Goal: Information Seeking & Learning: Learn about a topic

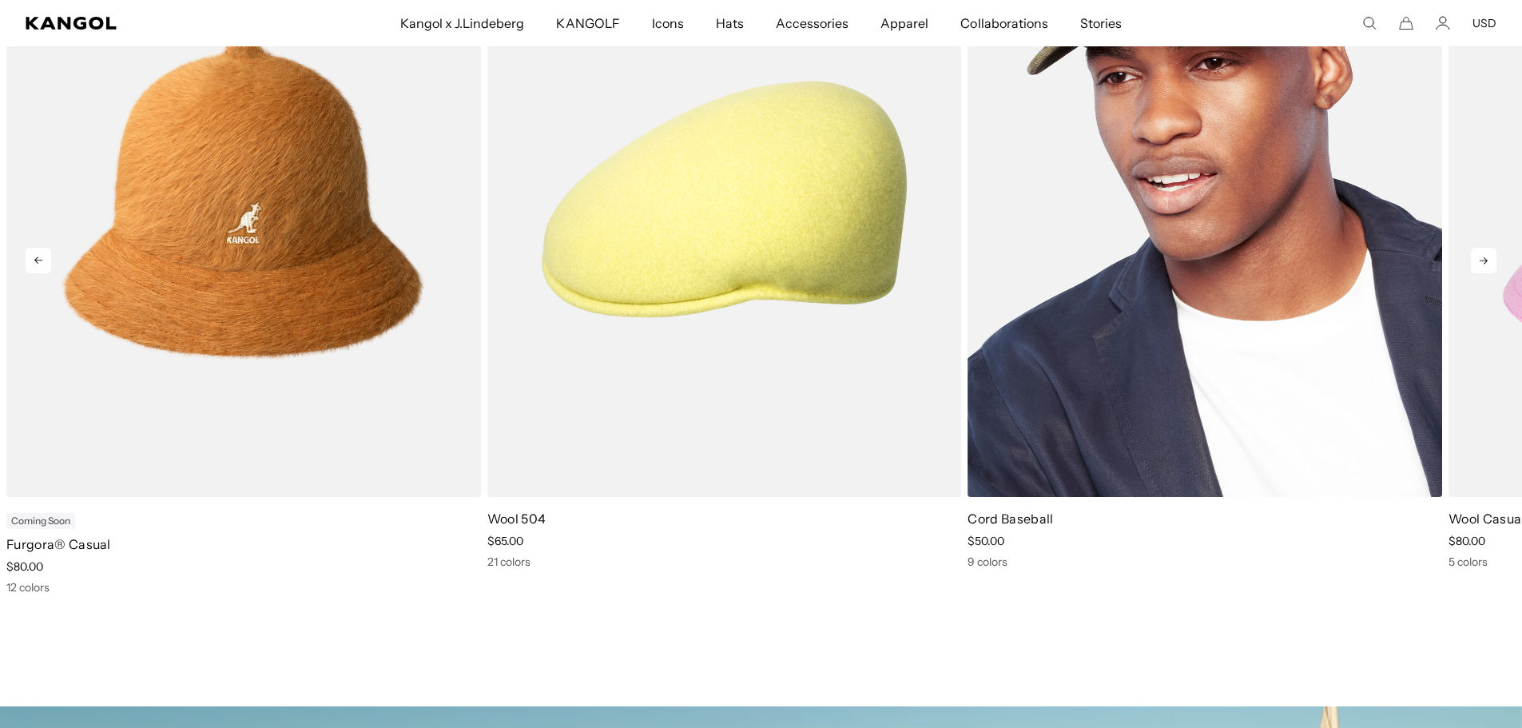
scroll to position [0, 329]
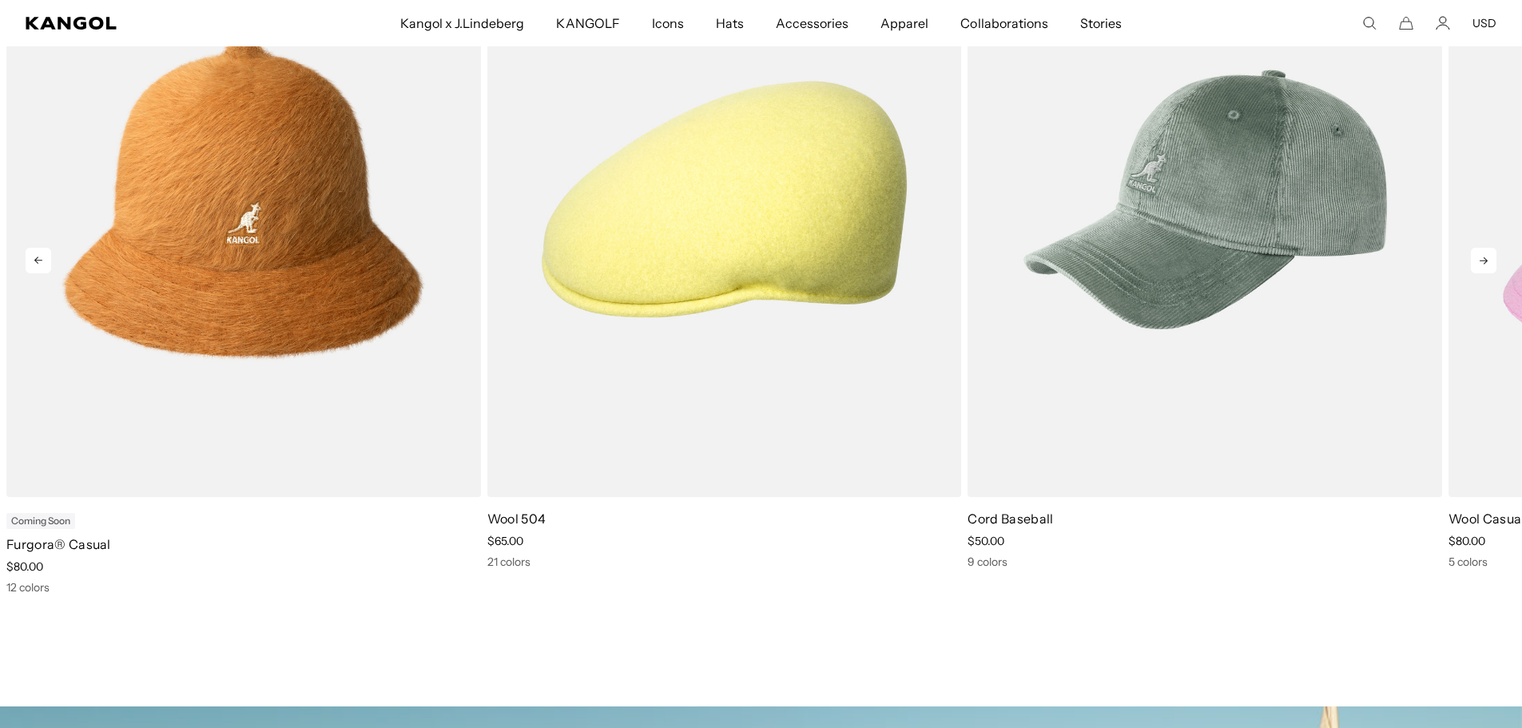
click at [1475, 256] on icon at bounding box center [1484, 261] width 26 height 26
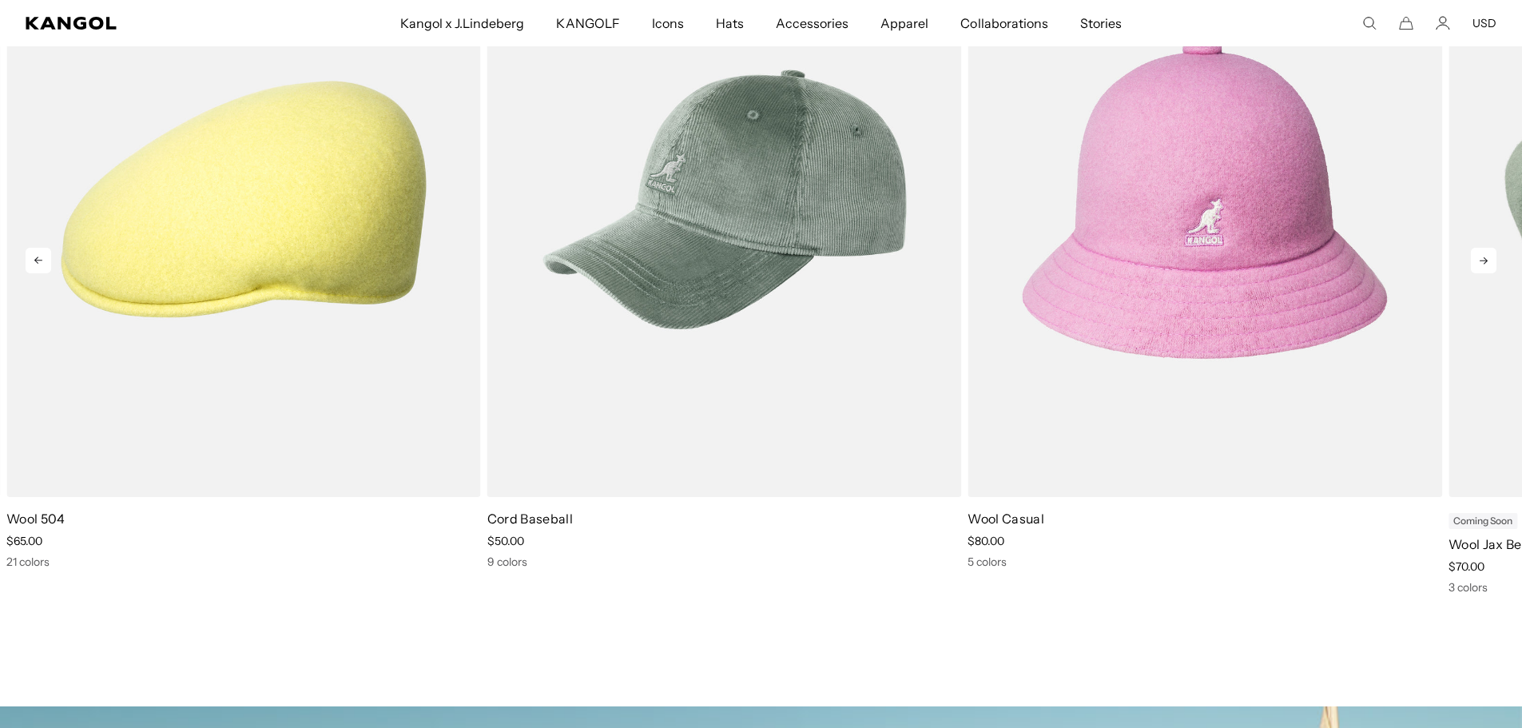
click at [1475, 252] on icon at bounding box center [1484, 261] width 26 height 26
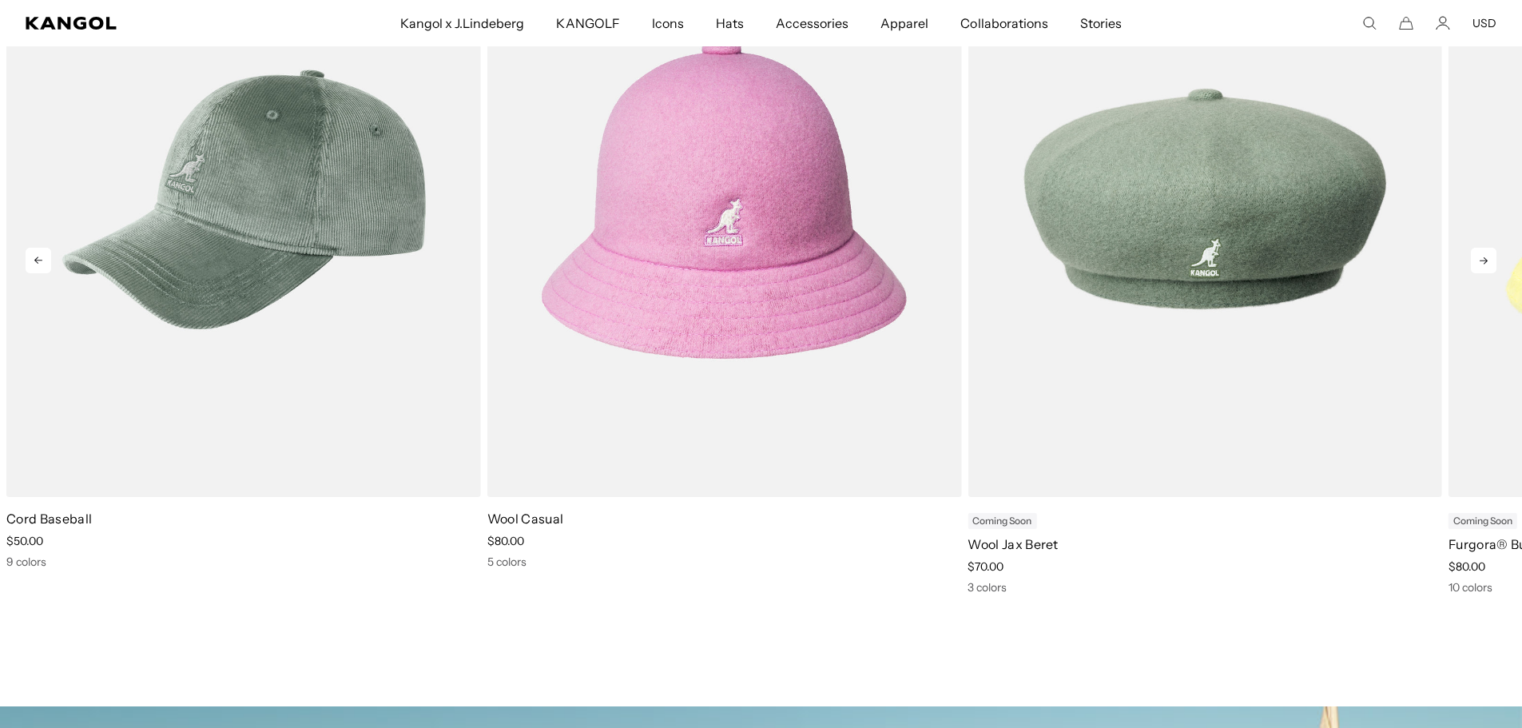
scroll to position [0, 0]
click at [1486, 258] on icon at bounding box center [1484, 261] width 26 height 26
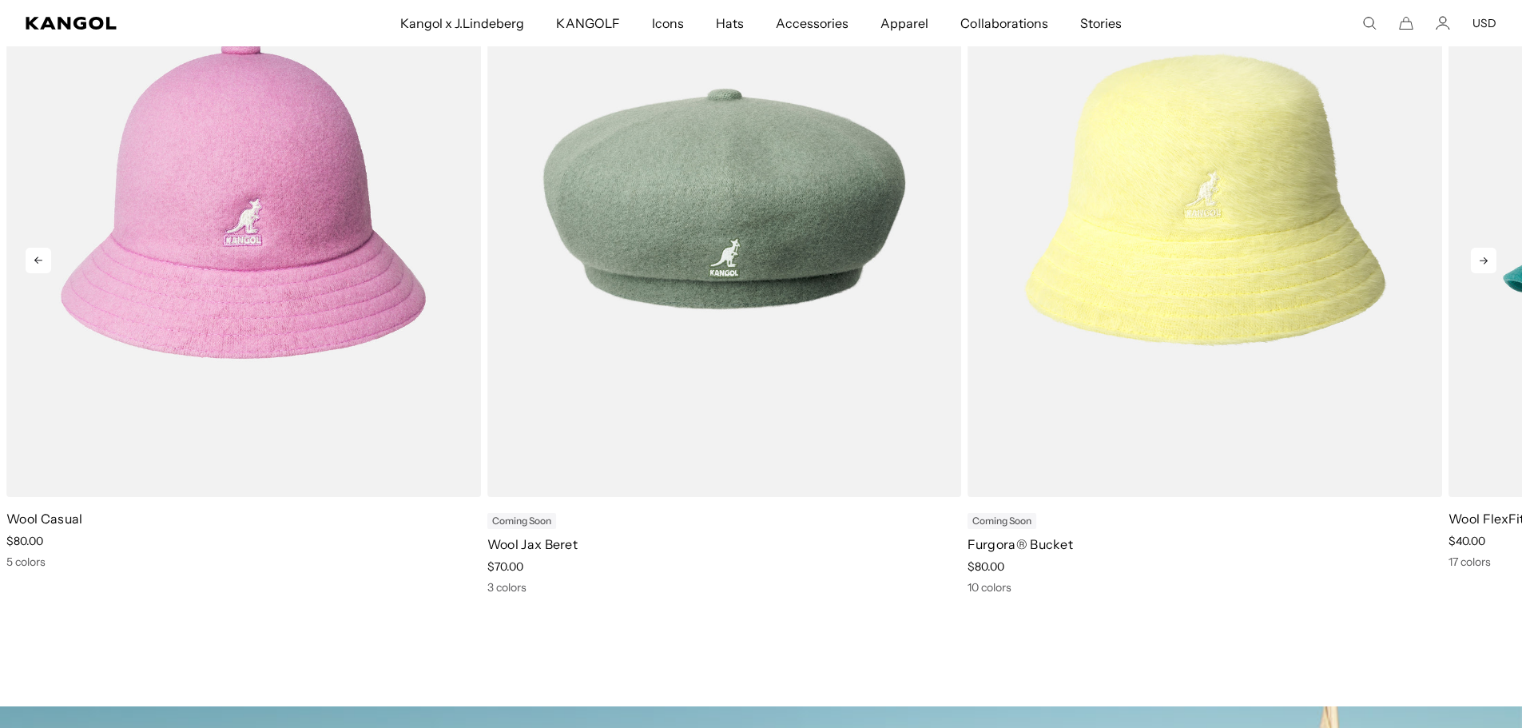
click at [1486, 258] on icon at bounding box center [1484, 261] width 26 height 26
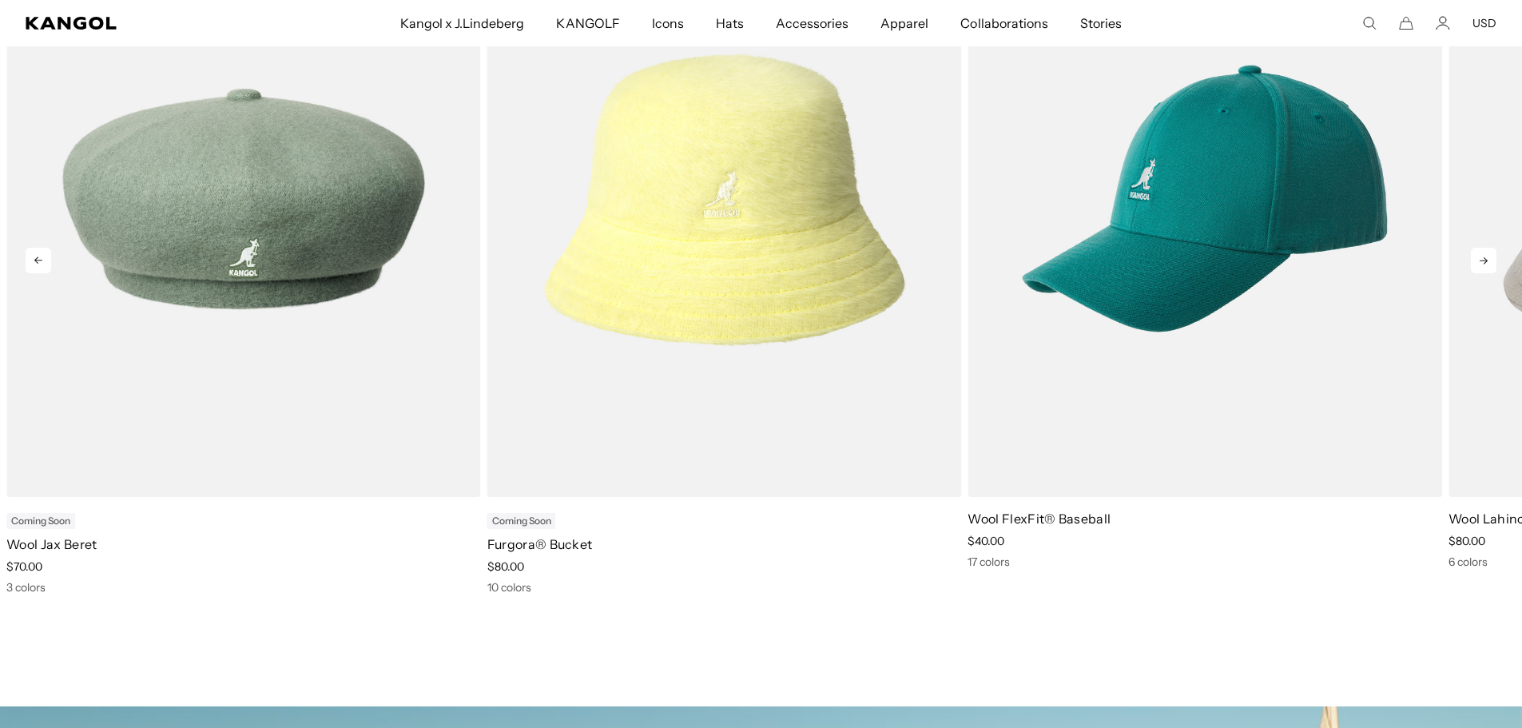
scroll to position [0, 329]
click at [1486, 258] on icon at bounding box center [1484, 261] width 26 height 26
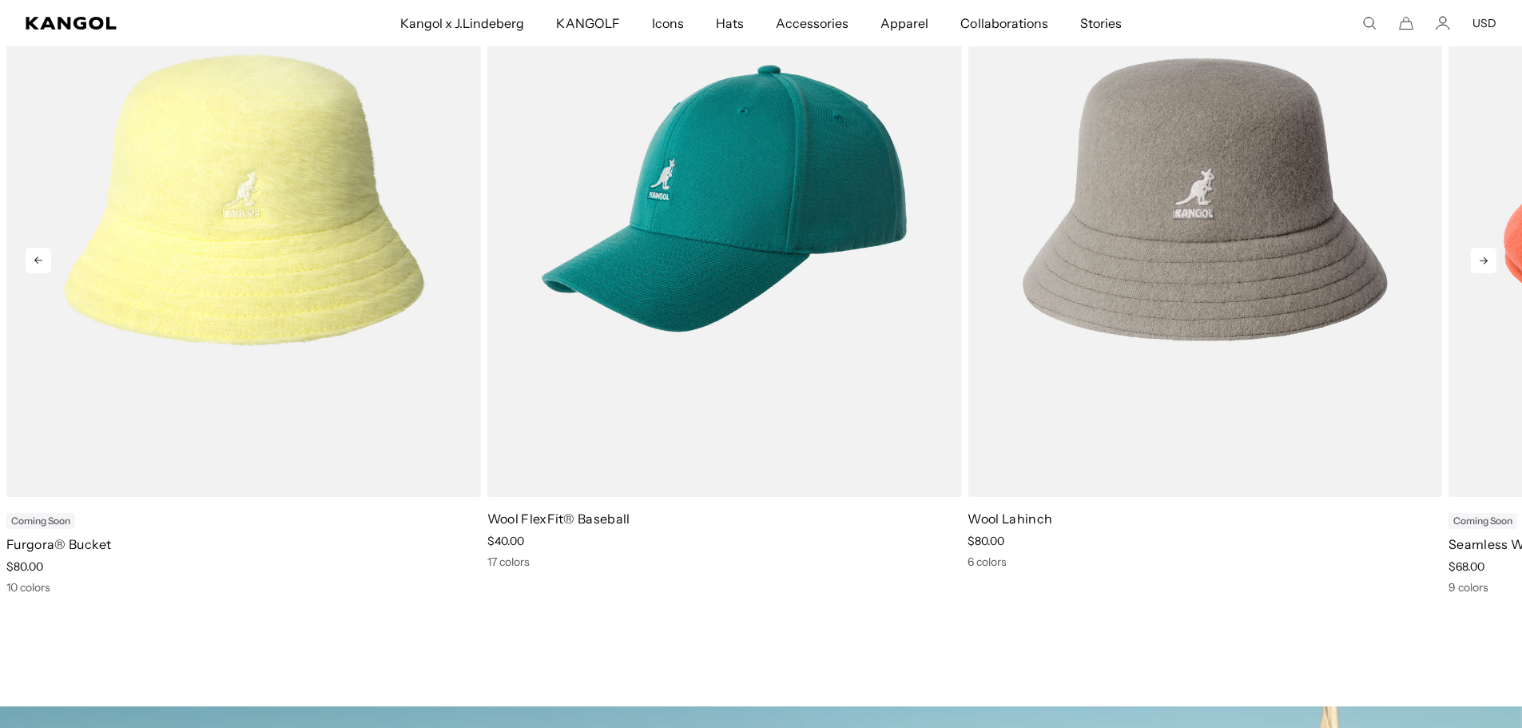
click at [1486, 258] on icon at bounding box center [1484, 261] width 26 height 26
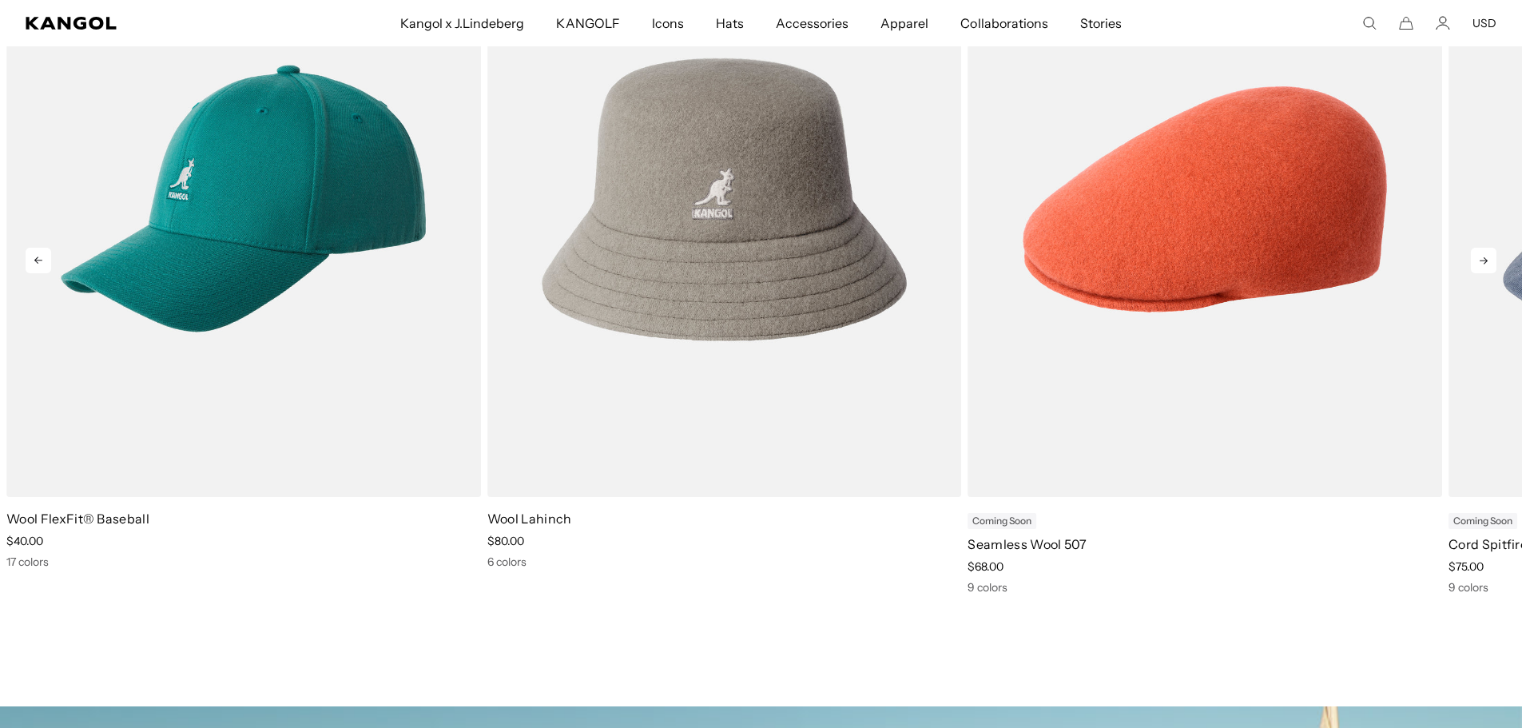
scroll to position [0, 0]
click at [1486, 258] on icon at bounding box center [1484, 261] width 26 height 26
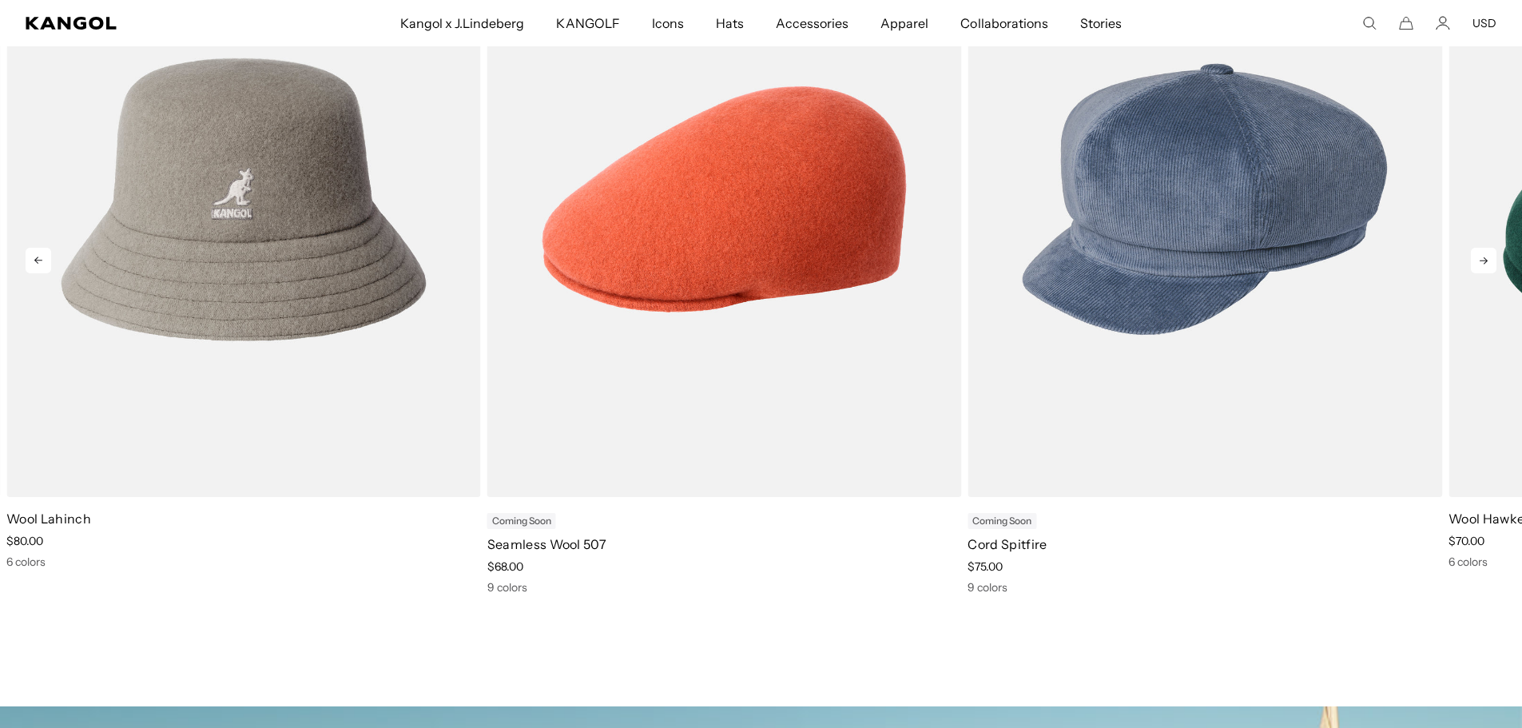
click at [1486, 258] on icon at bounding box center [1484, 261] width 26 height 26
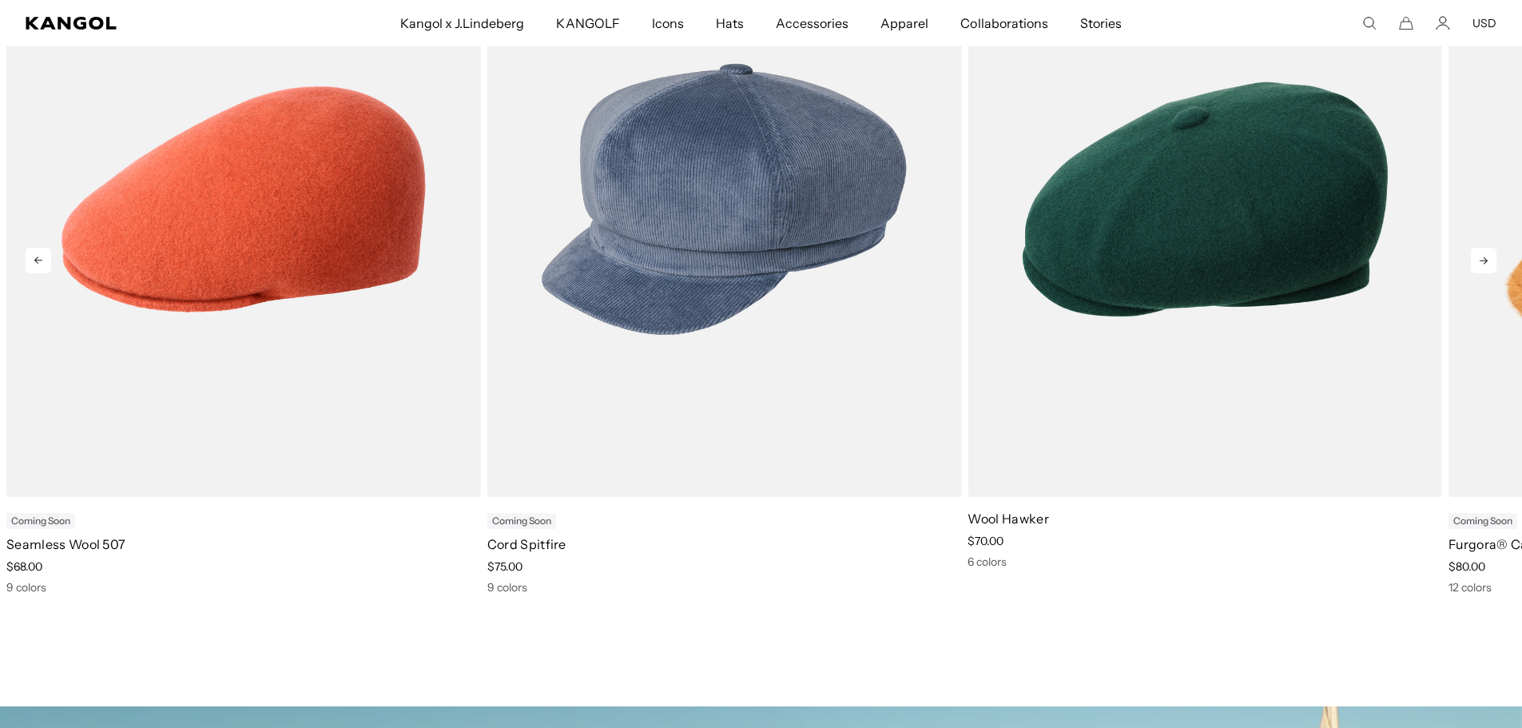
scroll to position [0, 329]
click at [1486, 258] on icon at bounding box center [1484, 261] width 26 height 26
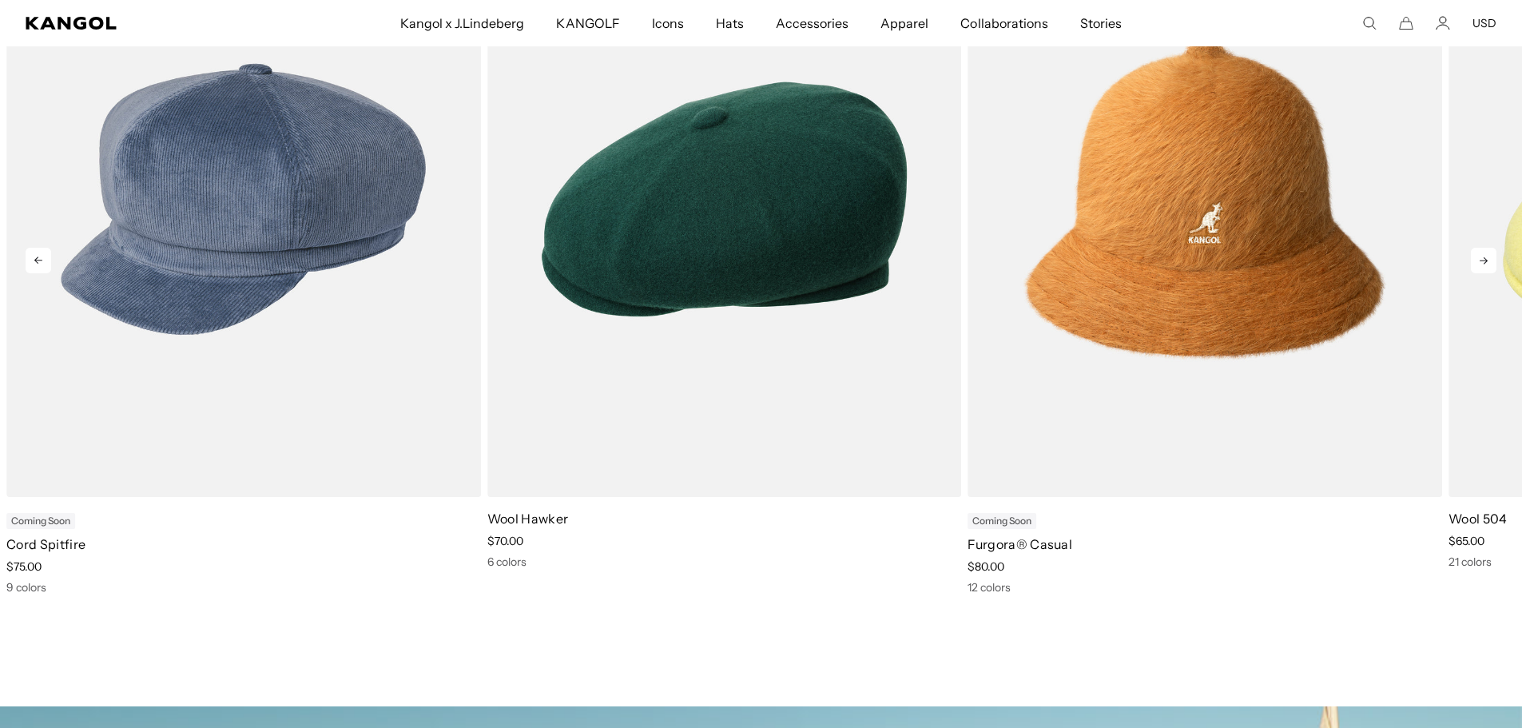
click at [1486, 258] on icon at bounding box center [1484, 261] width 26 height 26
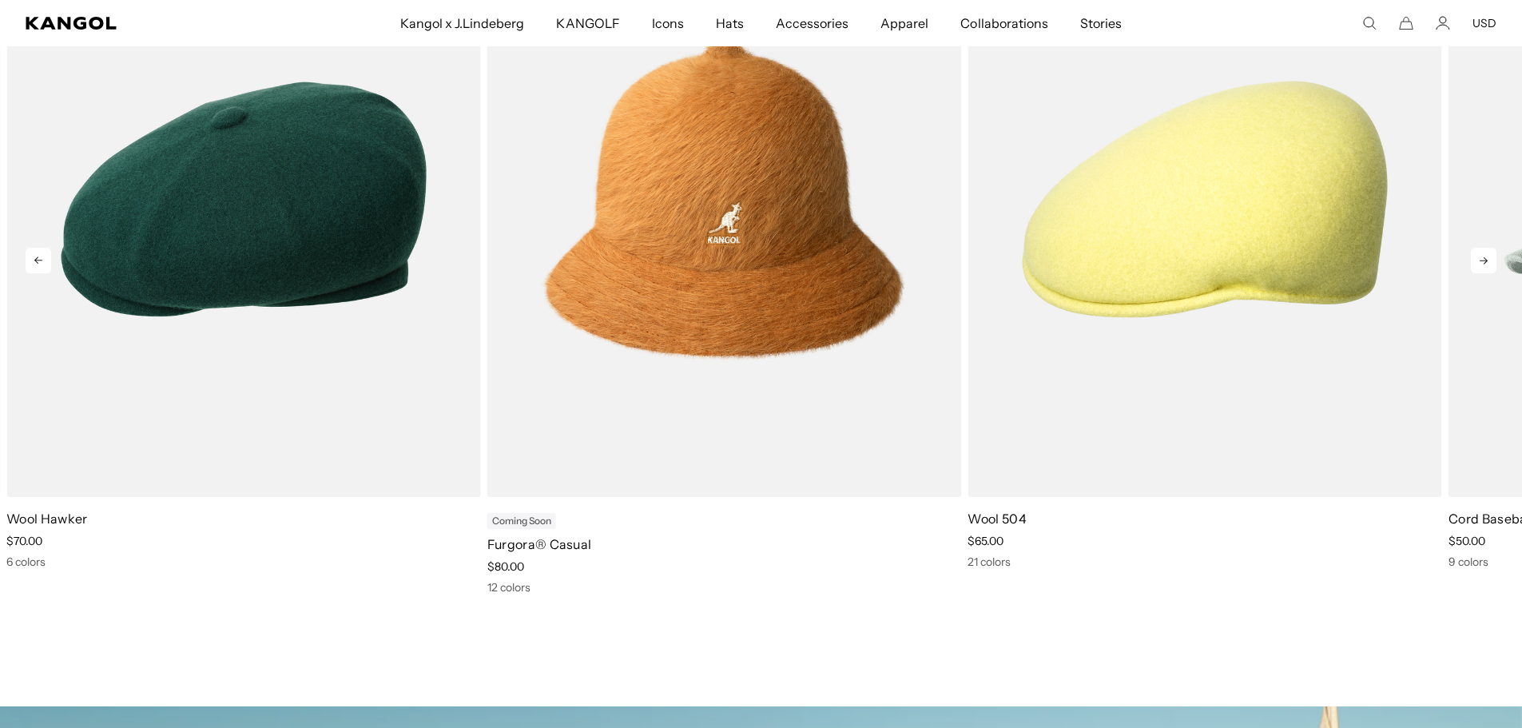
scroll to position [0, 329]
click at [1481, 261] on icon at bounding box center [1483, 260] width 8 height 7
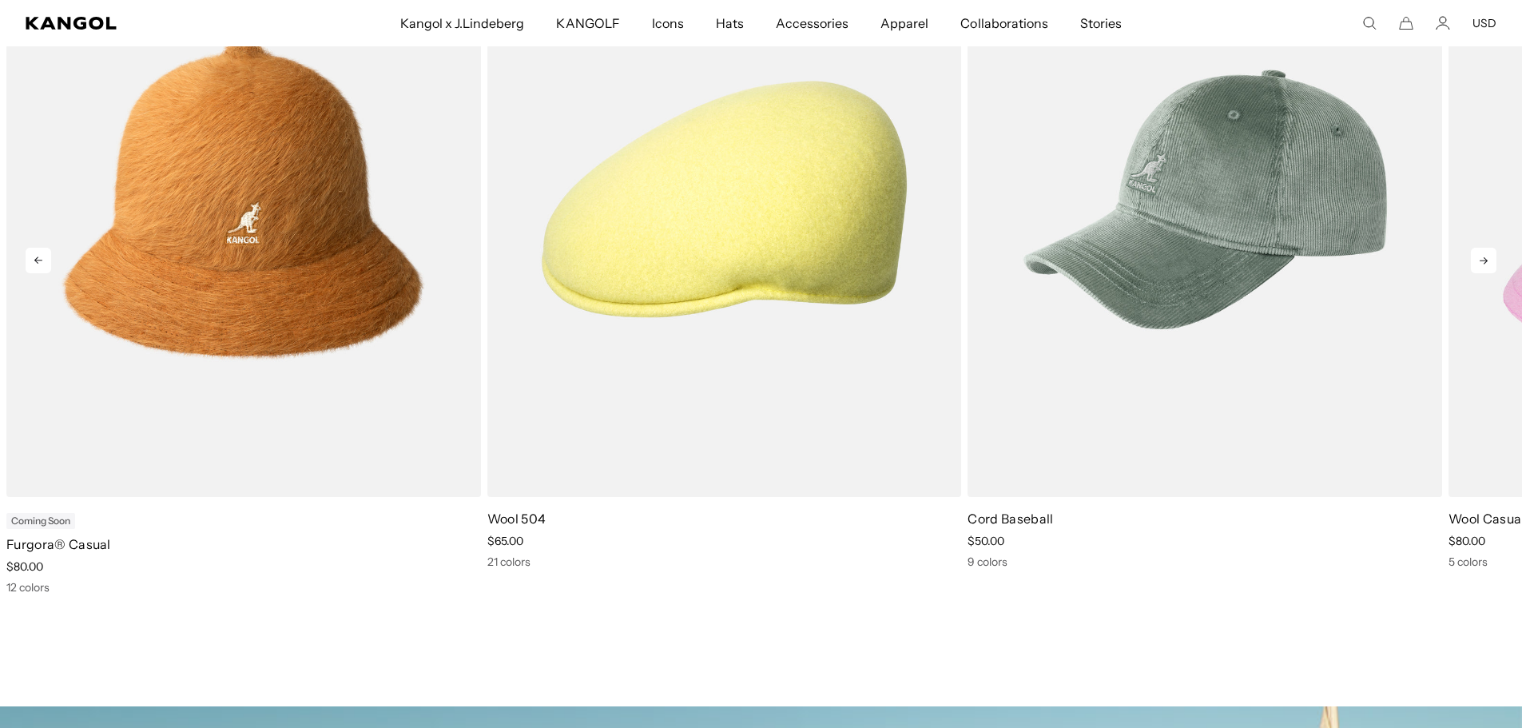
click at [1481, 261] on icon at bounding box center [1483, 260] width 8 height 7
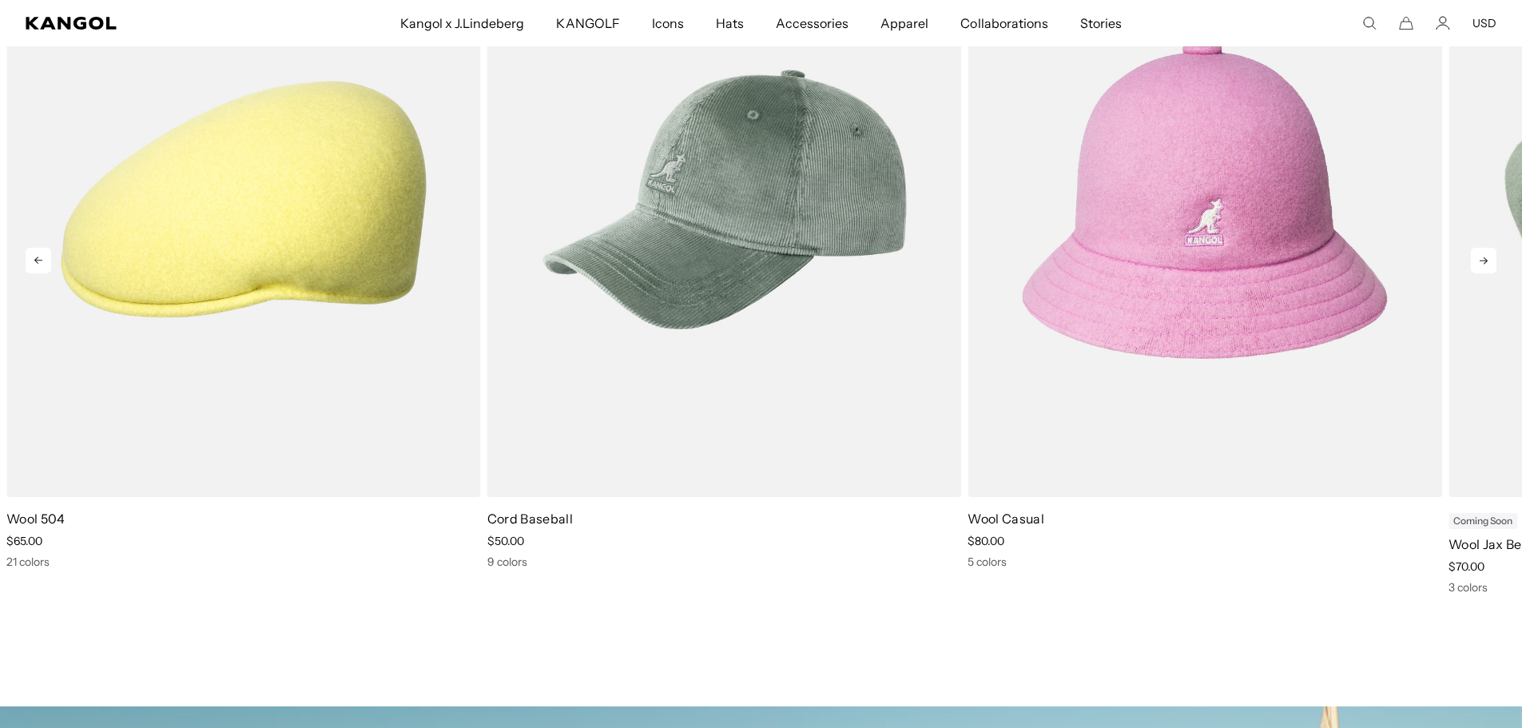
scroll to position [0, 0]
click at [1481, 261] on icon at bounding box center [1483, 260] width 8 height 7
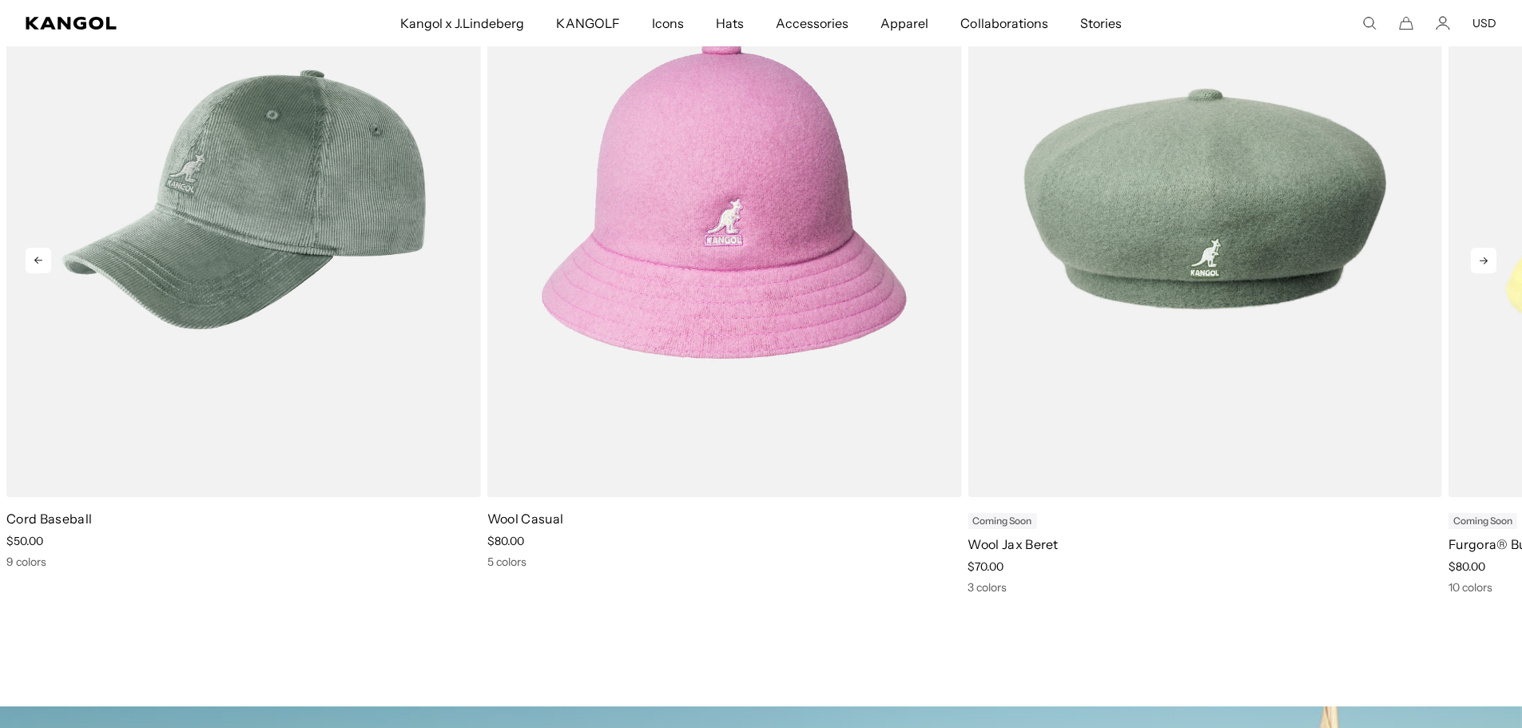
click at [1481, 261] on icon at bounding box center [1483, 260] width 8 height 7
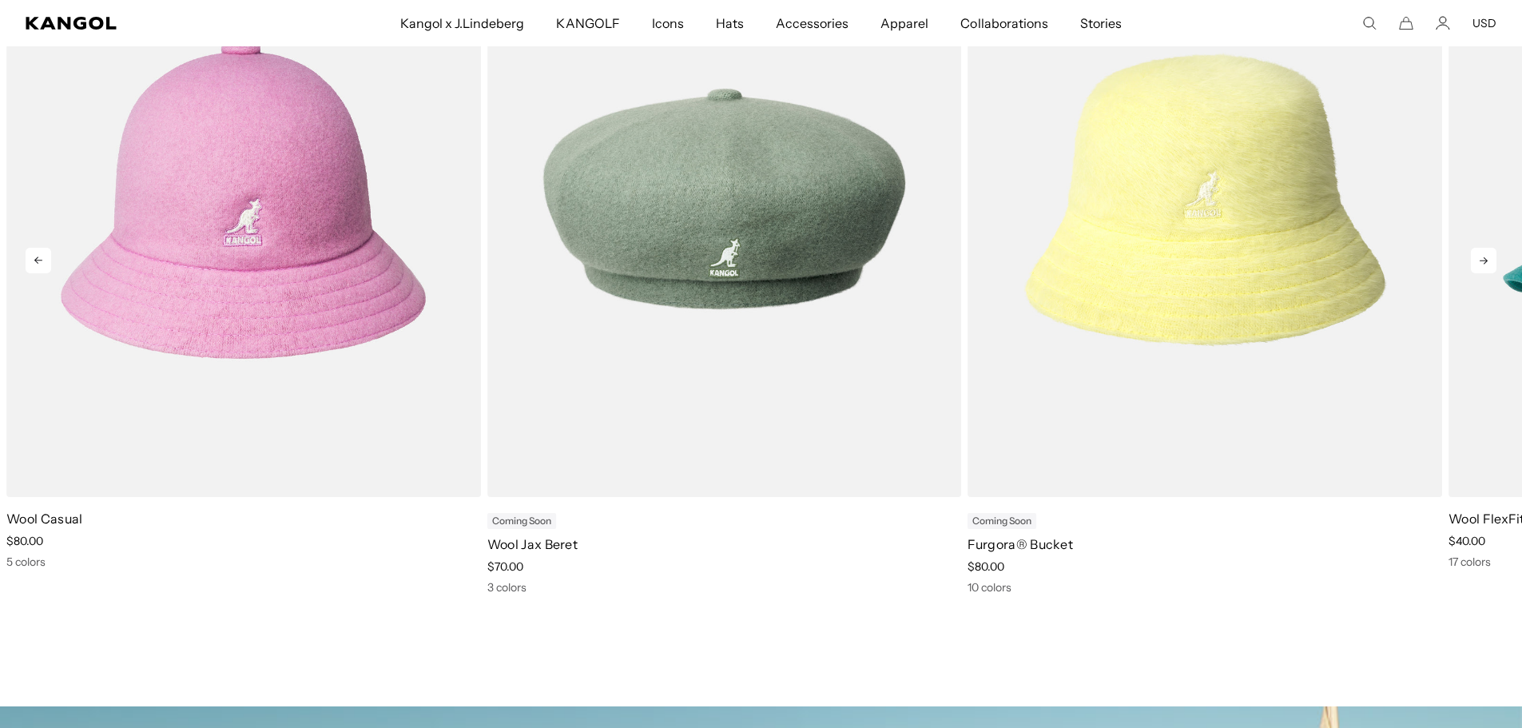
click at [1481, 260] on icon at bounding box center [1483, 260] width 8 height 7
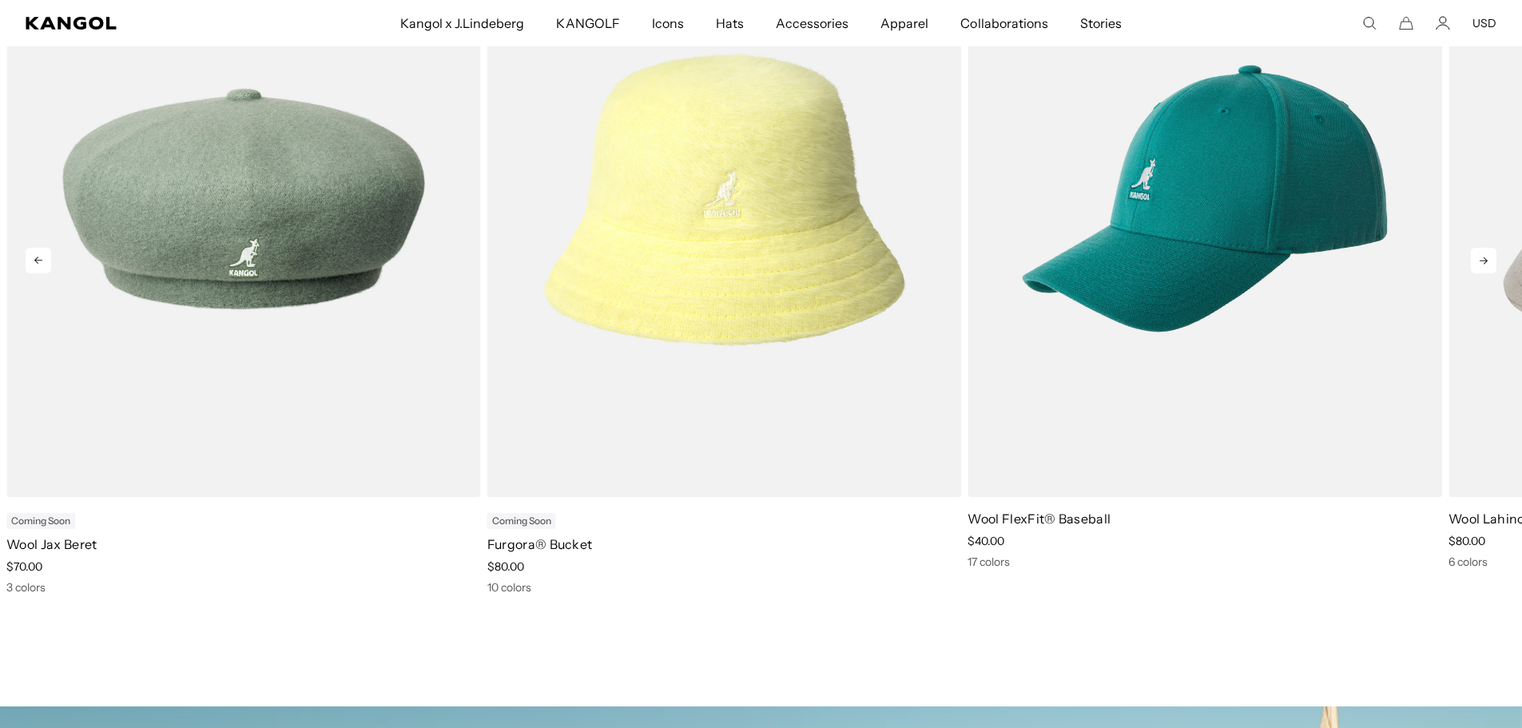
click at [1481, 260] on icon at bounding box center [1483, 260] width 8 height 7
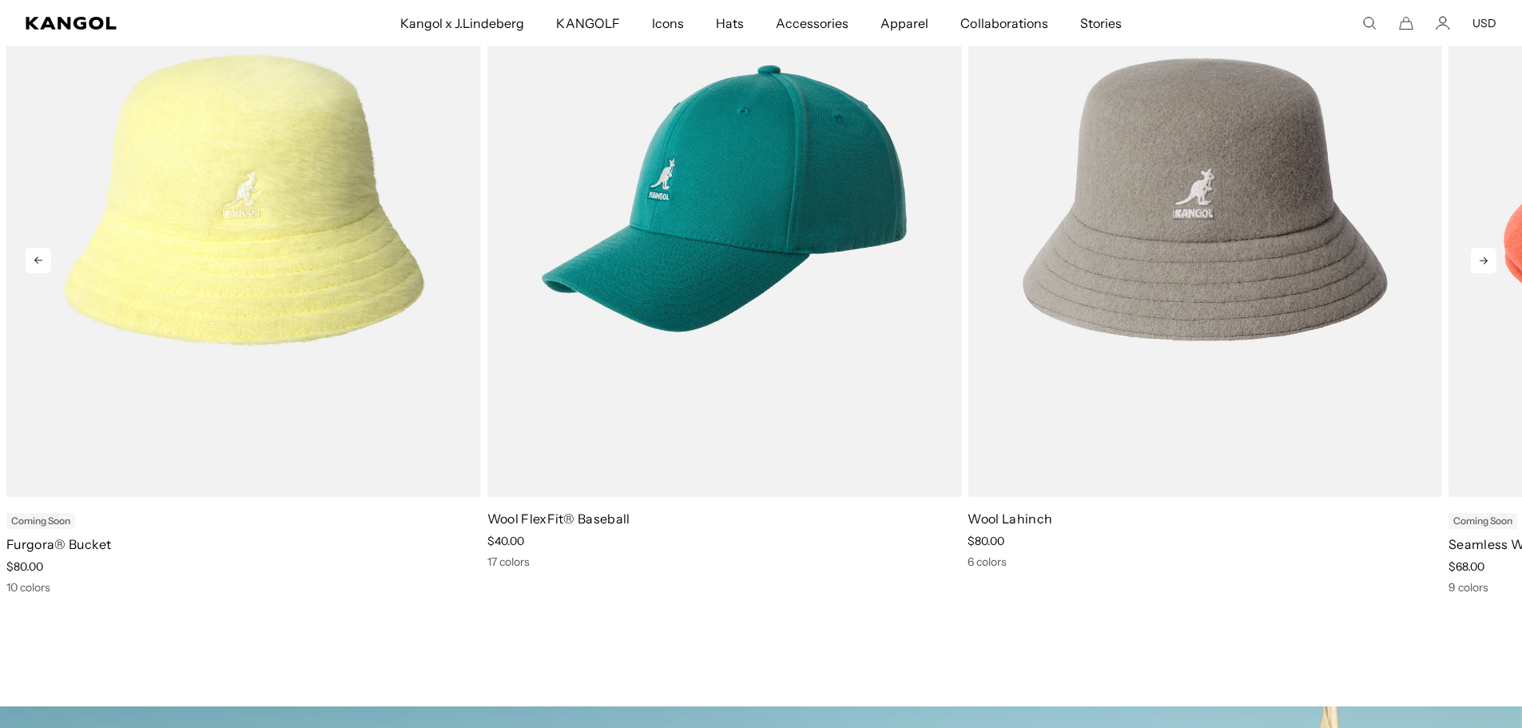
scroll to position [0, 329]
click at [1481, 260] on icon at bounding box center [1483, 260] width 8 height 7
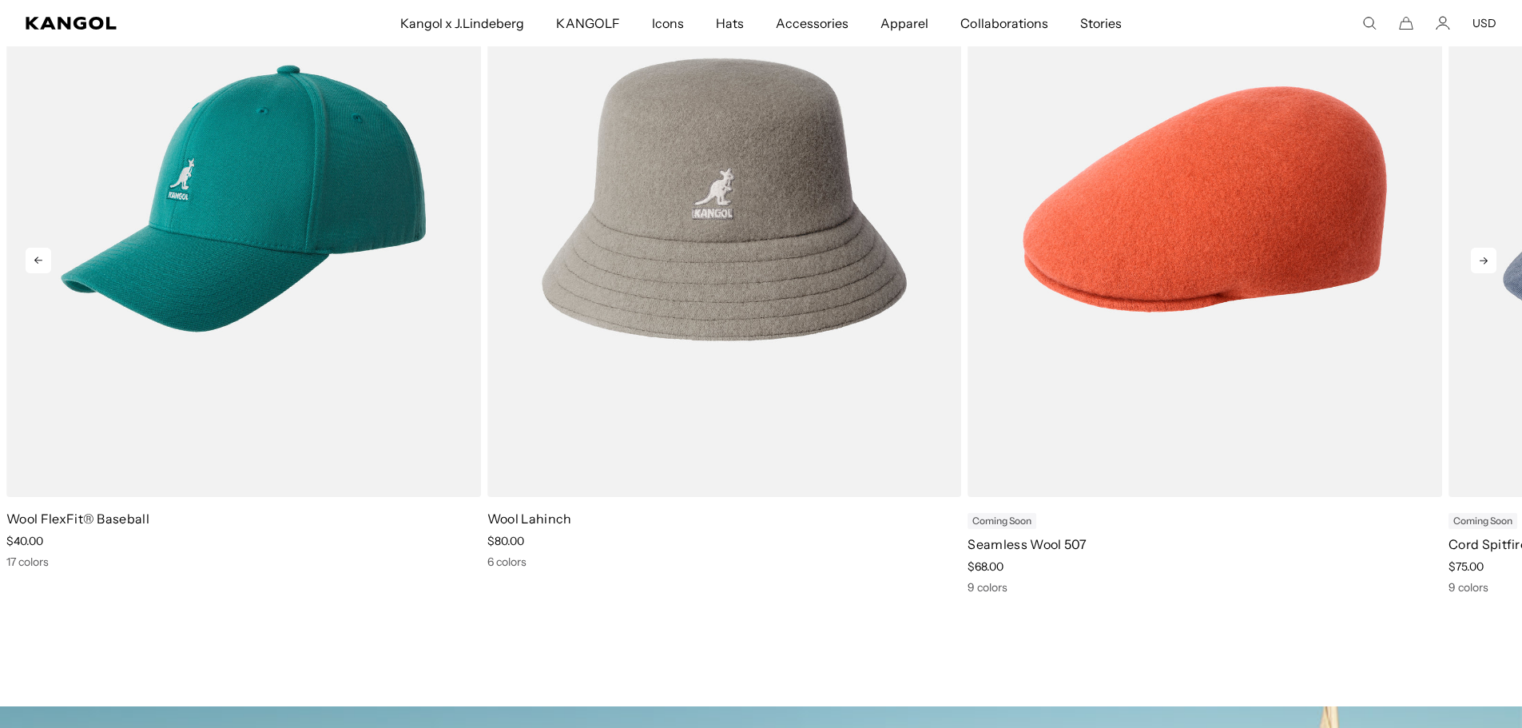
click at [1481, 260] on icon at bounding box center [1483, 260] width 8 height 7
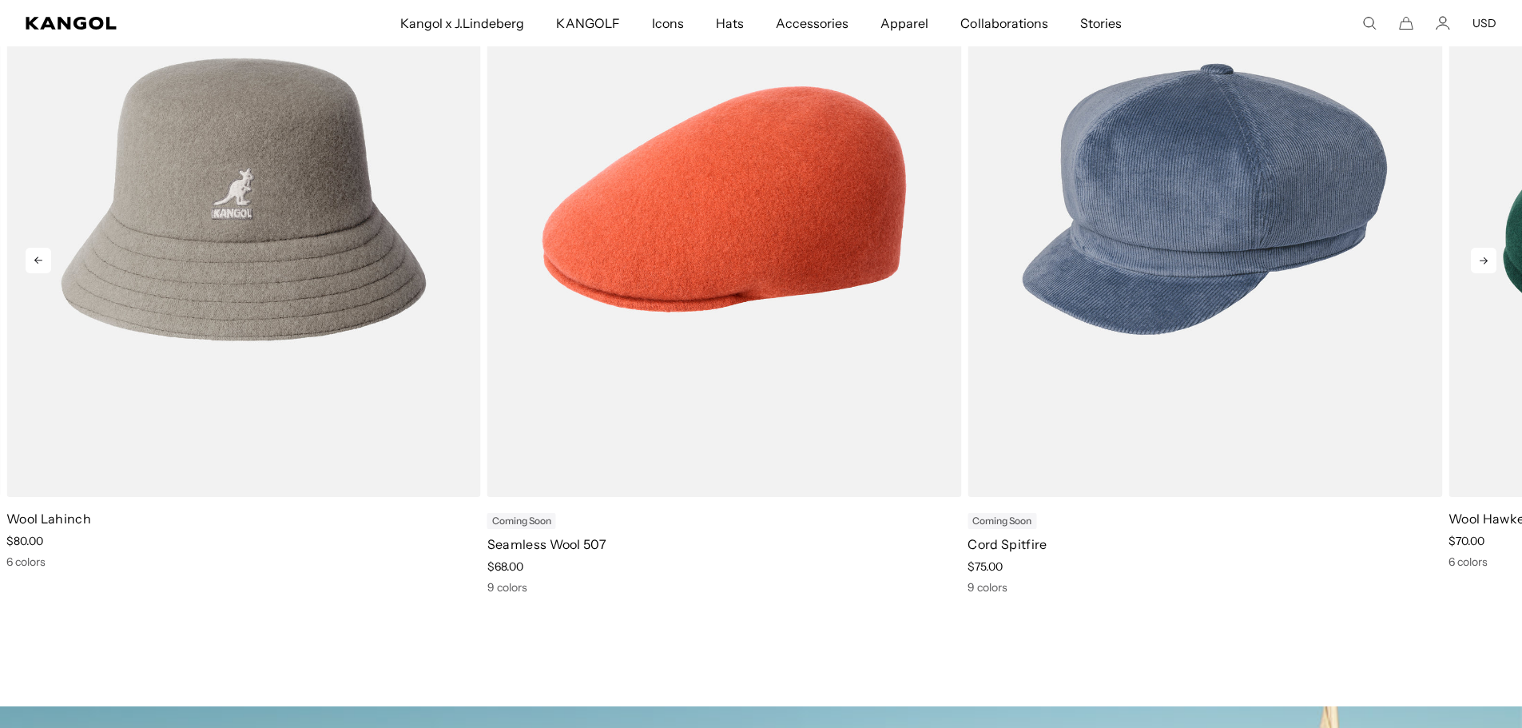
click at [1481, 260] on icon at bounding box center [1483, 260] width 8 height 7
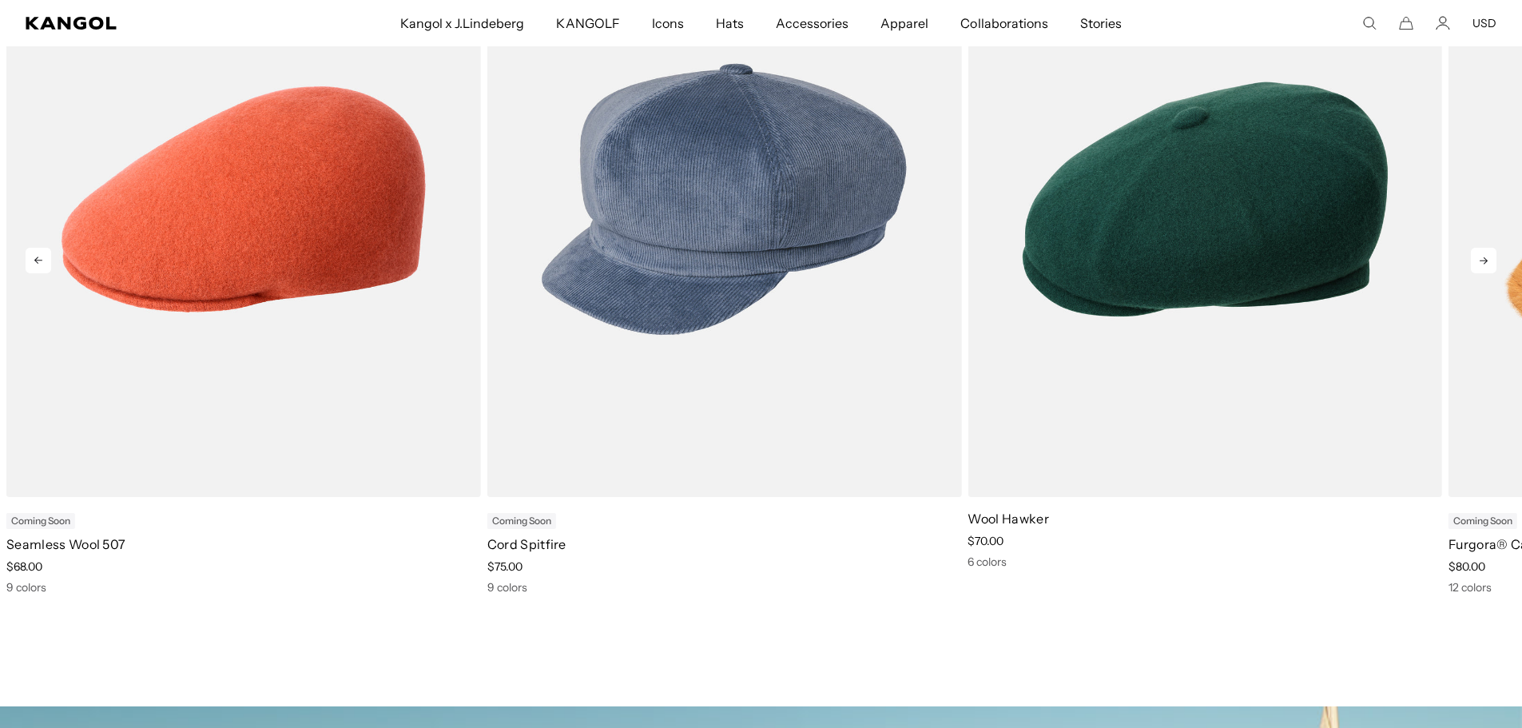
click at [1481, 260] on icon at bounding box center [1483, 260] width 8 height 7
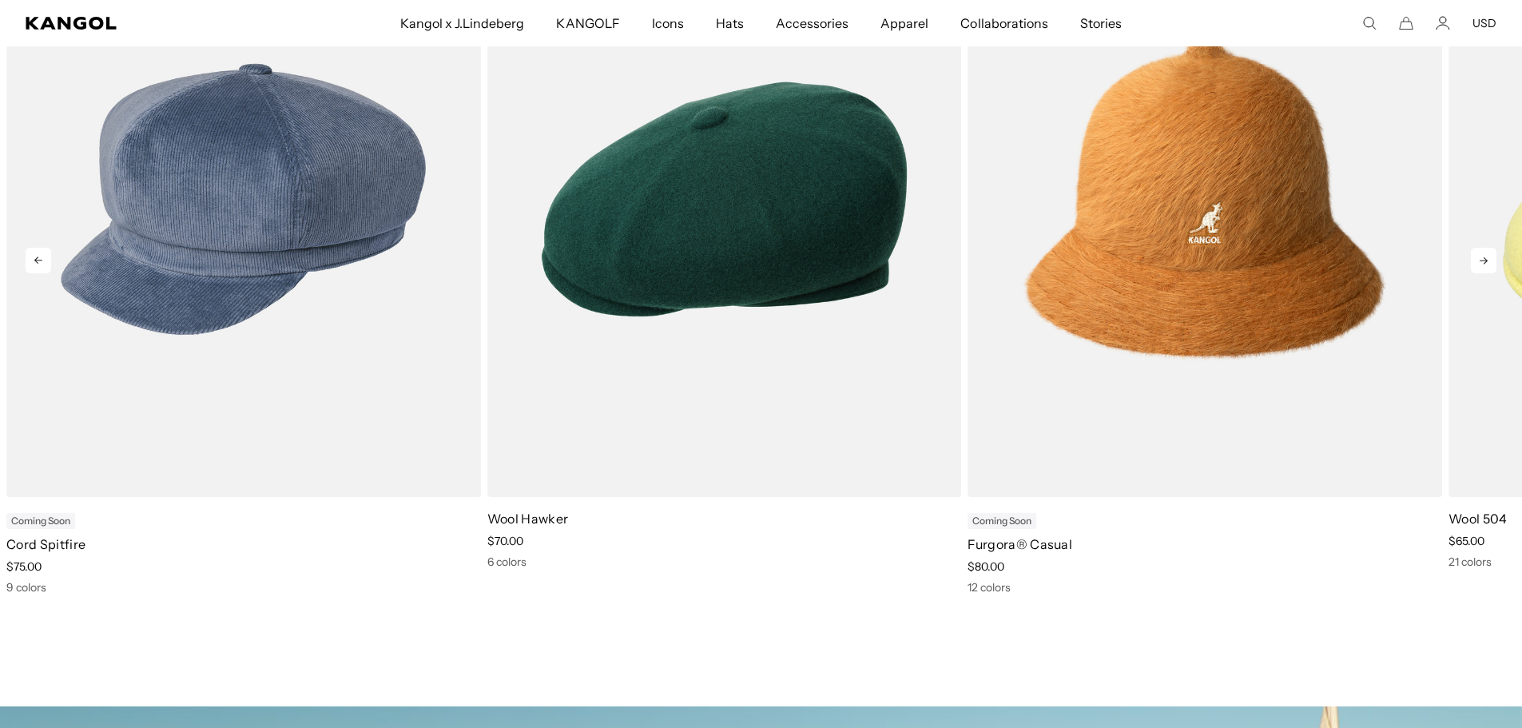
scroll to position [0, 0]
click at [1481, 260] on icon at bounding box center [1483, 260] width 8 height 7
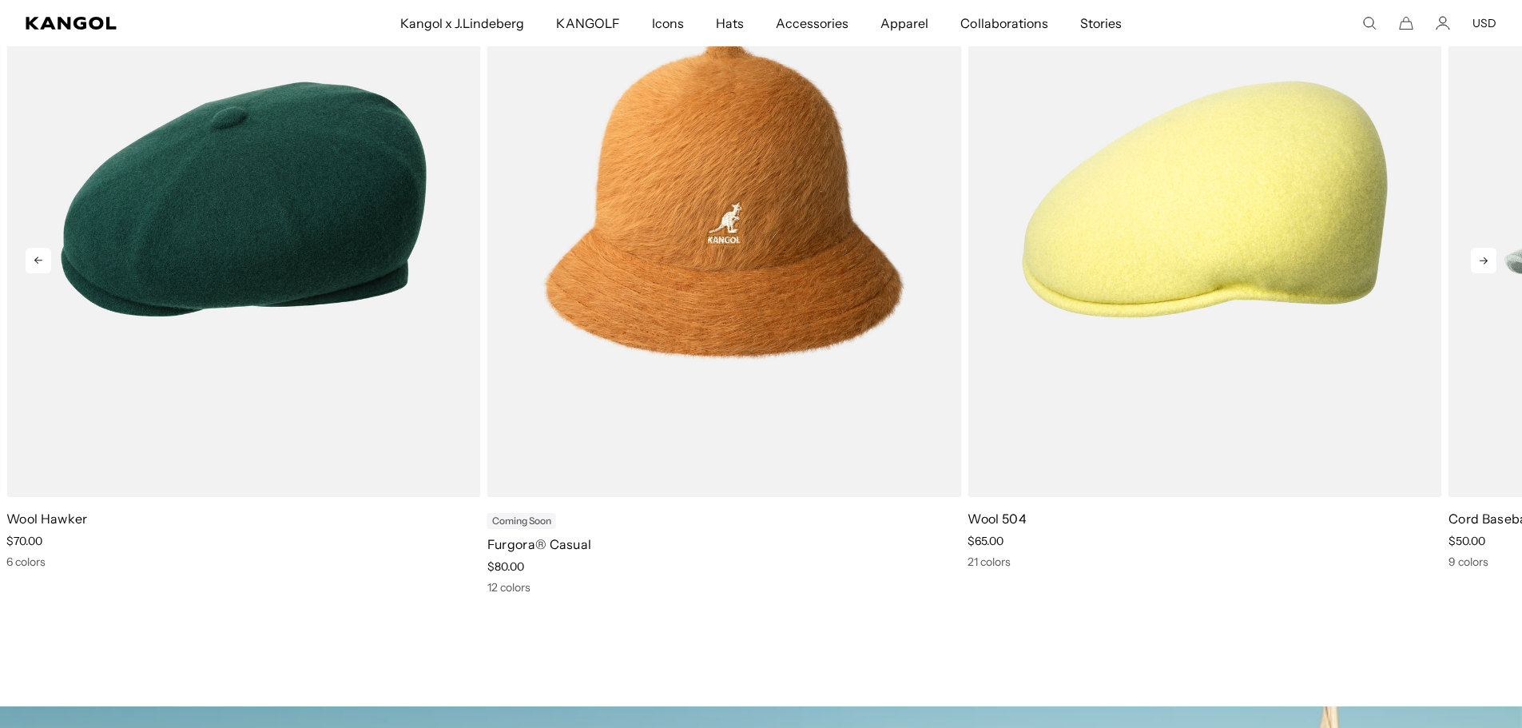
click at [1481, 260] on icon at bounding box center [1483, 260] width 8 height 7
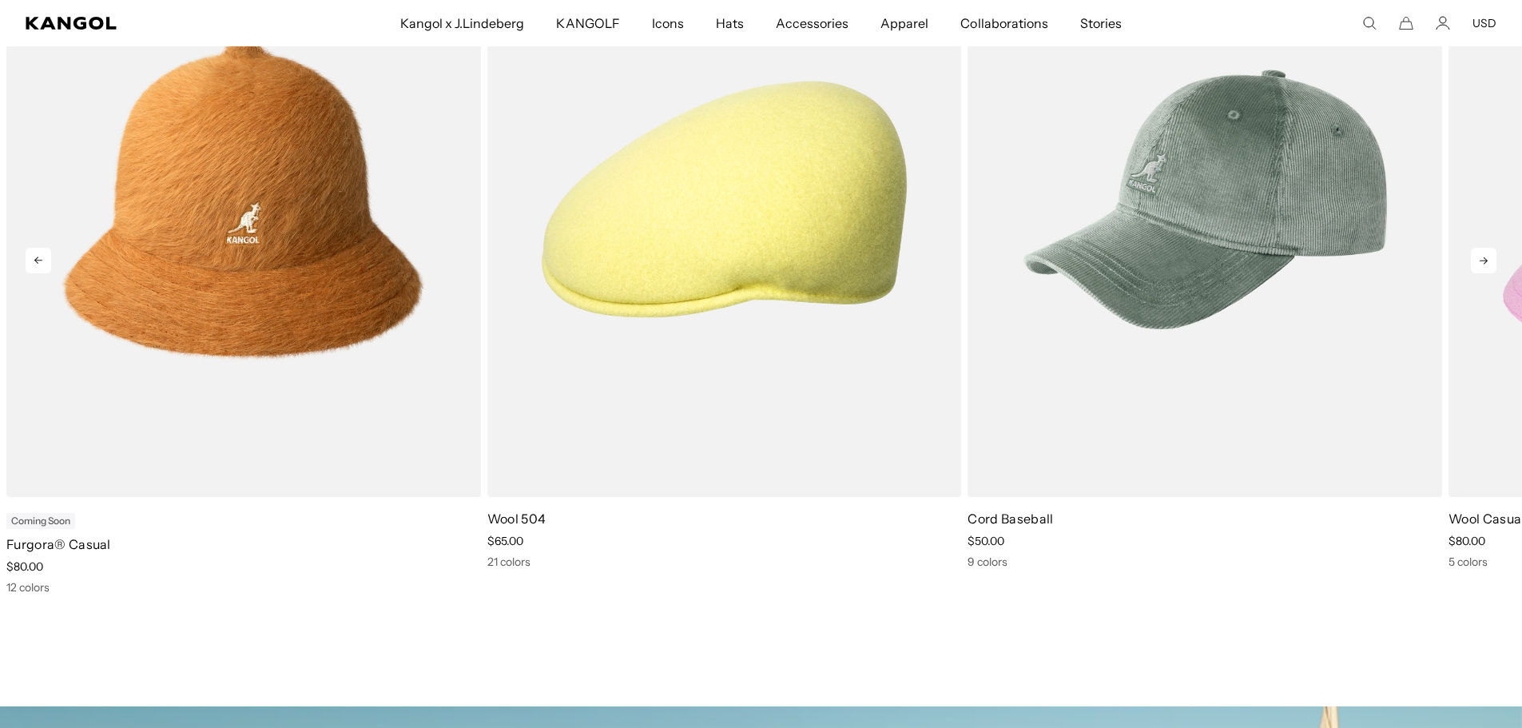
click at [1481, 260] on icon at bounding box center [1483, 260] width 8 height 7
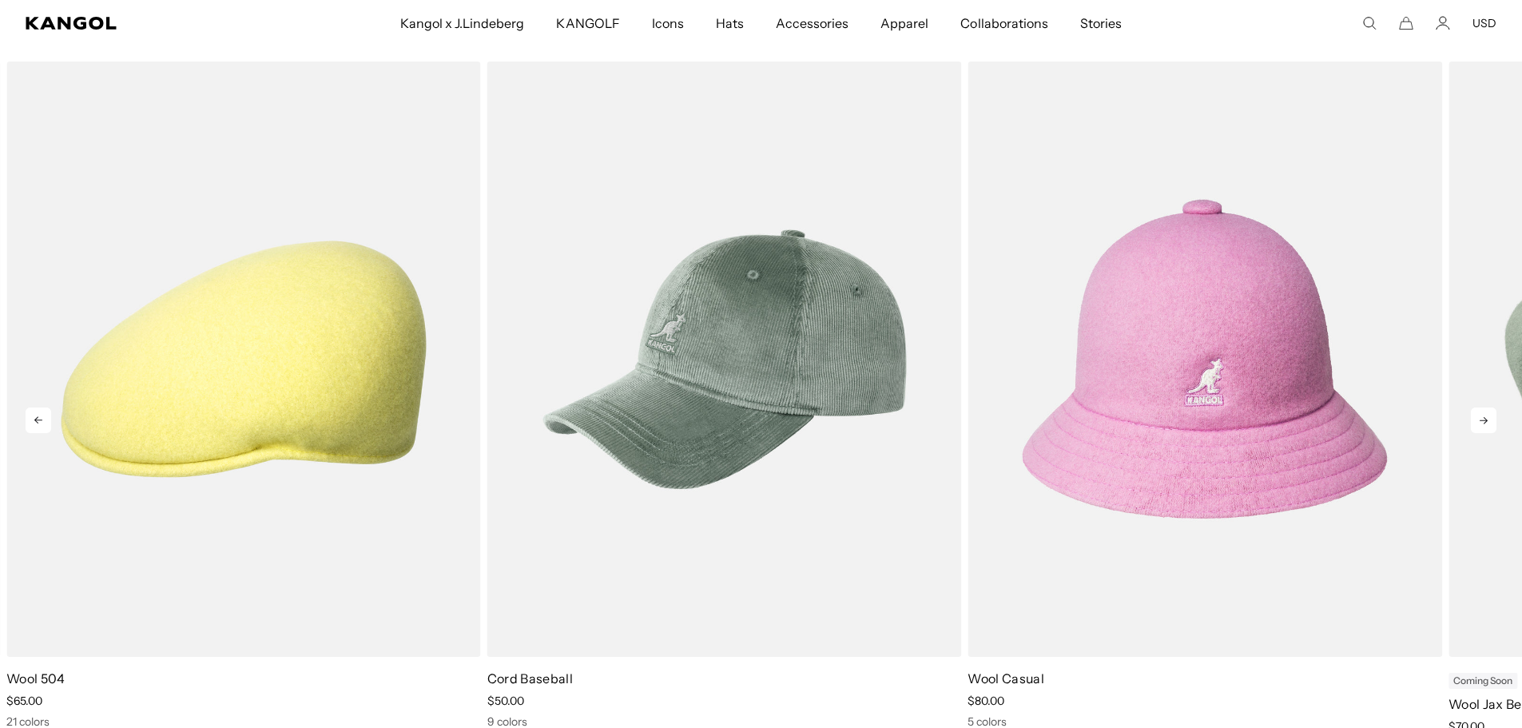
scroll to position [559, 0]
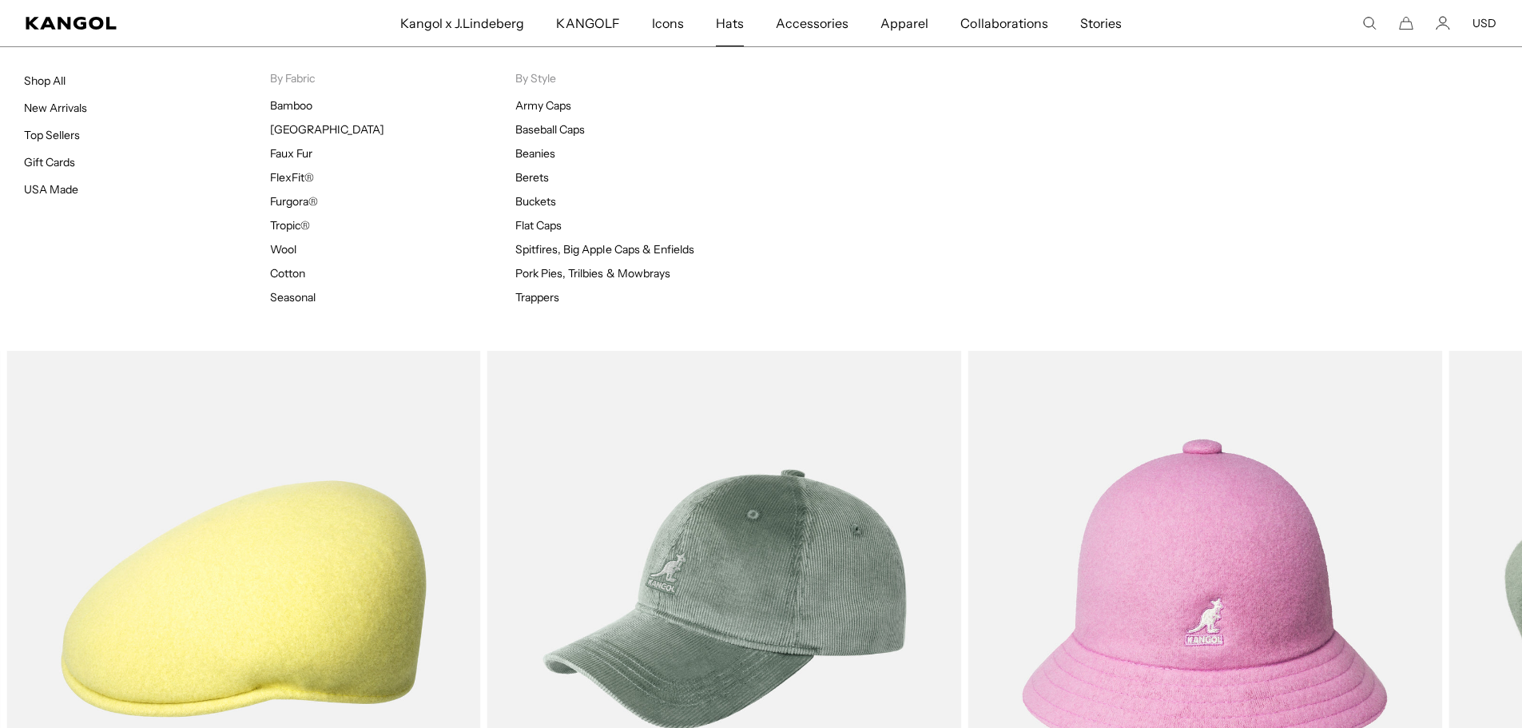
click at [729, 26] on span "Hats" at bounding box center [730, 23] width 28 height 46
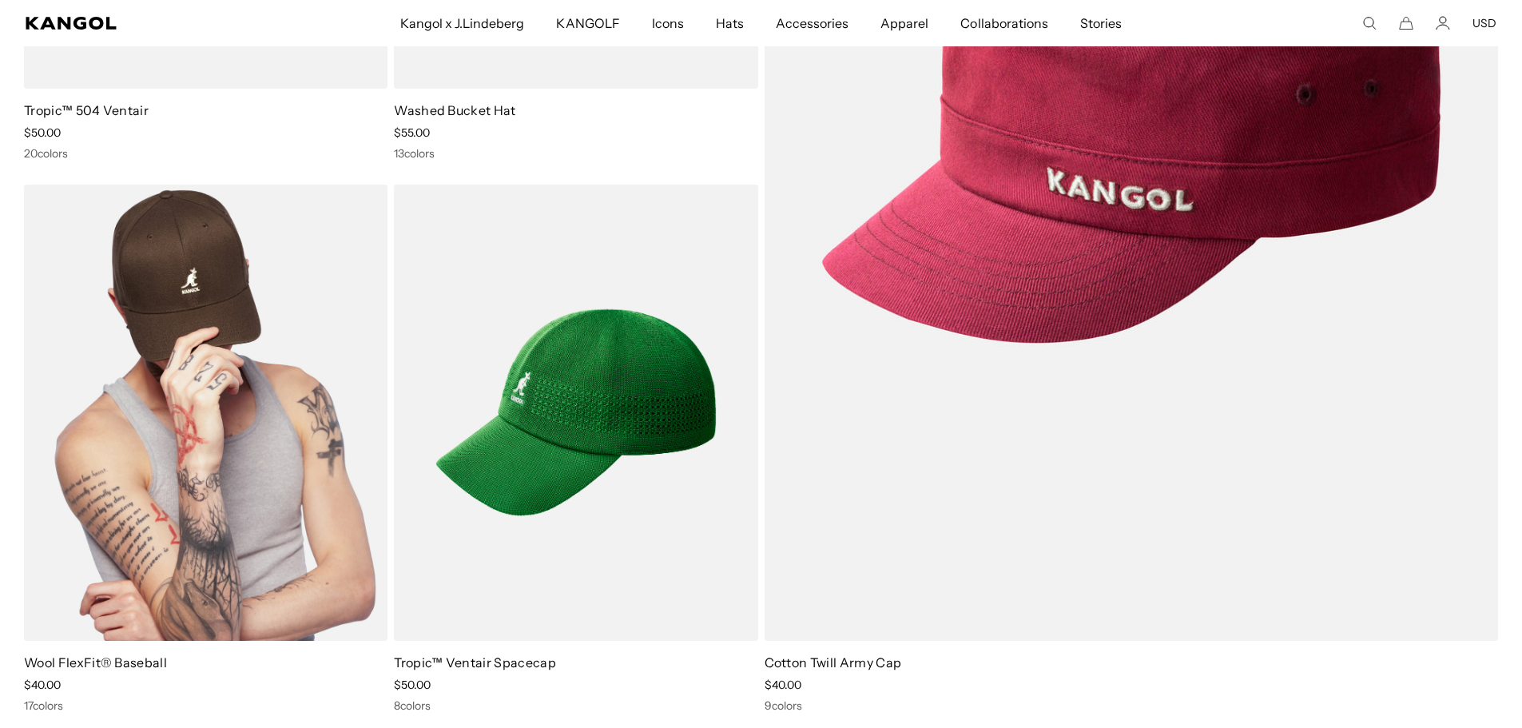
scroll to position [160, 0]
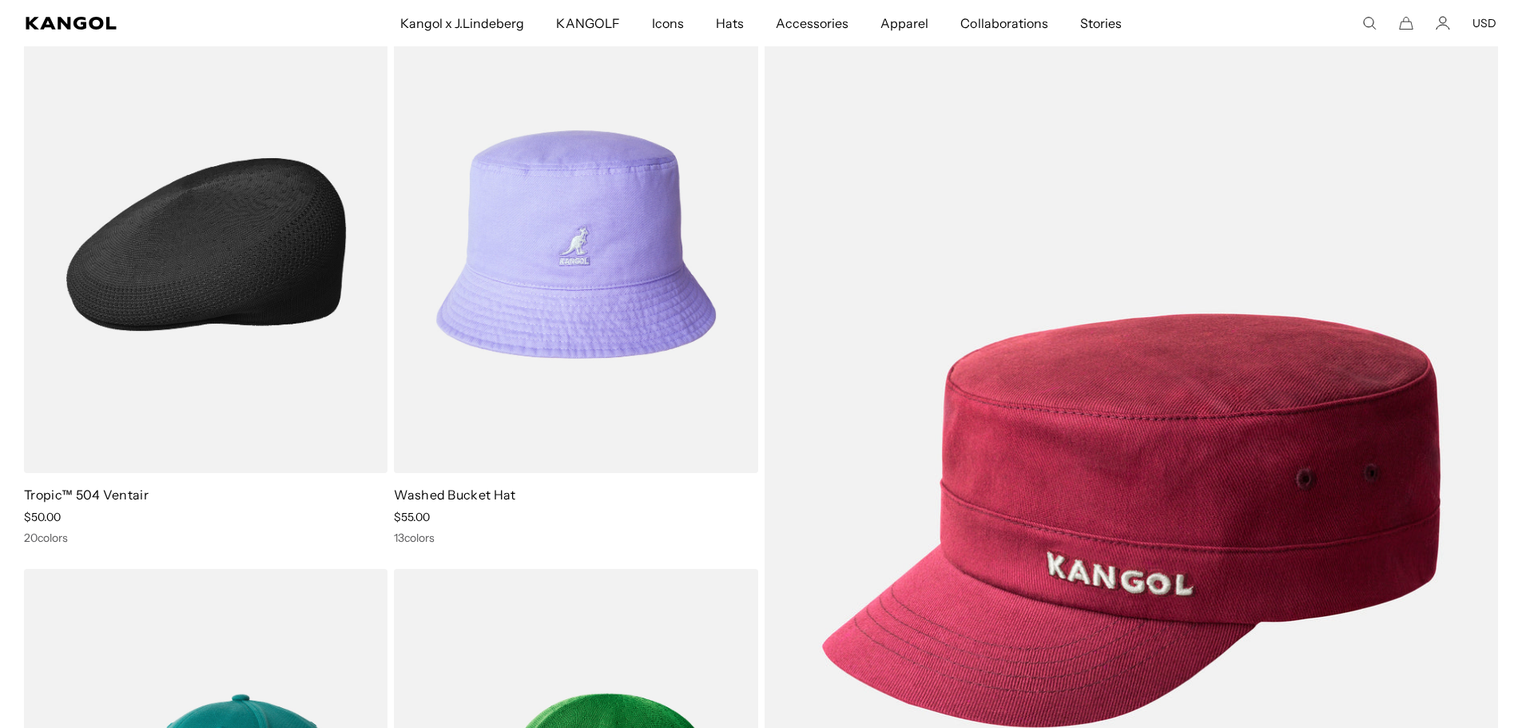
click at [253, 310] on img at bounding box center [205, 244] width 363 height 457
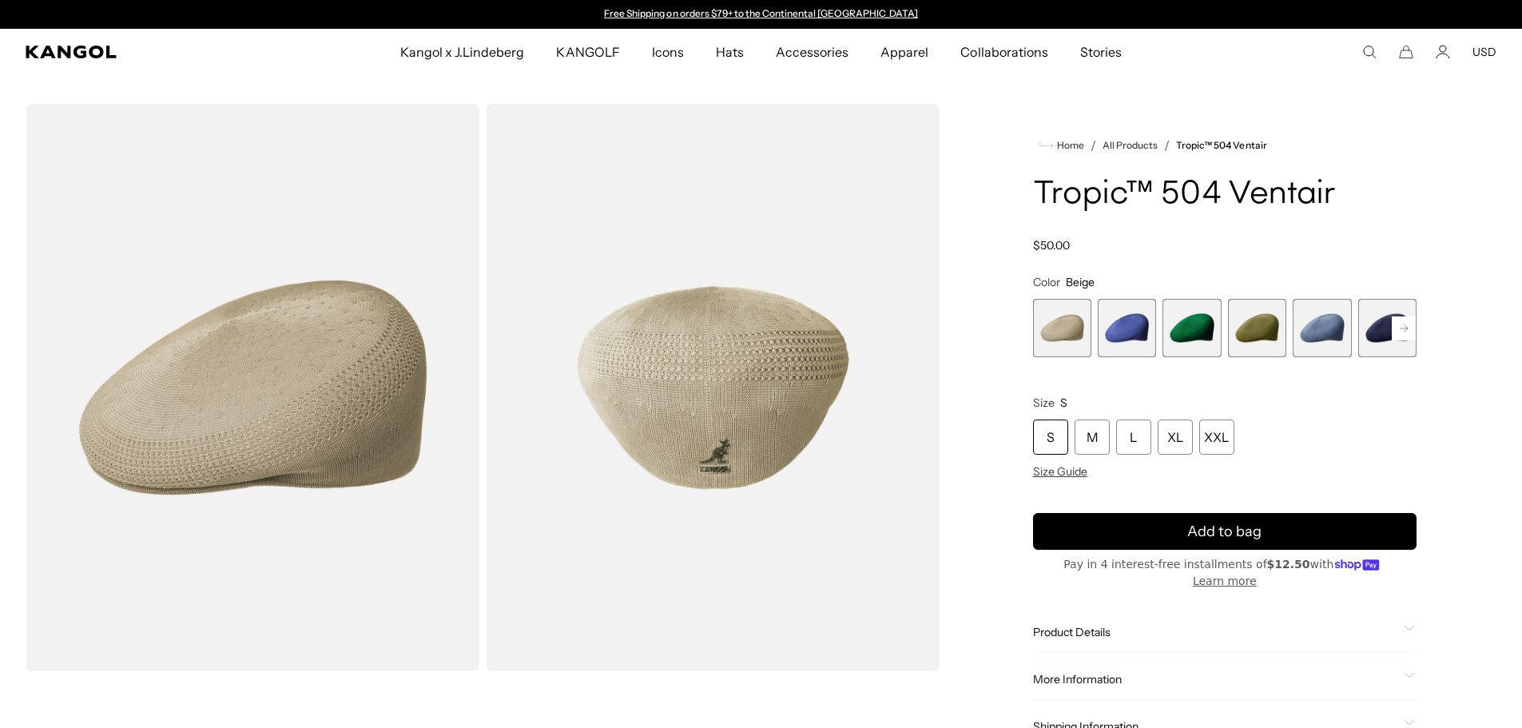
click at [1254, 332] on span "4 of 22" at bounding box center [1257, 328] width 58 height 58
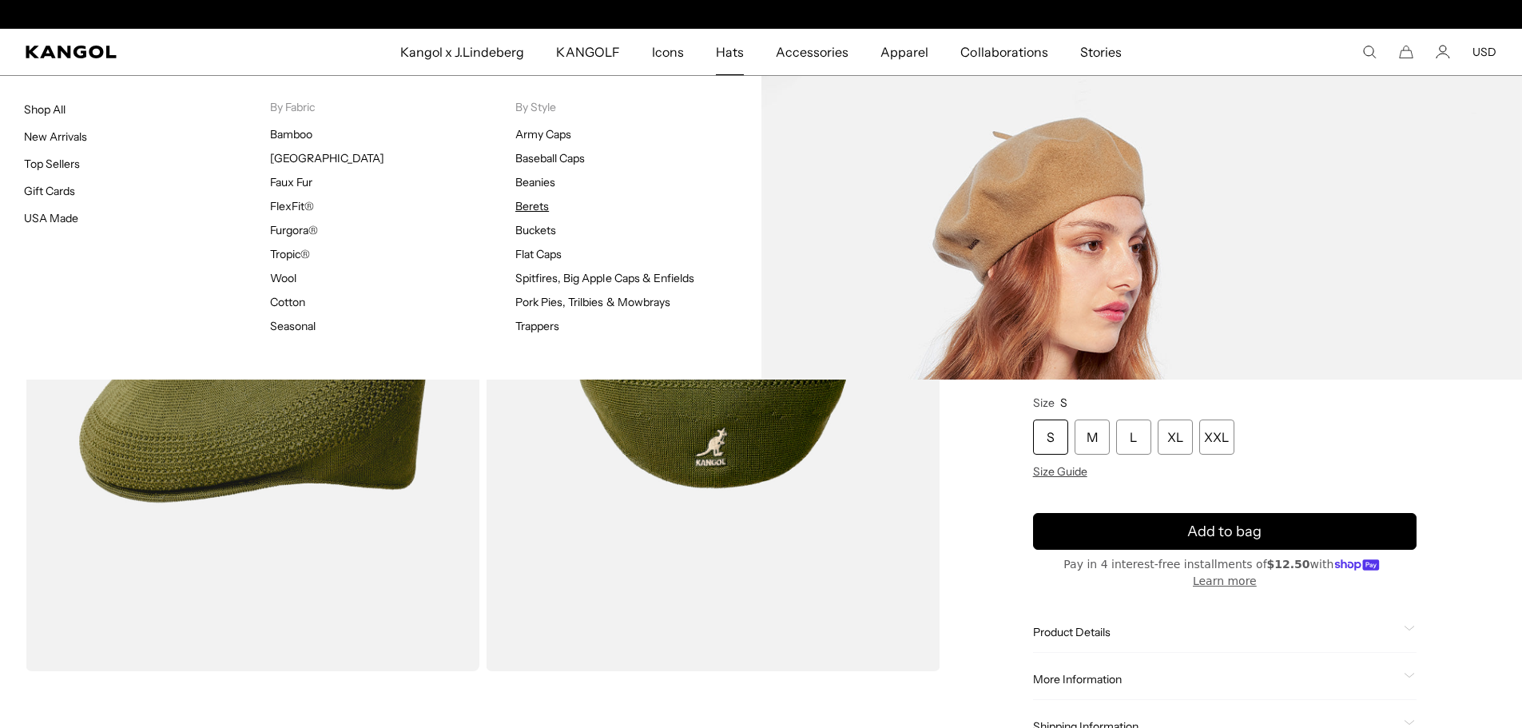
scroll to position [0, 329]
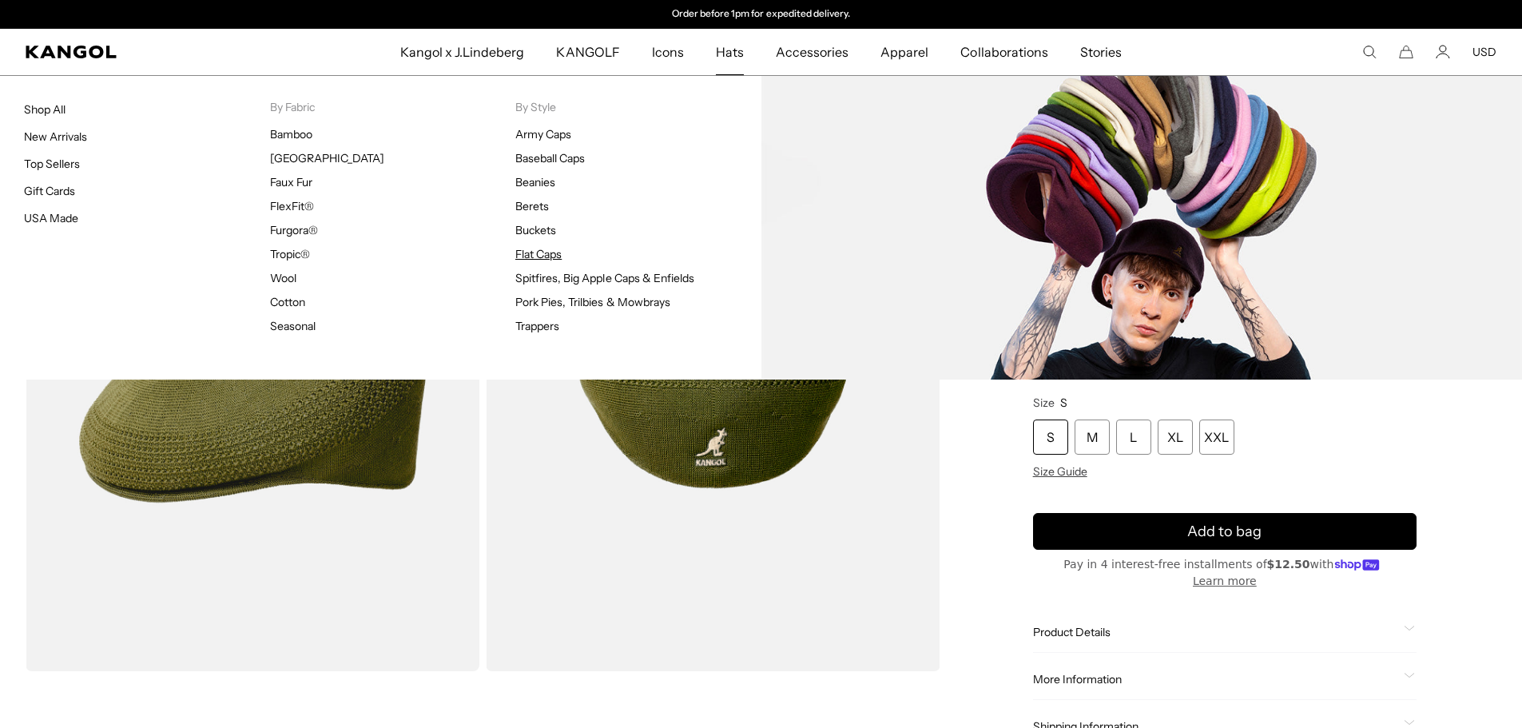
click at [539, 256] on link "Flat Caps" at bounding box center [538, 254] width 46 height 14
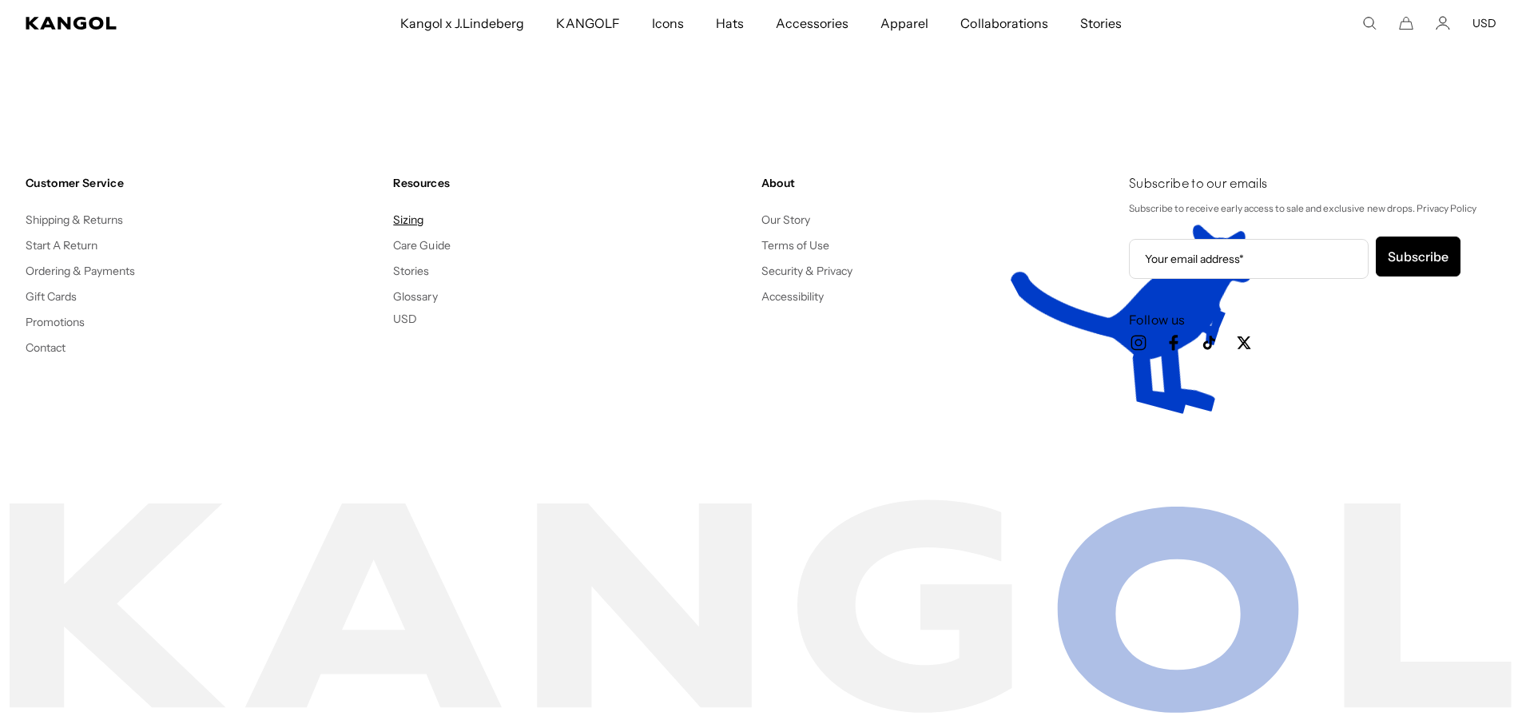
click at [413, 226] on link "Sizing" at bounding box center [408, 219] width 30 height 14
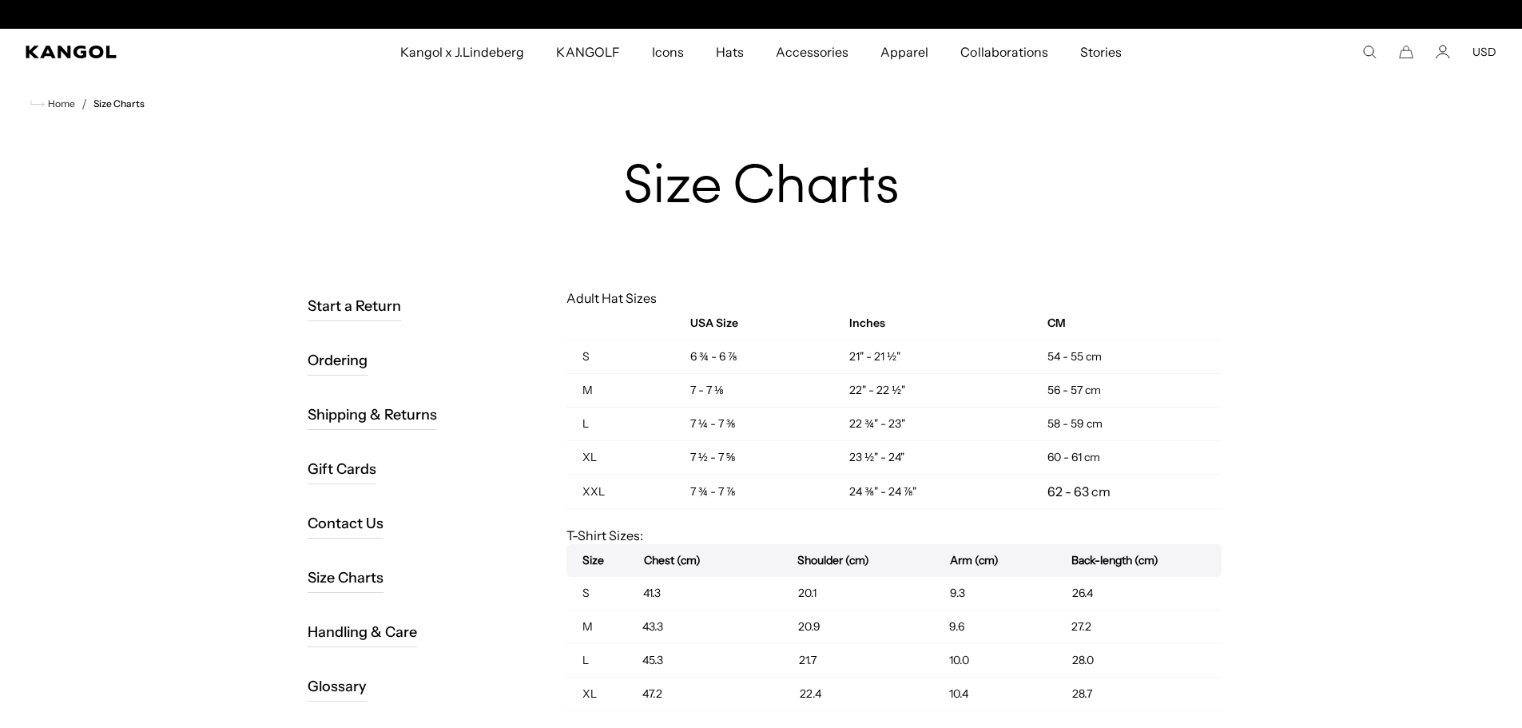
scroll to position [0, 329]
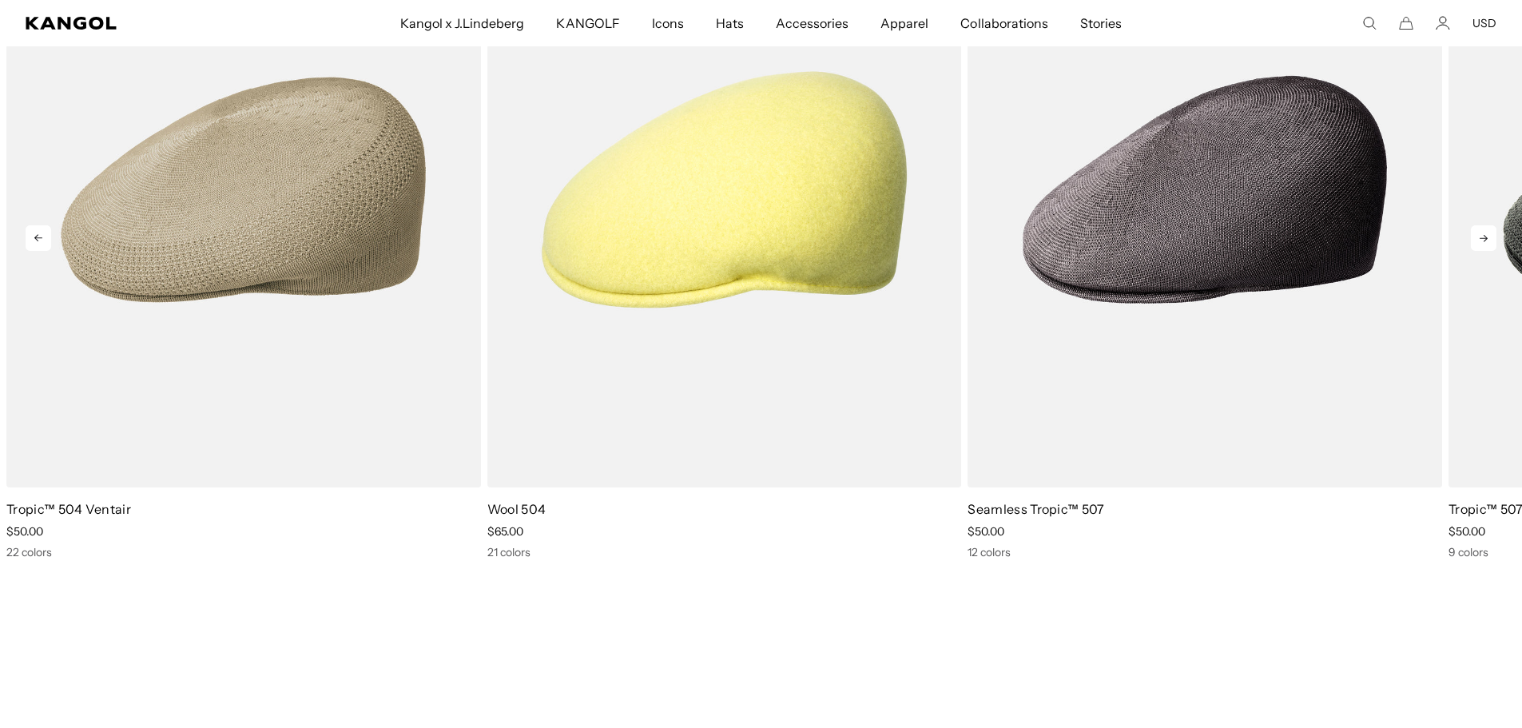
click at [1481, 238] on icon at bounding box center [1483, 238] width 8 height 7
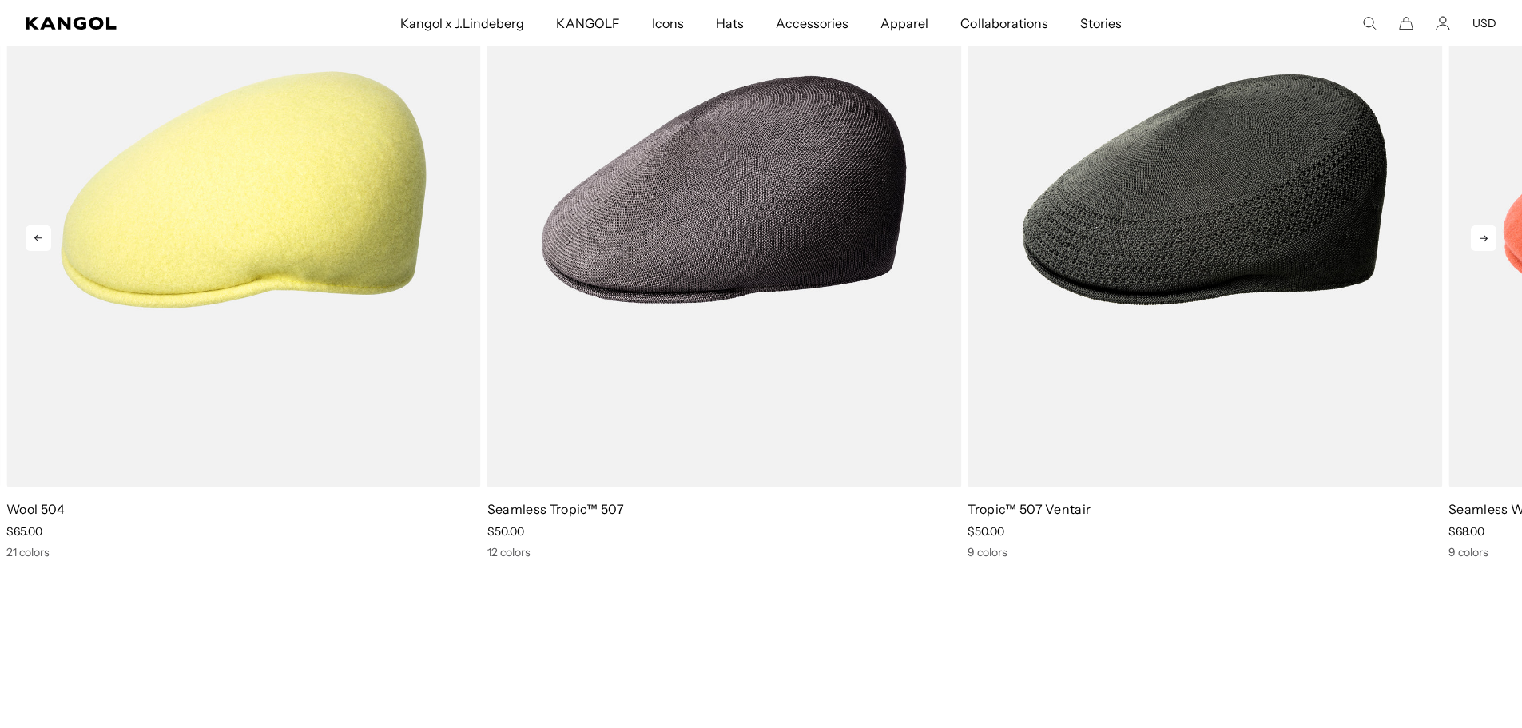
click at [1475, 240] on icon at bounding box center [1484, 238] width 26 height 26
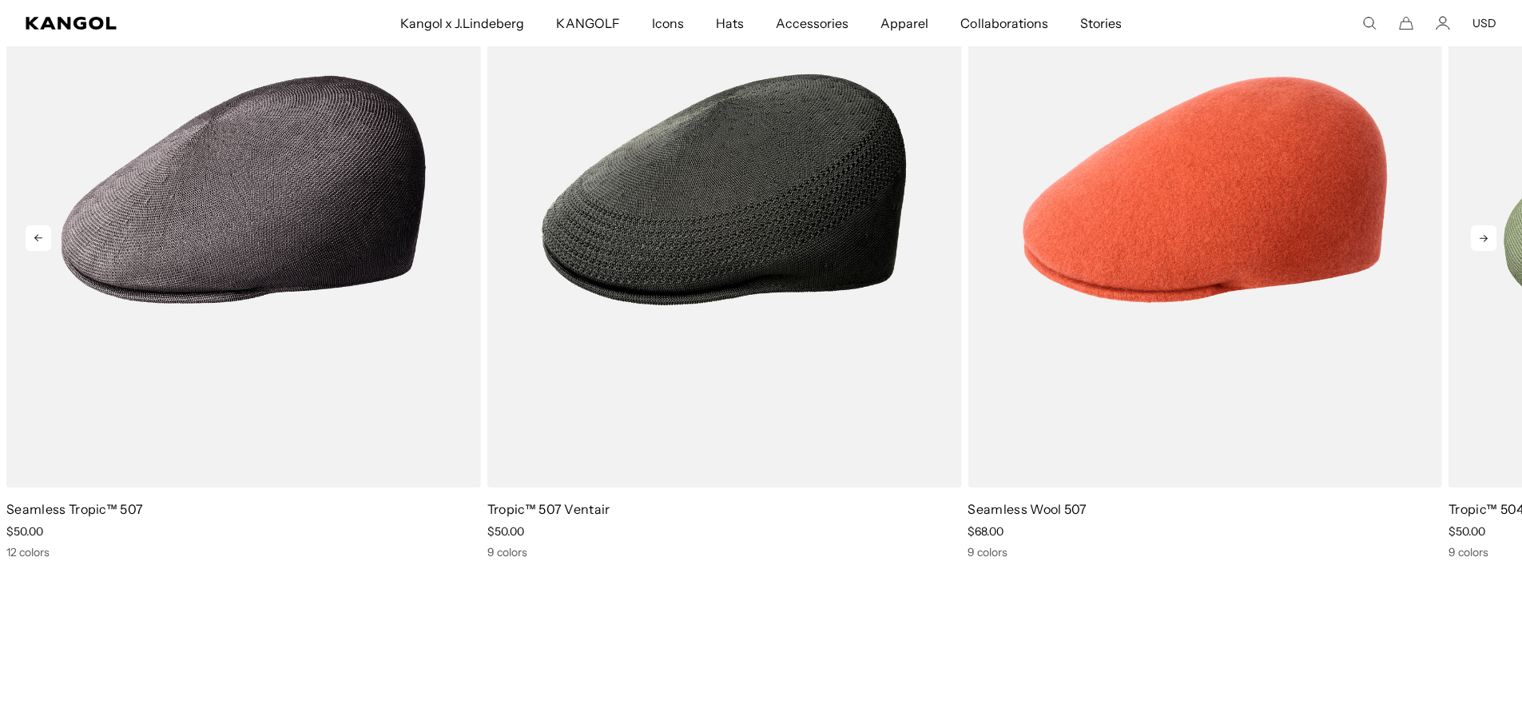
click at [1475, 240] on icon at bounding box center [1484, 238] width 26 height 26
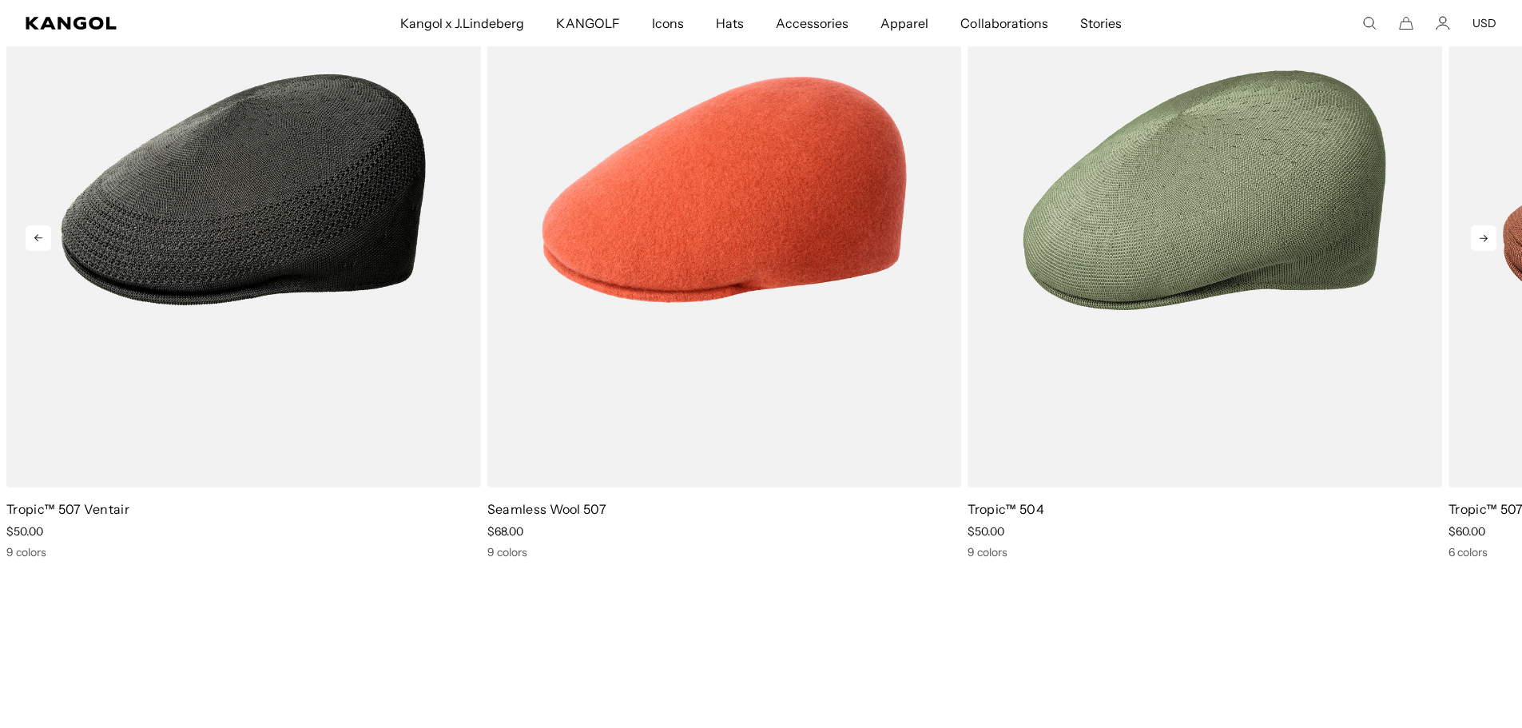
scroll to position [0, 329]
click at [1475, 240] on icon at bounding box center [1484, 238] width 26 height 26
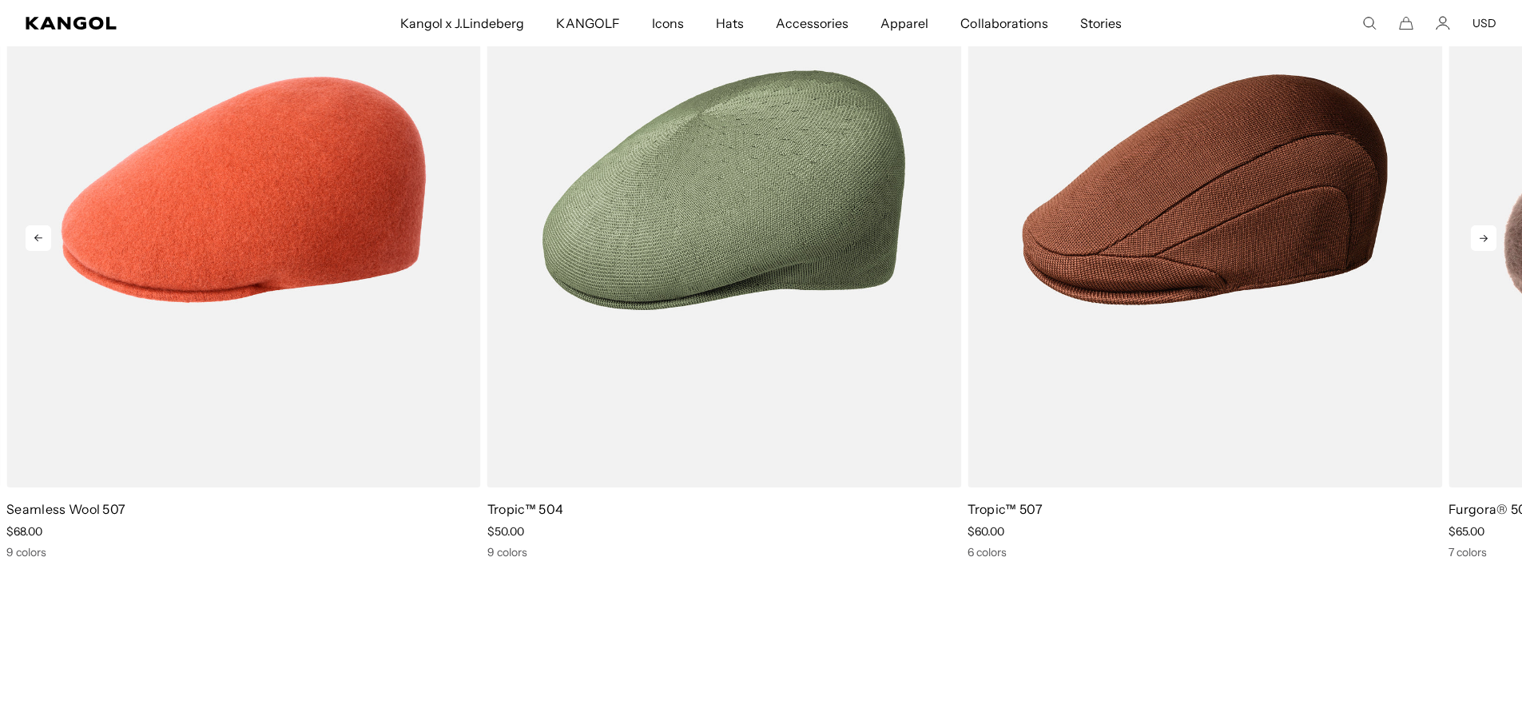
click at [1475, 240] on icon at bounding box center [1484, 238] width 26 height 26
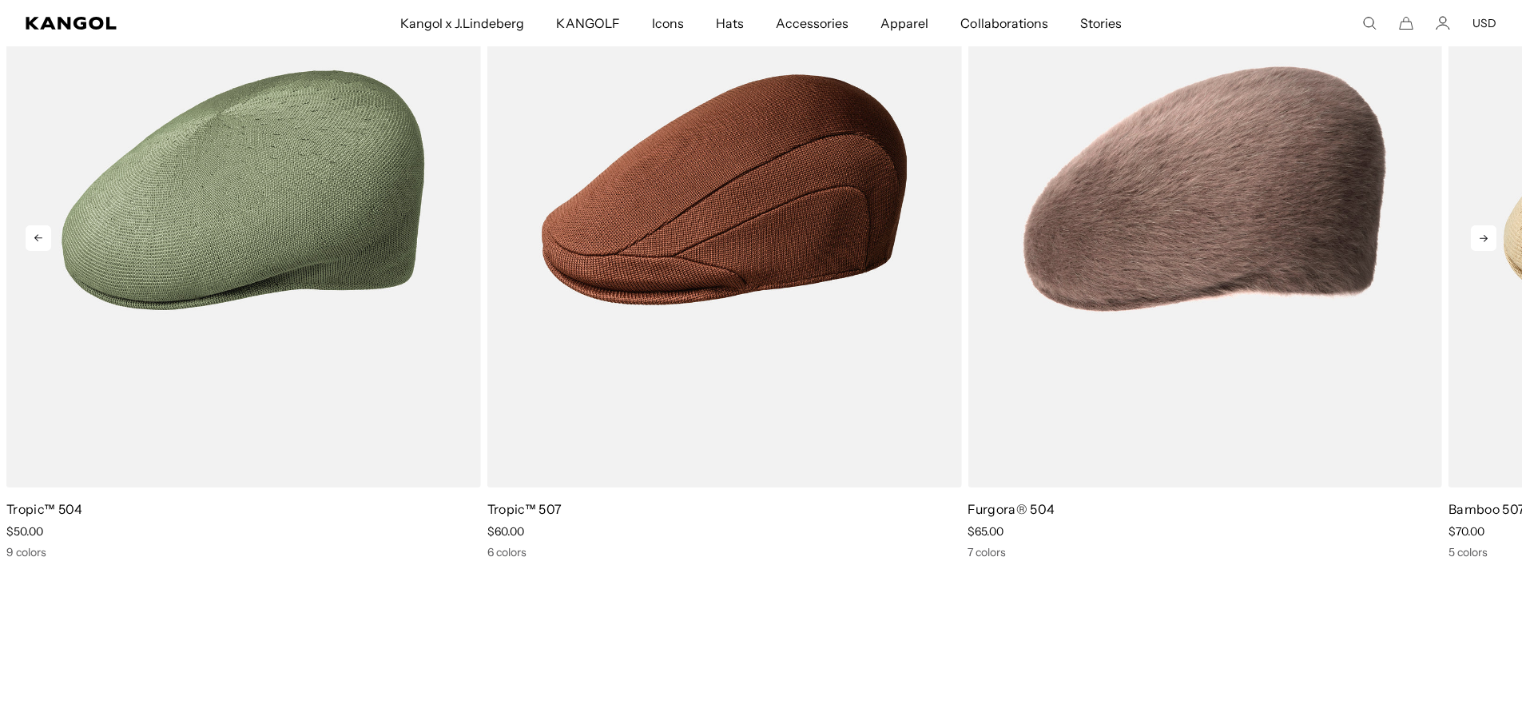
click at [1473, 240] on icon at bounding box center [1484, 238] width 26 height 26
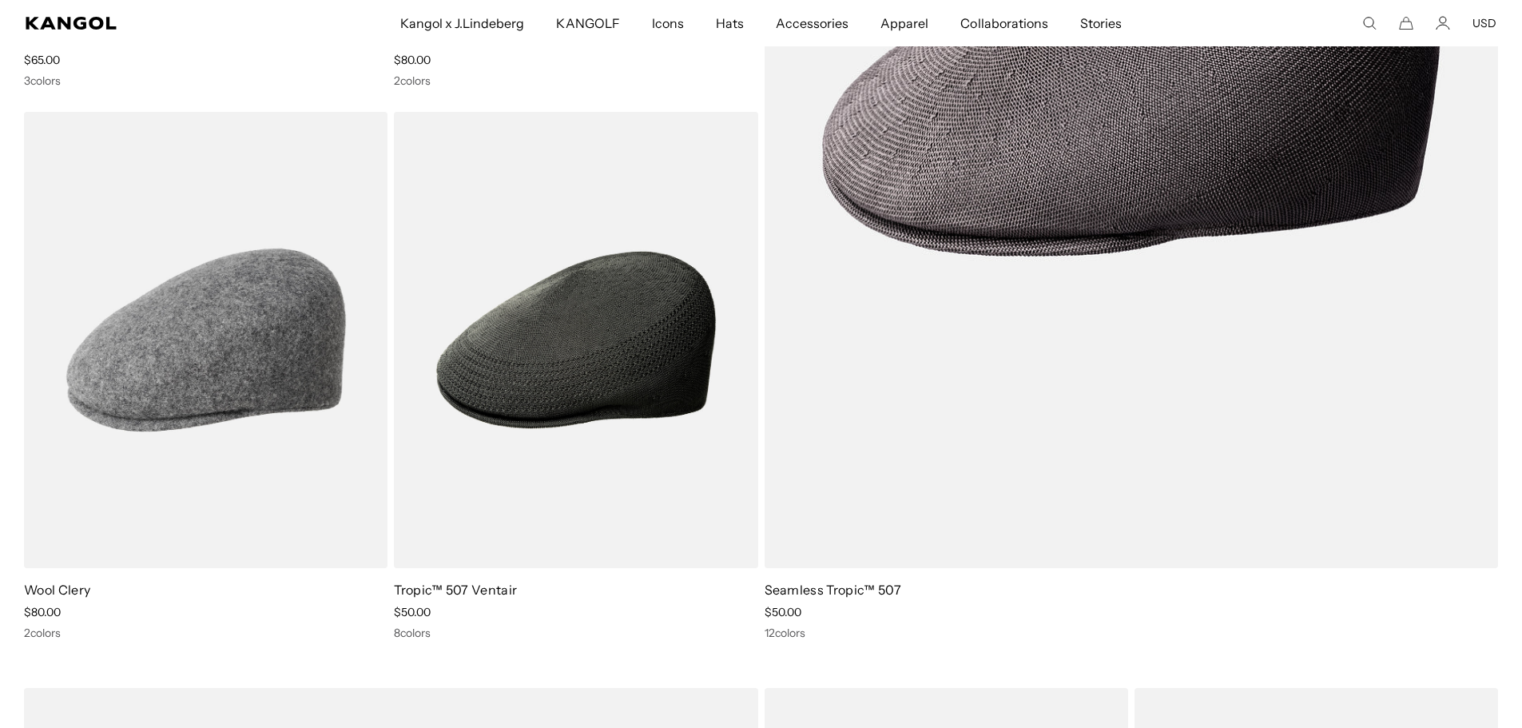
scroll to position [0, 0]
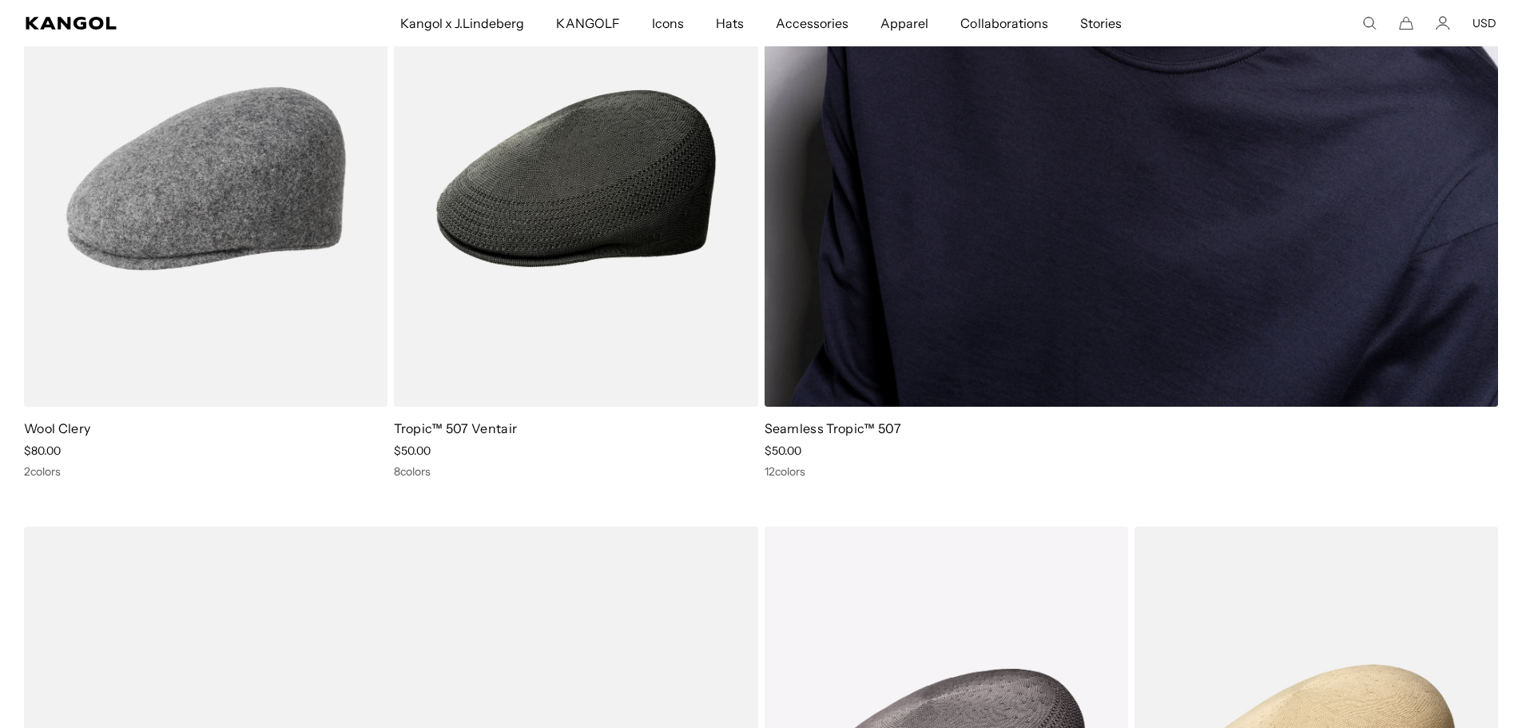
click at [860, 427] on link "Seamless Tropic™ 507" at bounding box center [833, 428] width 137 height 16
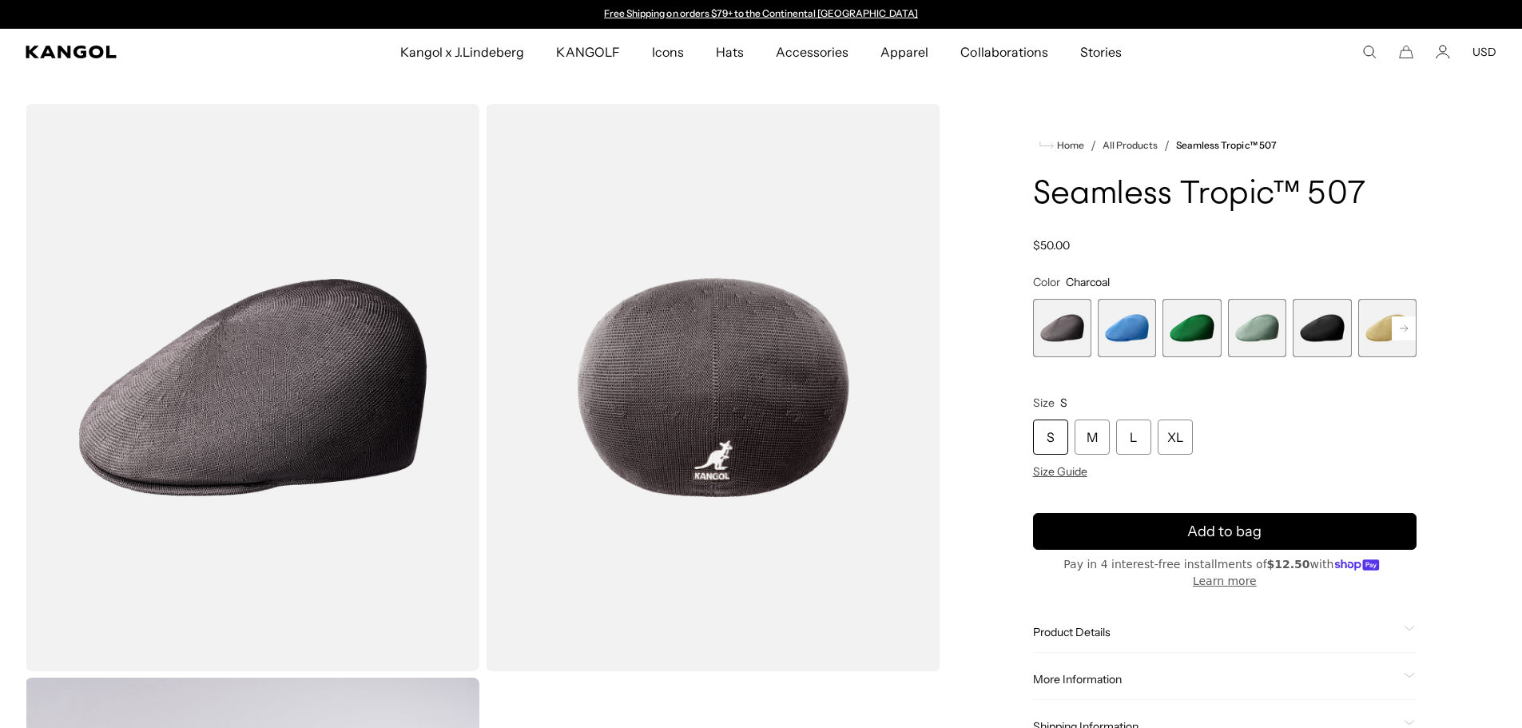
click at [1129, 334] on span "2 of 12" at bounding box center [1127, 328] width 58 height 58
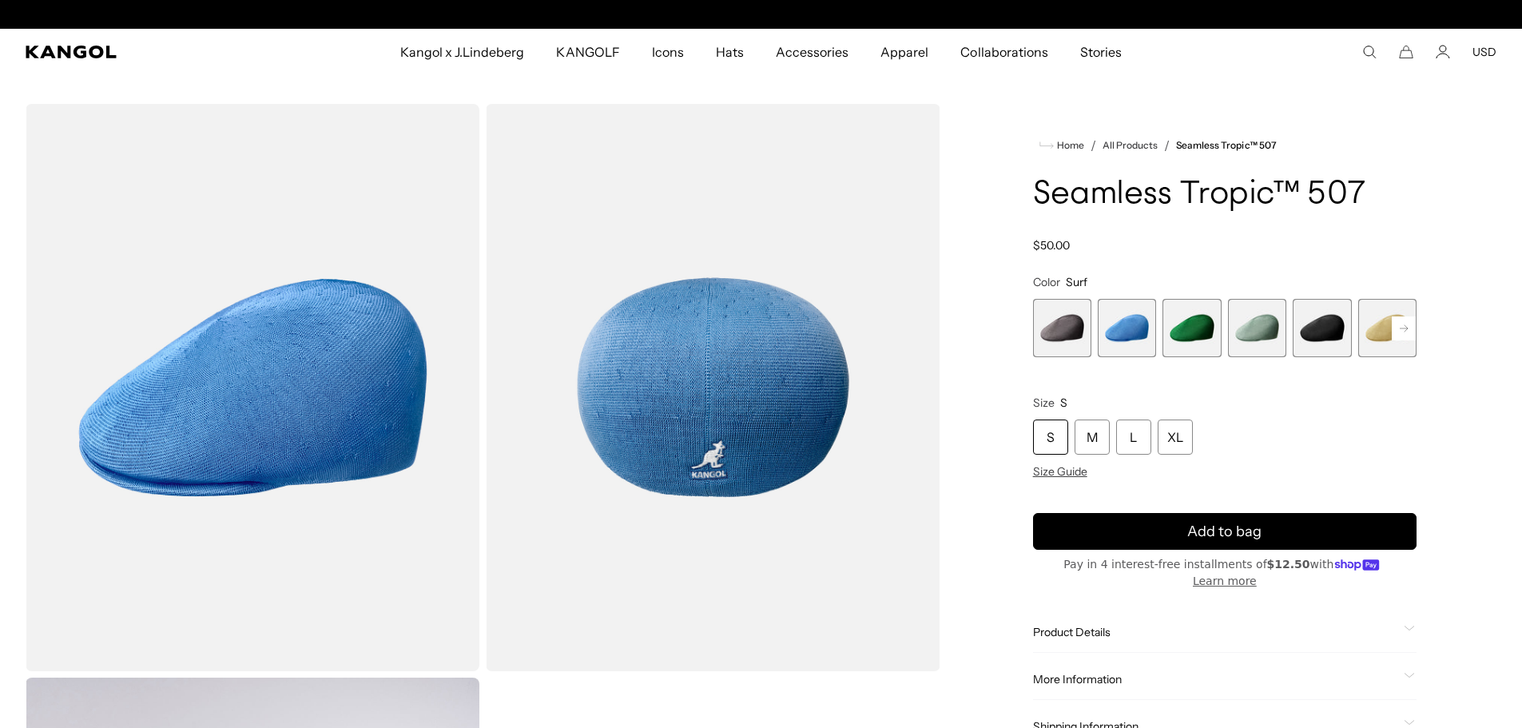
scroll to position [0, 329]
click at [1189, 330] on span "3 of 12" at bounding box center [1191, 328] width 58 height 58
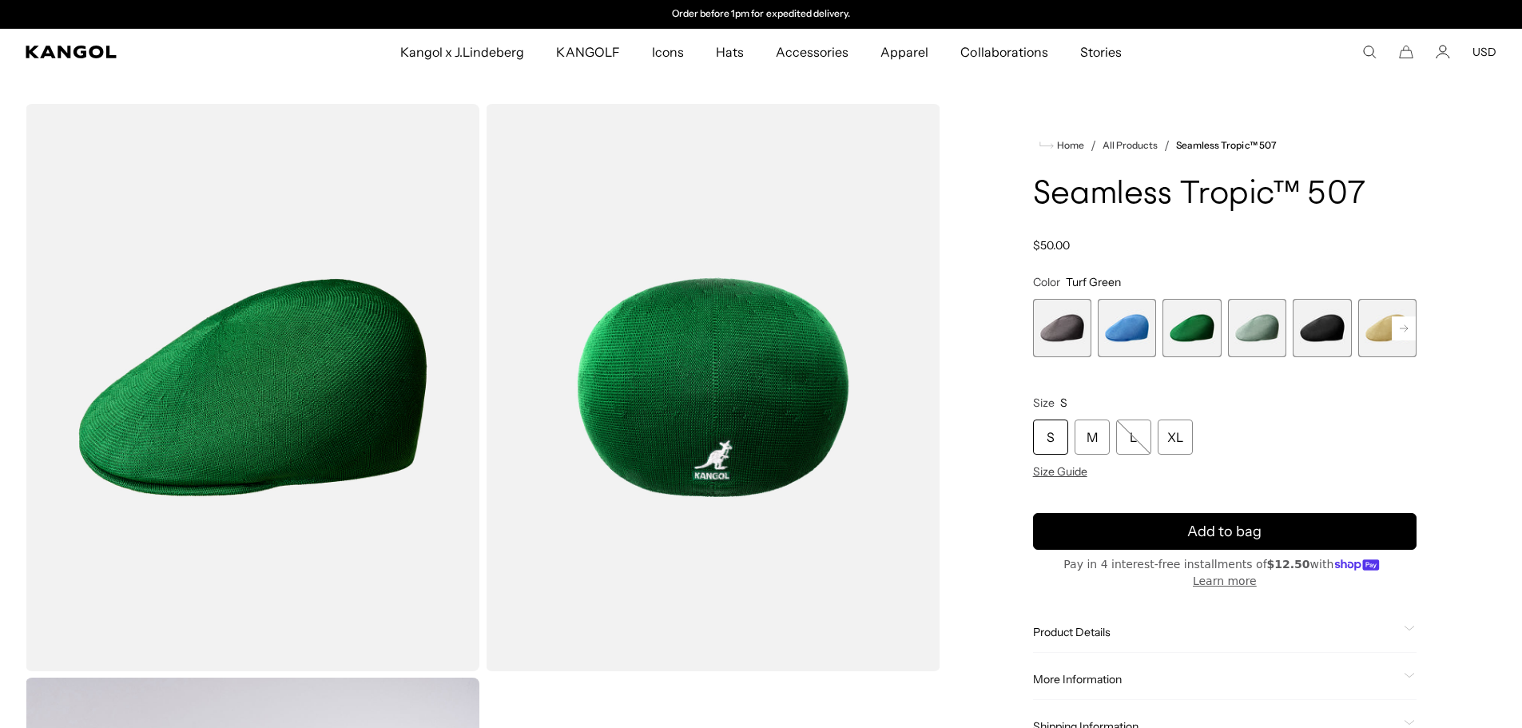
click at [1264, 334] on span "4 of 12" at bounding box center [1257, 328] width 58 height 58
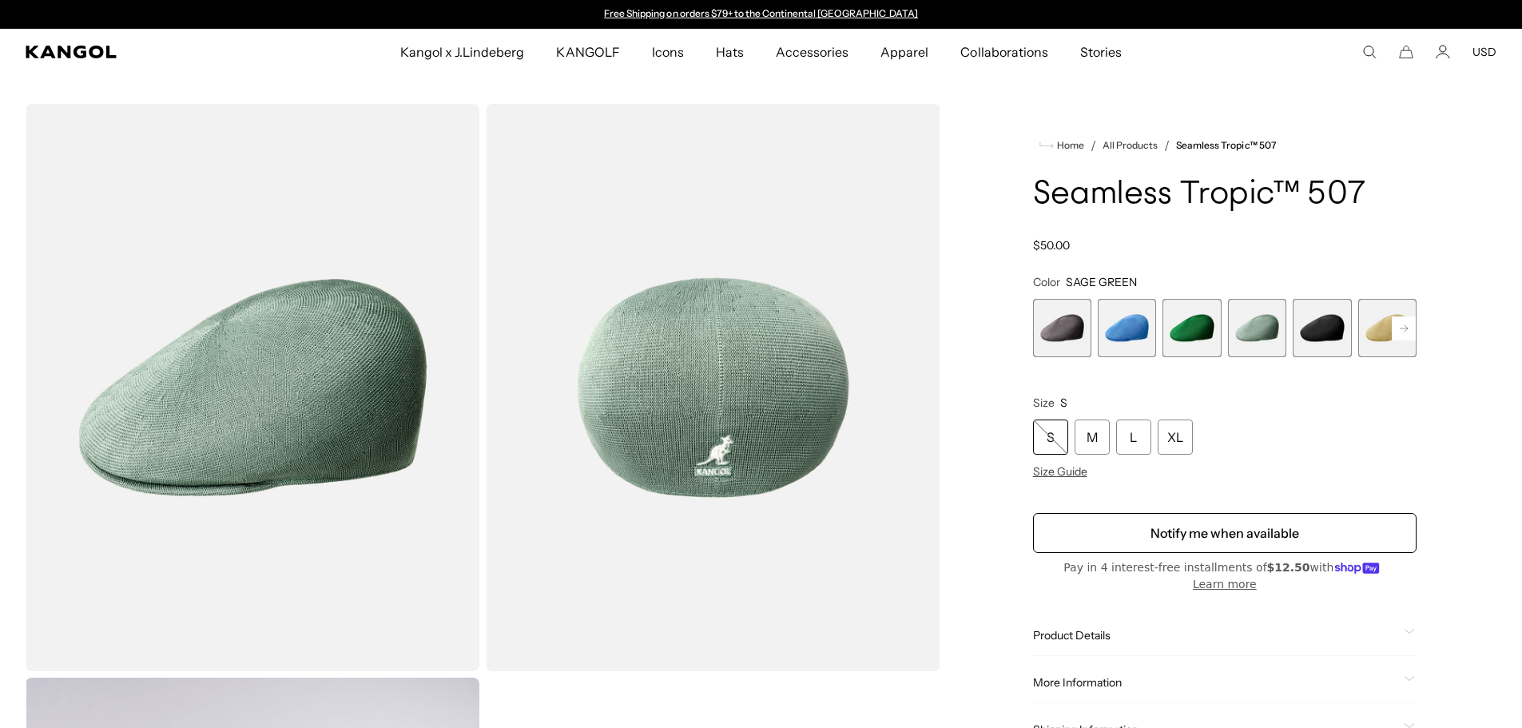
click at [1327, 328] on span "5 of 12" at bounding box center [1322, 328] width 58 height 58
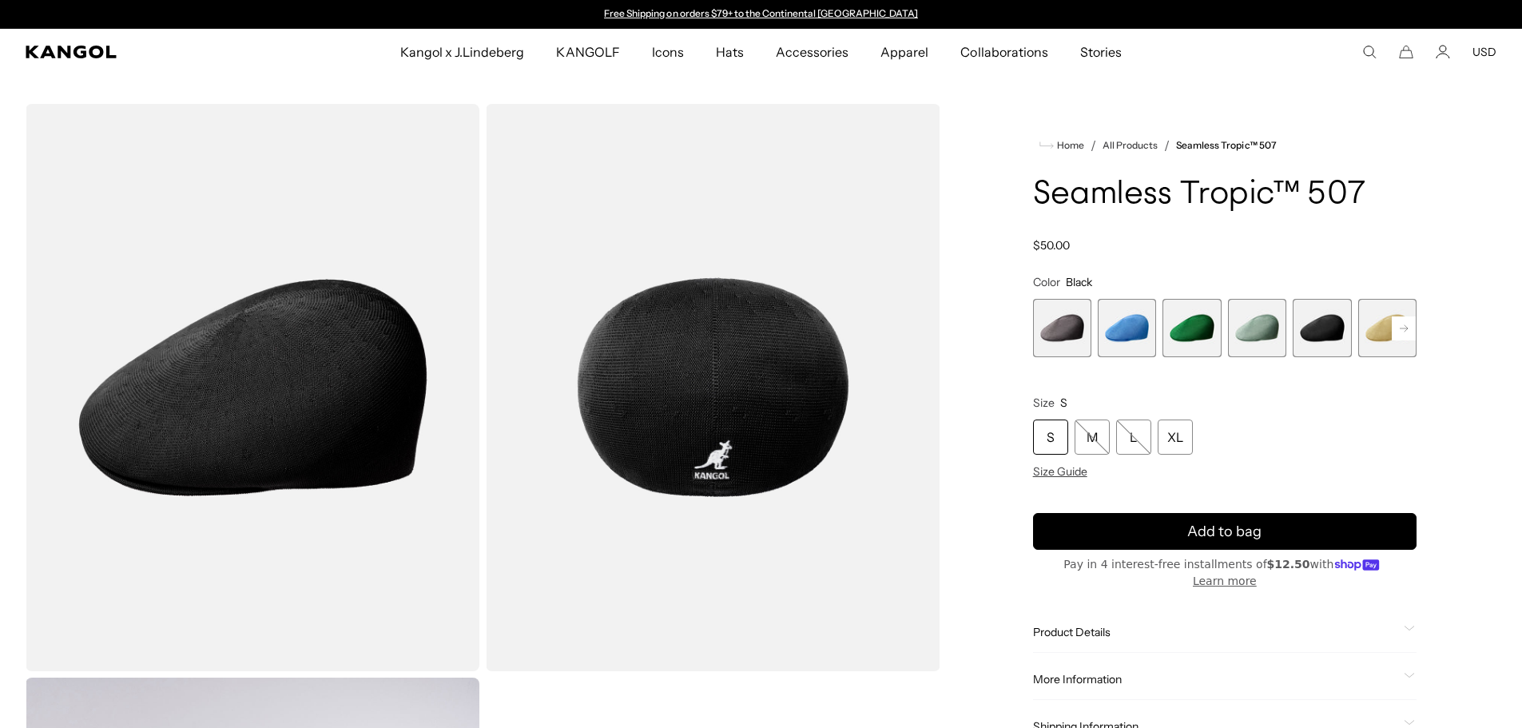
click at [1416, 338] on button "Next" at bounding box center [1404, 329] width 26 height 26
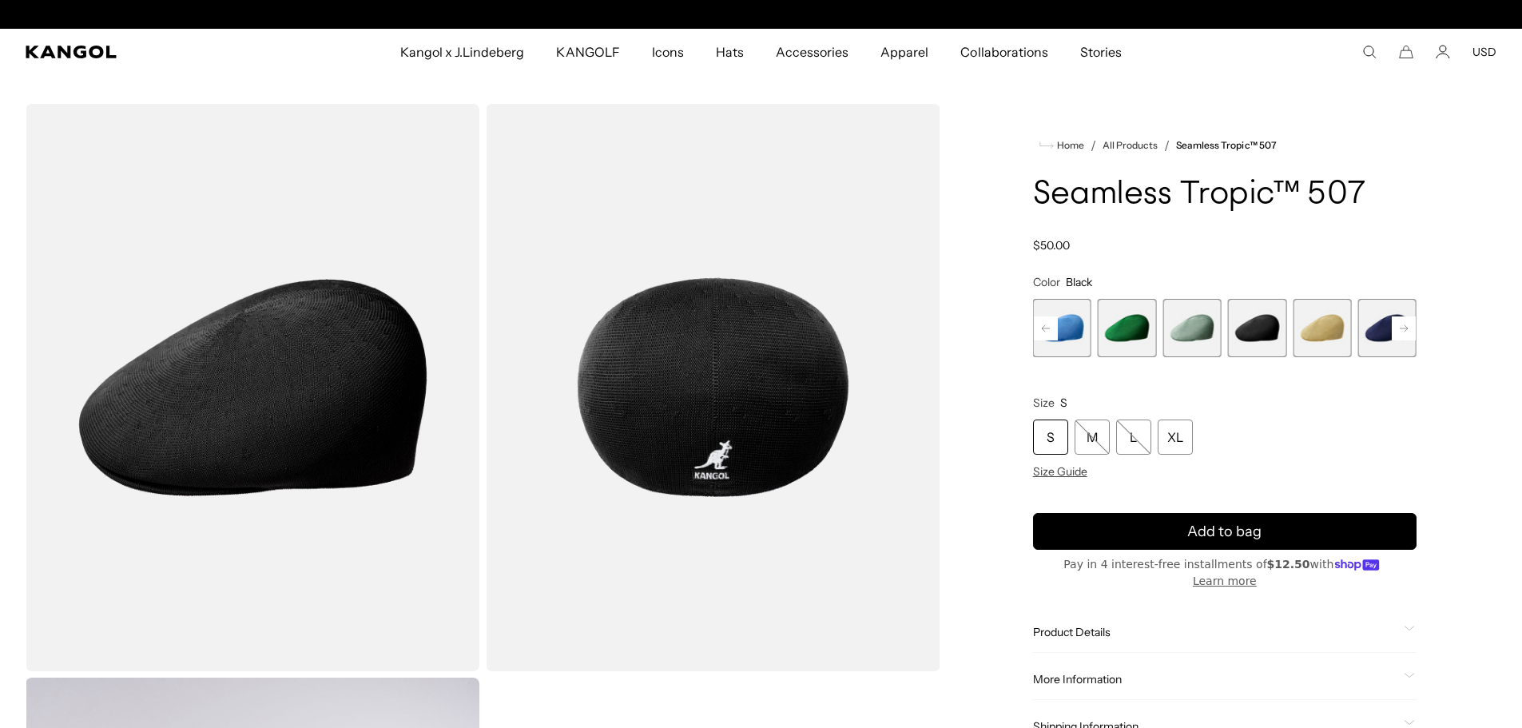
scroll to position [0, 329]
click at [1381, 332] on span "7 of 12" at bounding box center [1387, 328] width 58 height 58
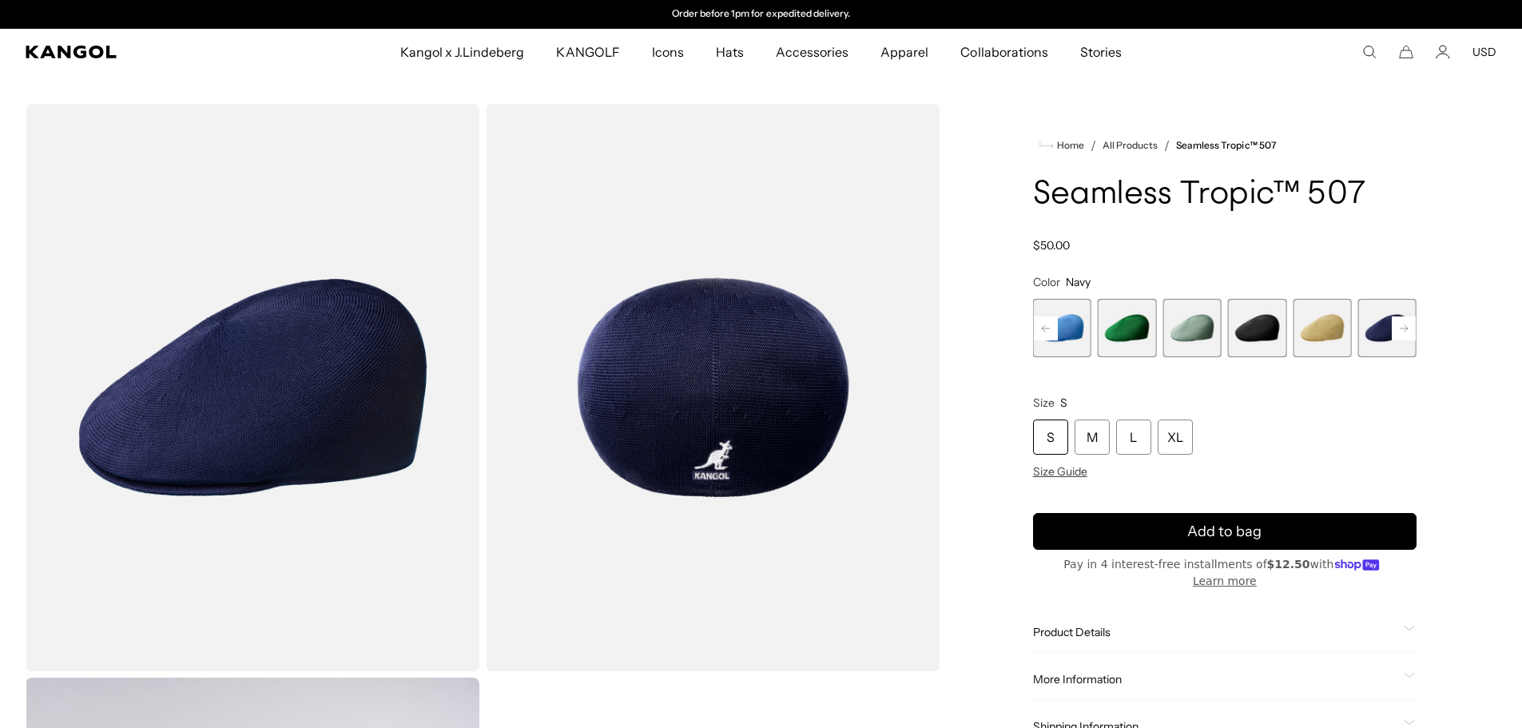
click at [1275, 328] on span "5 of 12" at bounding box center [1257, 328] width 58 height 58
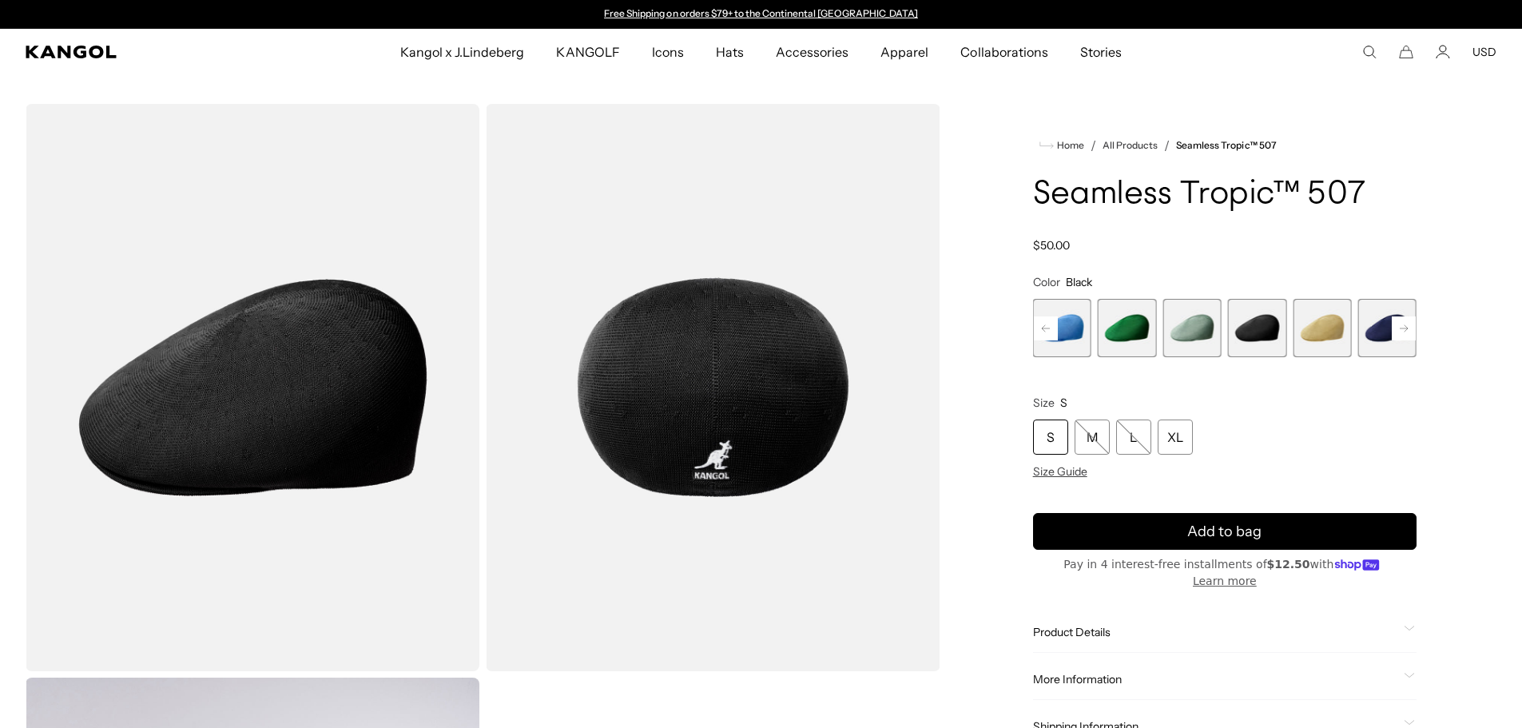
click at [1376, 328] on span "7 of 12" at bounding box center [1387, 328] width 58 height 58
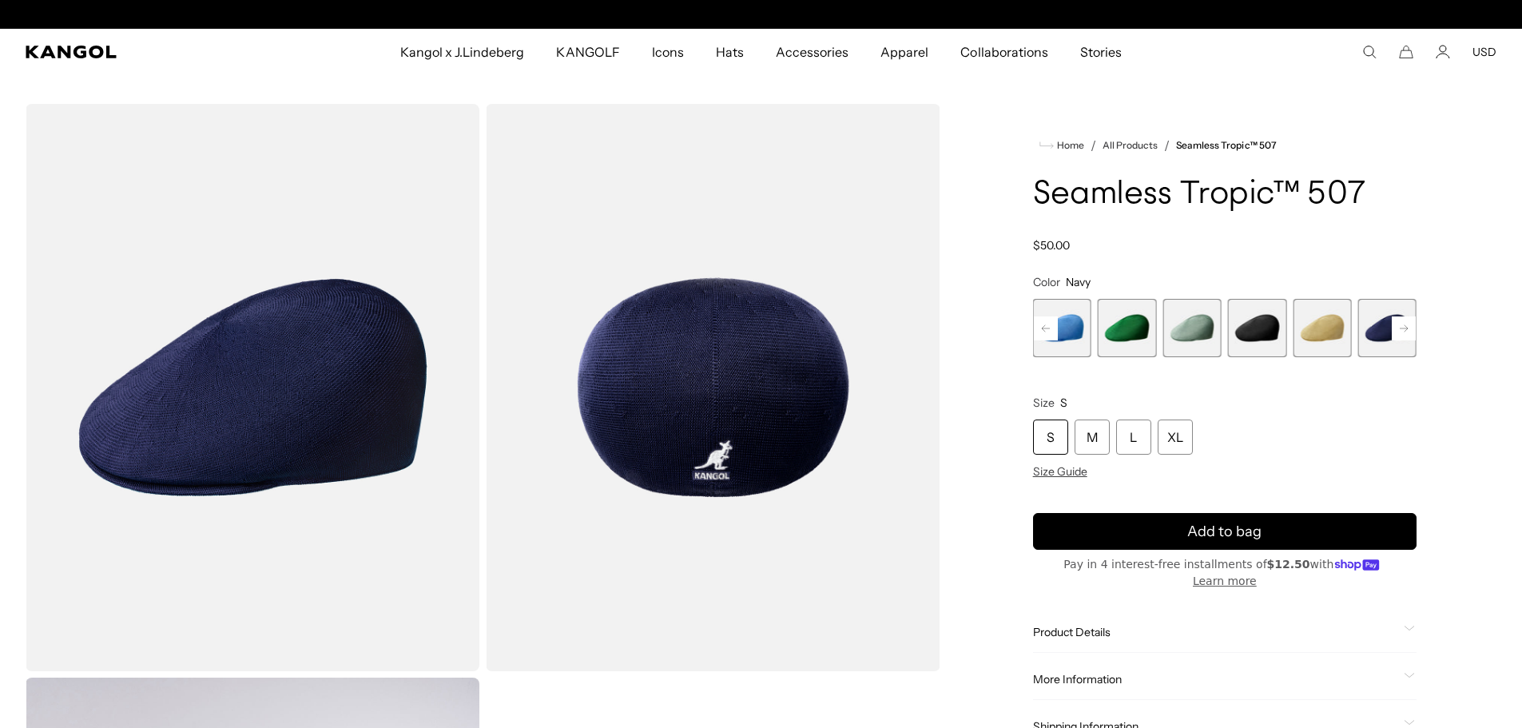
scroll to position [0, 329]
click at [1406, 329] on icon at bounding box center [1404, 327] width 8 height 6
click at [1315, 337] on span "7 of 12" at bounding box center [1322, 328] width 58 height 58
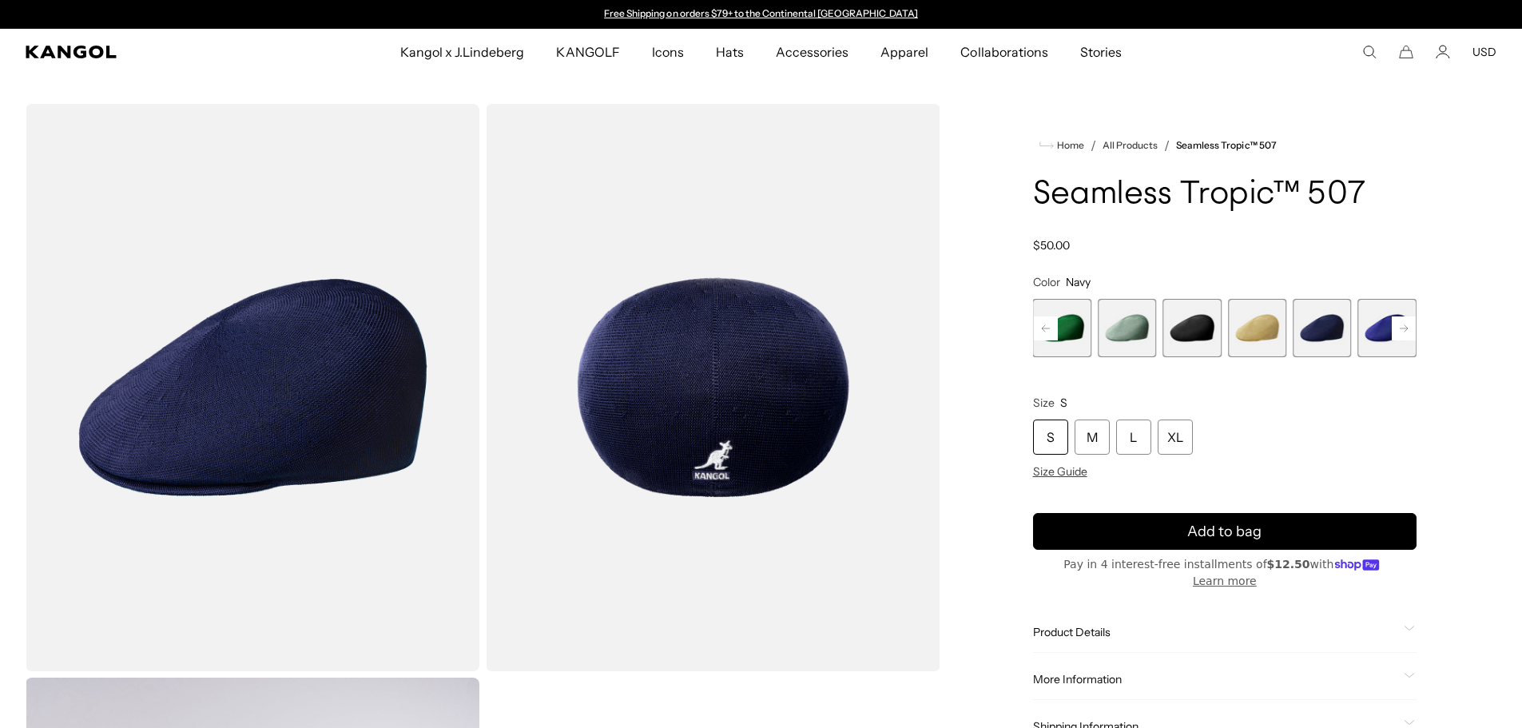
click at [1176, 333] on span "5 of 12" at bounding box center [1191, 328] width 58 height 58
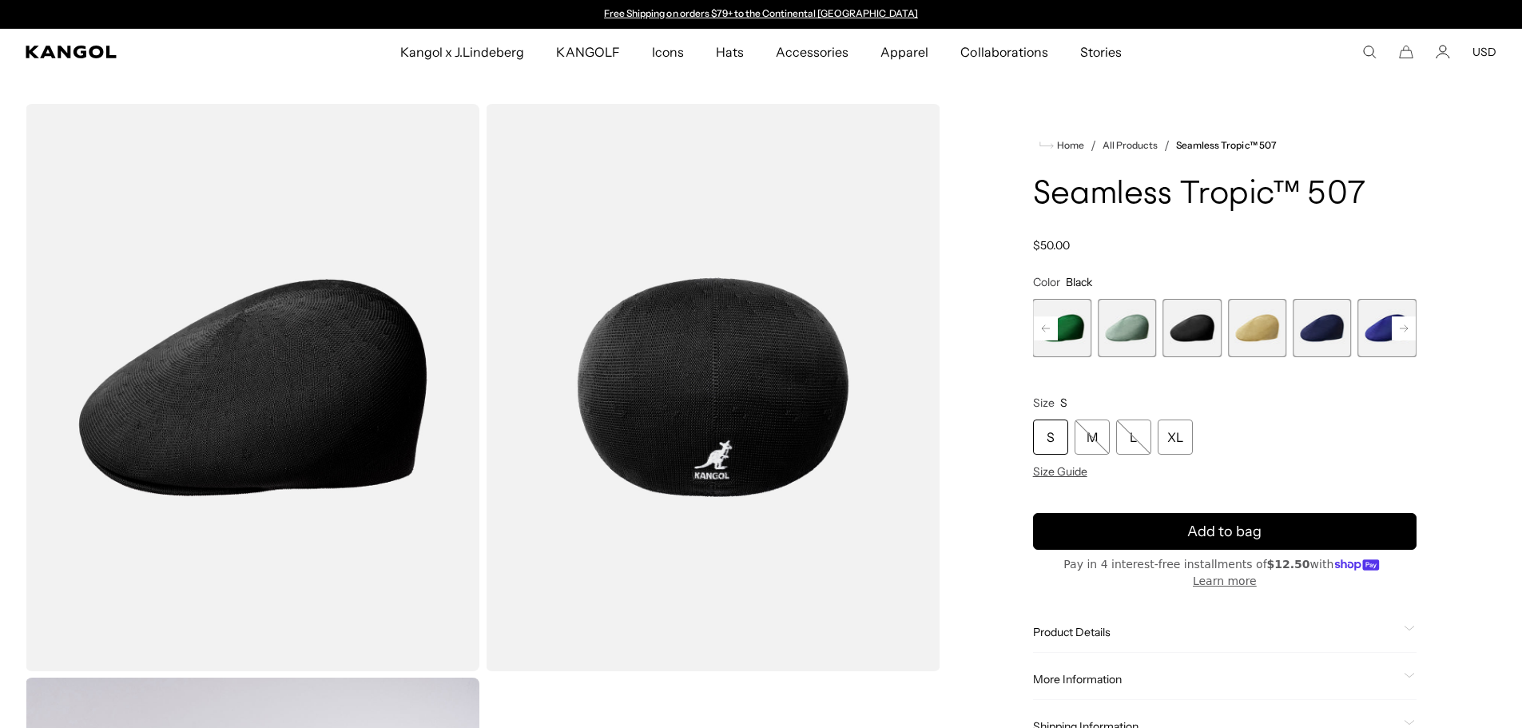
click at [1125, 332] on span "4 of 12" at bounding box center [1127, 328] width 58 height 58
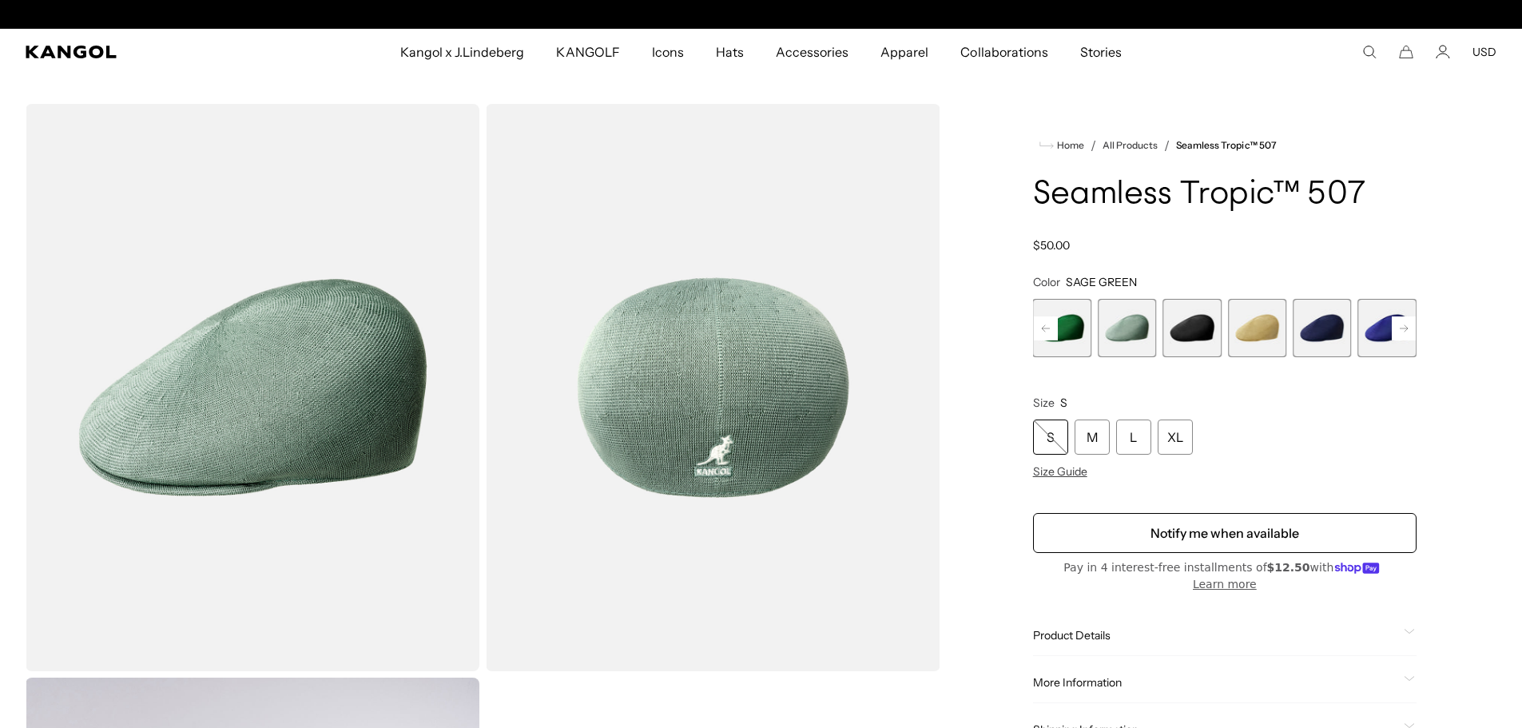
scroll to position [0, 329]
click at [1049, 329] on rect at bounding box center [1046, 328] width 24 height 24
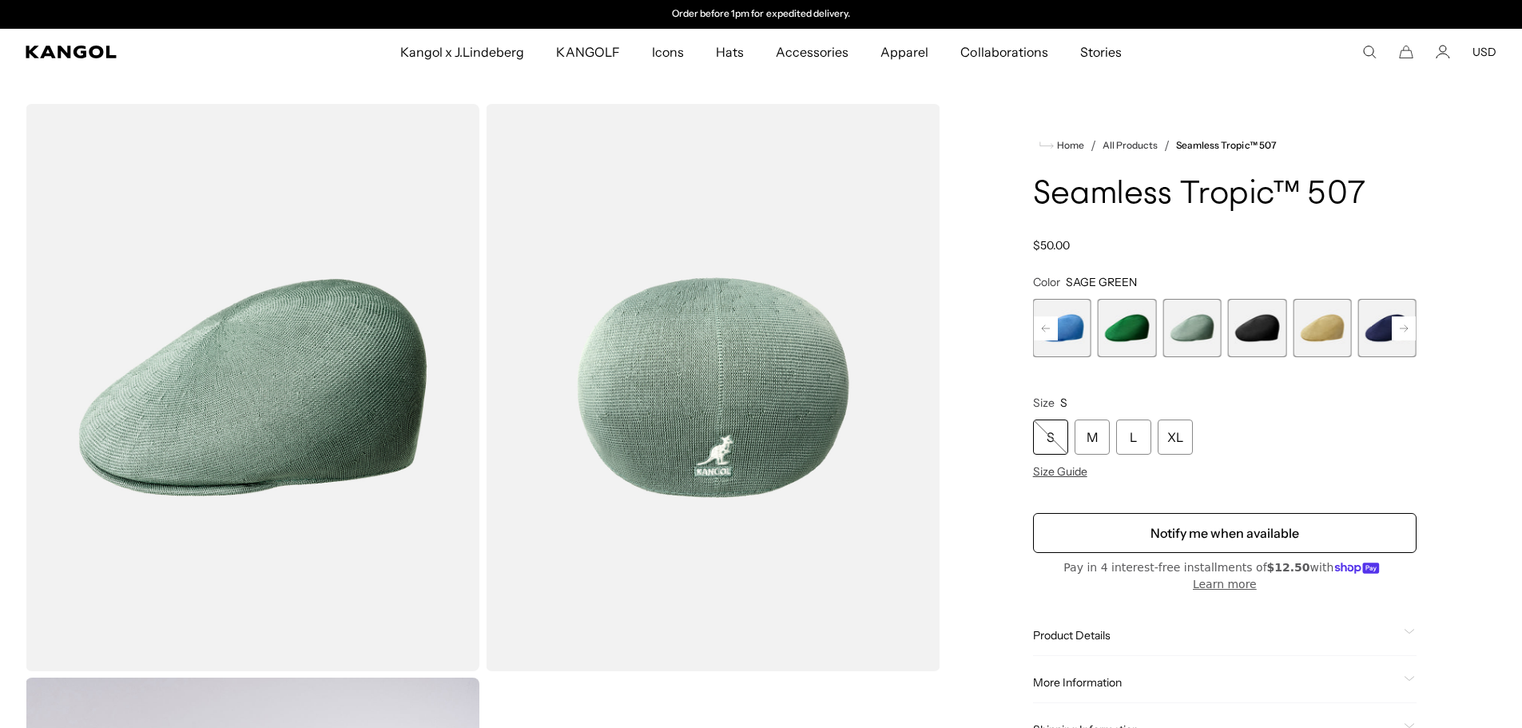
click at [1049, 329] on rect at bounding box center [1046, 328] width 24 height 24
click at [1049, 329] on span "1 of 12" at bounding box center [1062, 328] width 58 height 58
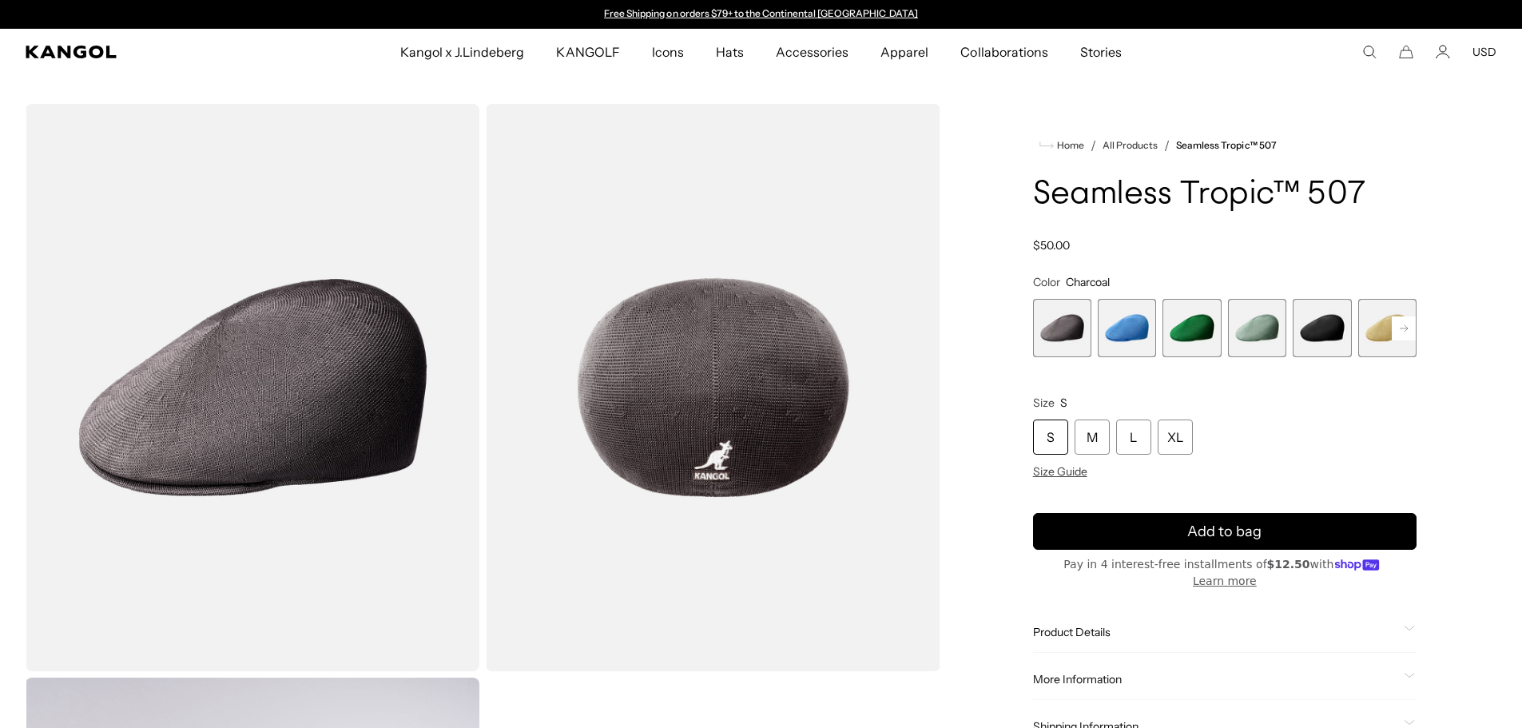
click at [1054, 334] on span "1 of 12" at bounding box center [1062, 328] width 58 height 58
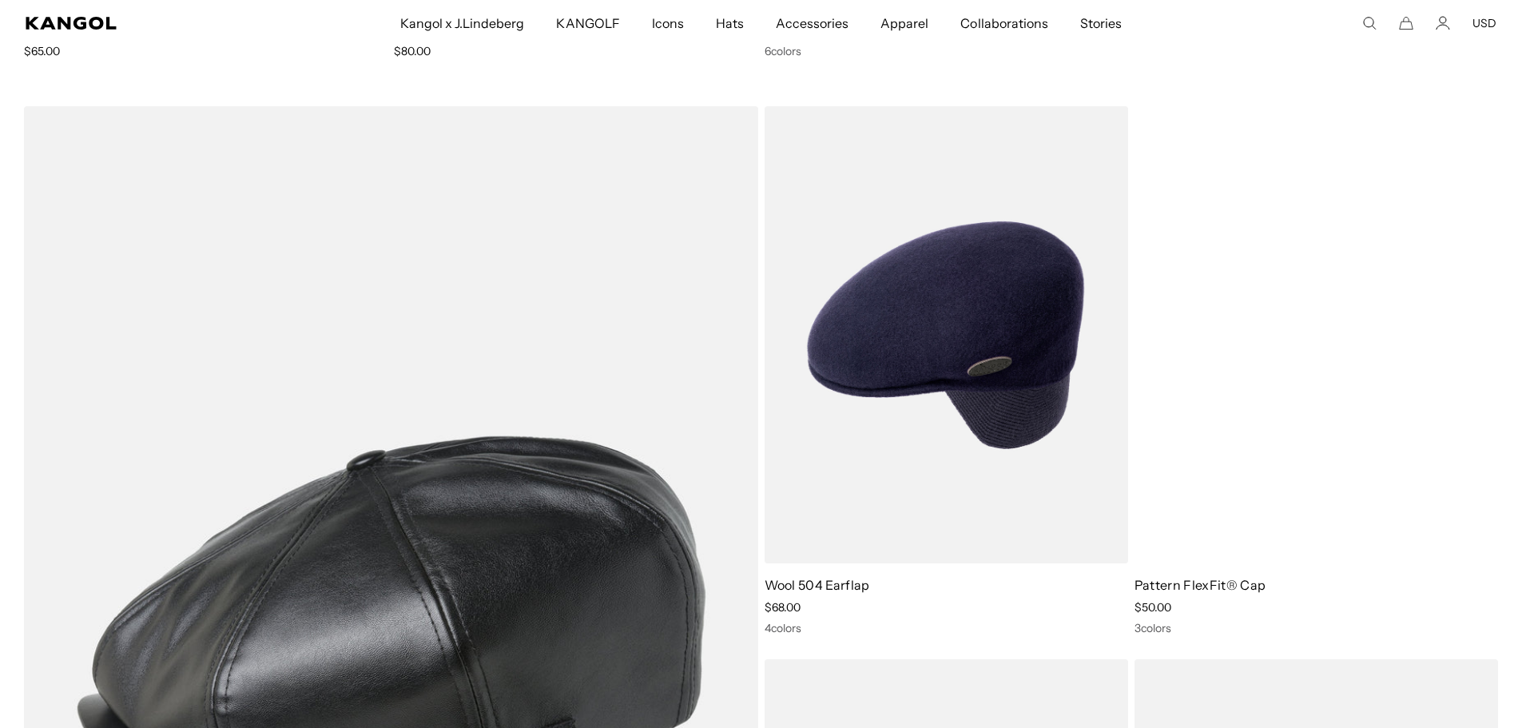
scroll to position [0, 329]
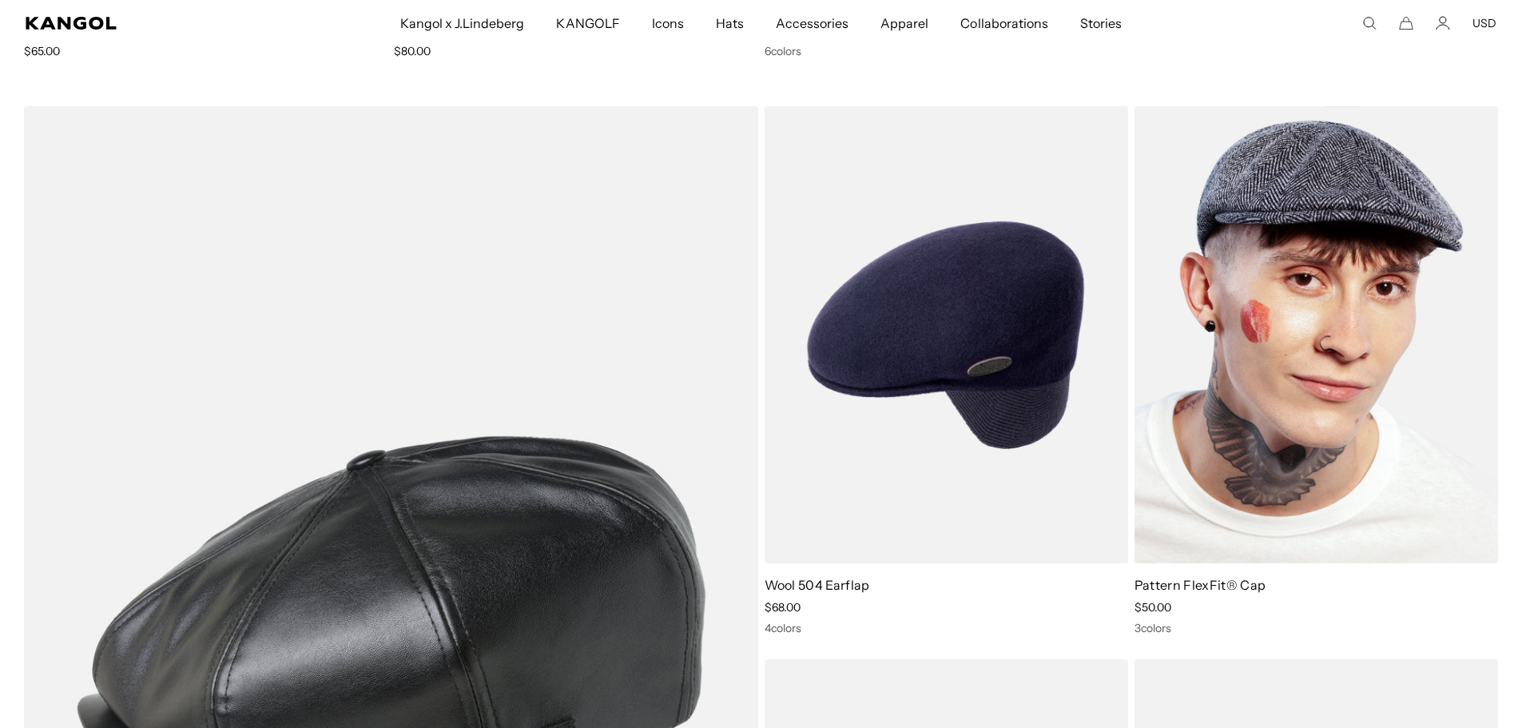
click at [1205, 582] on link "Pattern FlexFit® Cap" at bounding box center [1199, 585] width 131 height 16
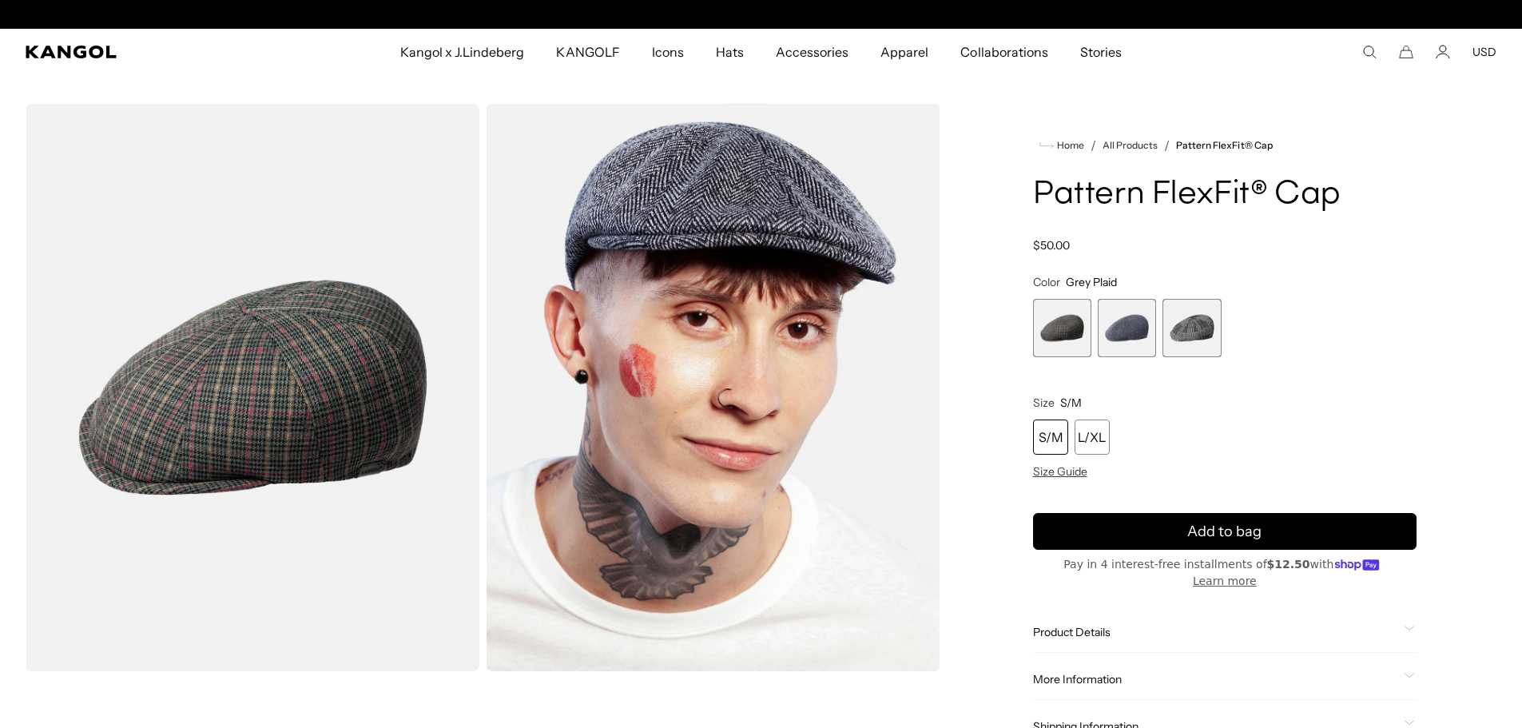
click at [1134, 329] on span "2 of 3" at bounding box center [1127, 328] width 58 height 58
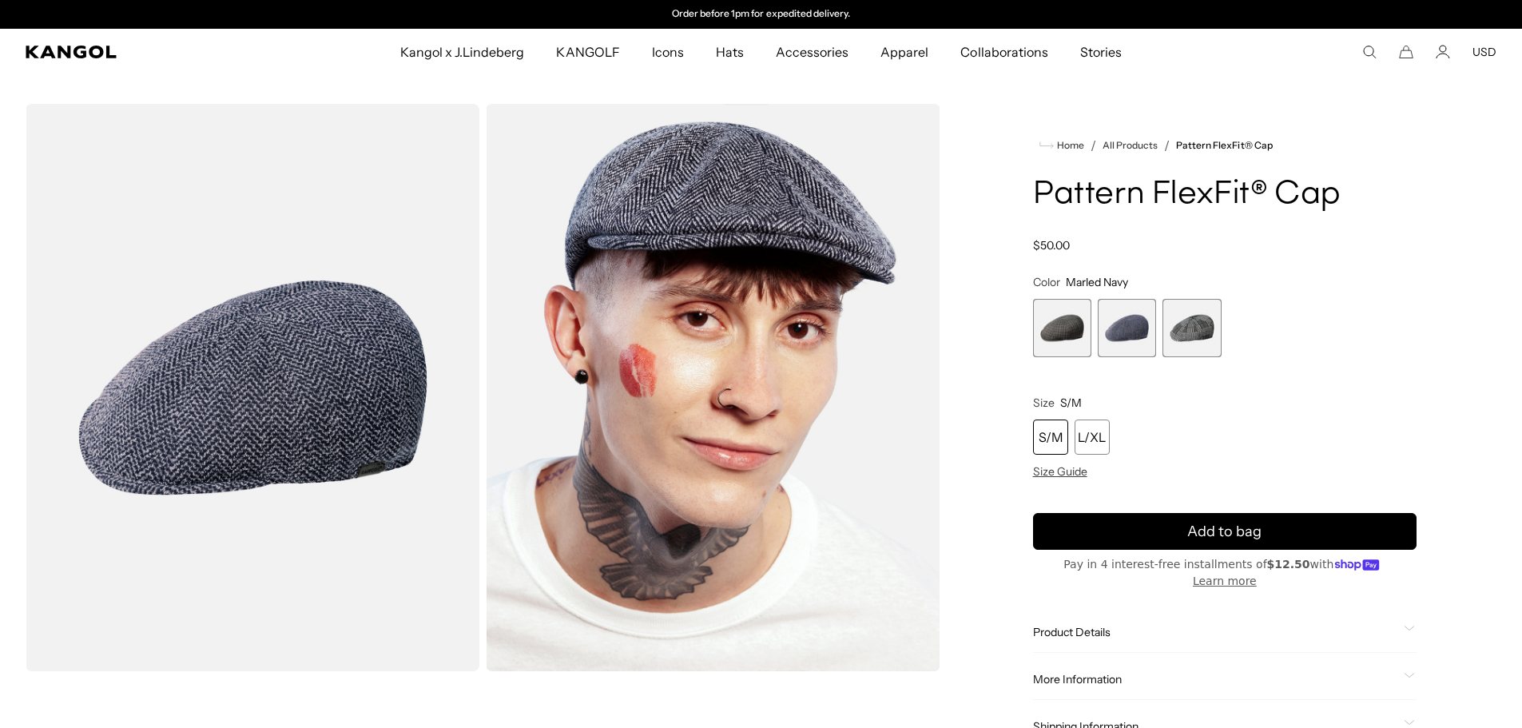
click at [1060, 339] on span "1 of 3" at bounding box center [1062, 328] width 58 height 58
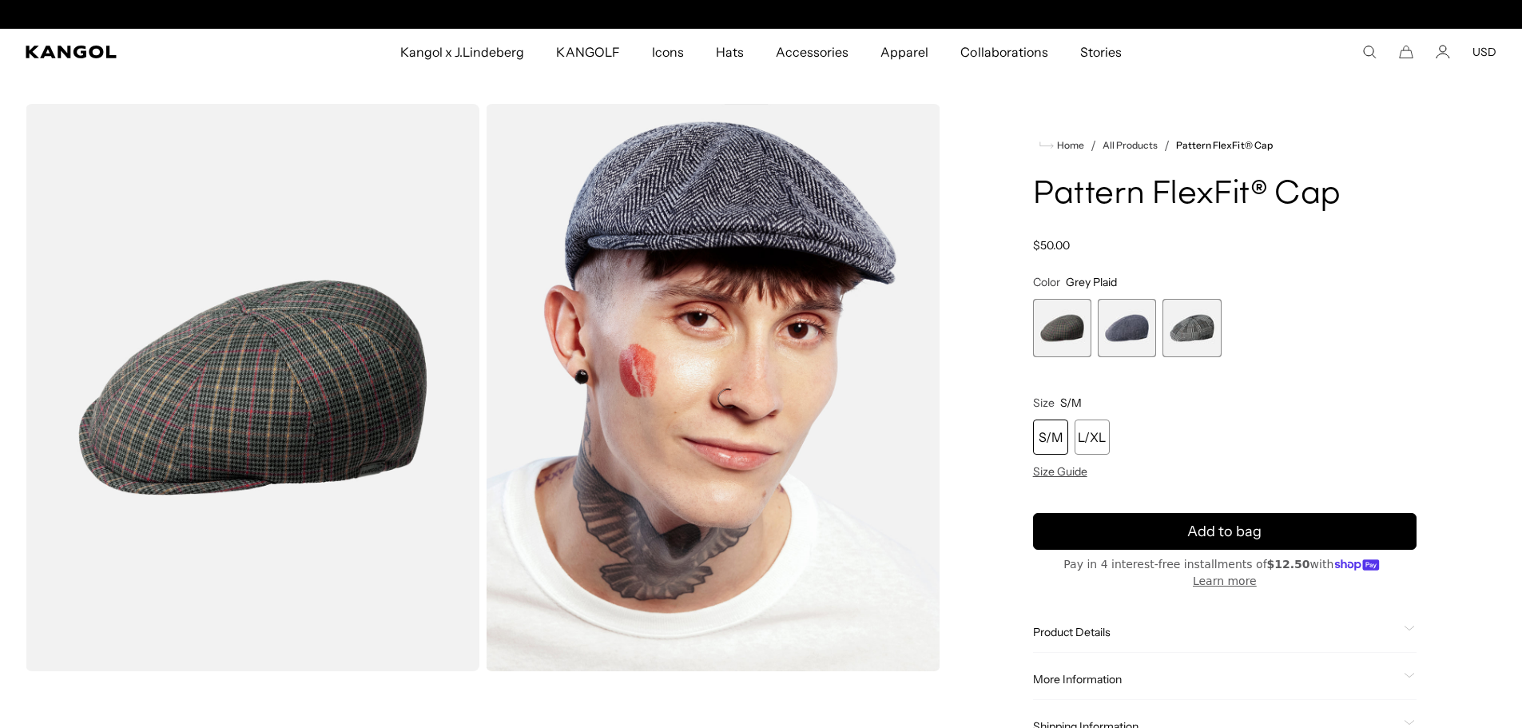
click at [1197, 332] on span "3 of 3" at bounding box center [1191, 328] width 58 height 58
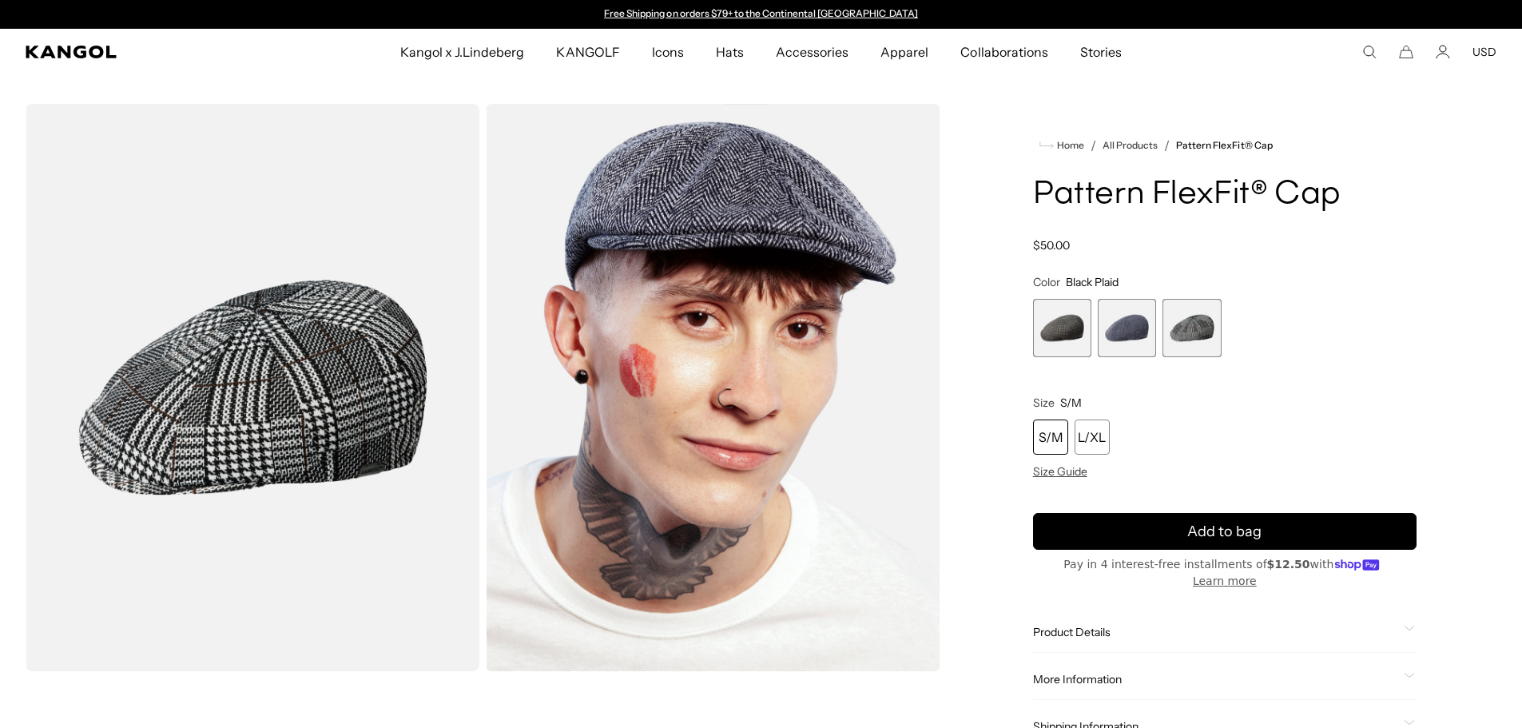
drag, startPoint x: 1044, startPoint y: 335, endPoint x: 1054, endPoint y: 336, distance: 9.7
click at [1046, 336] on span "1 of 3" at bounding box center [1062, 328] width 58 height 58
click at [1121, 335] on span "2 of 3" at bounding box center [1127, 328] width 58 height 58
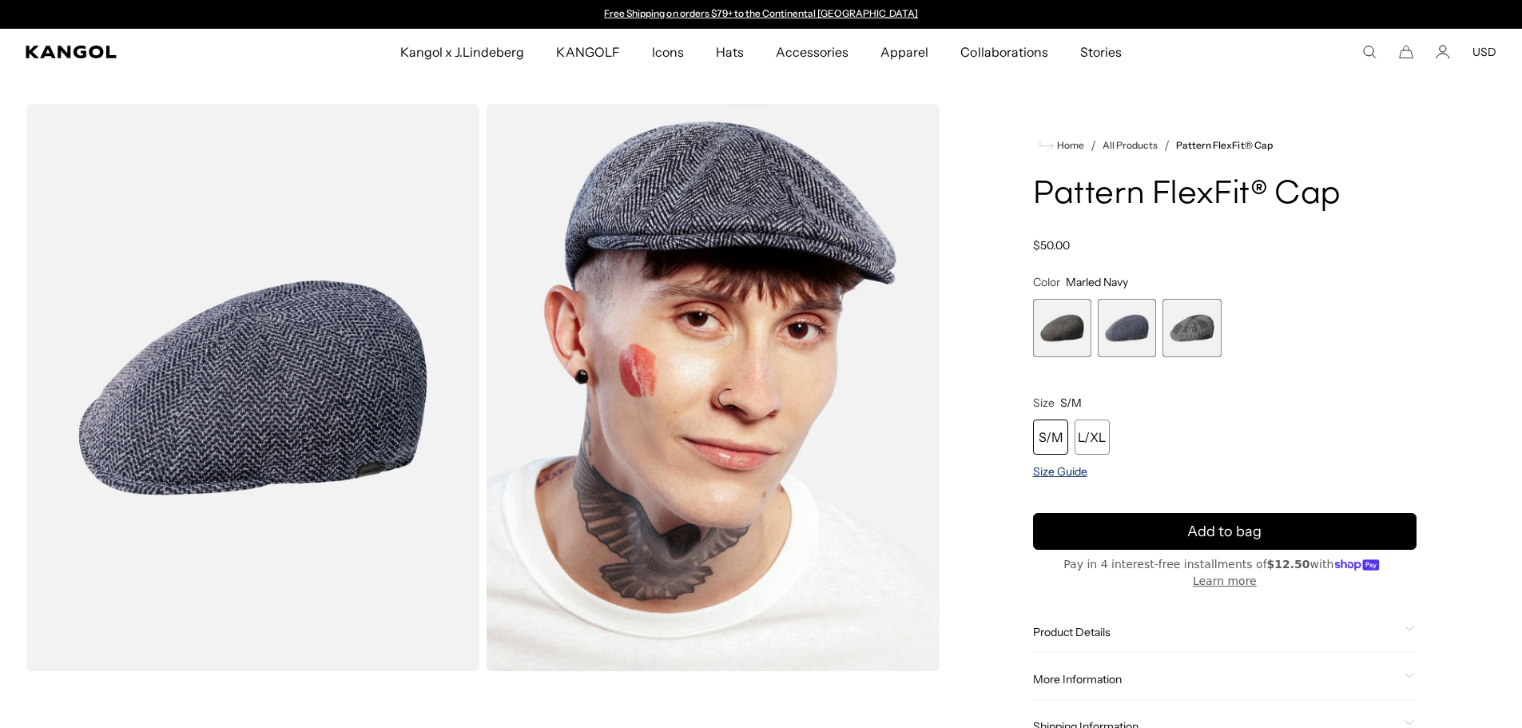
click at [1076, 471] on span "Size Guide" at bounding box center [1060, 471] width 54 height 14
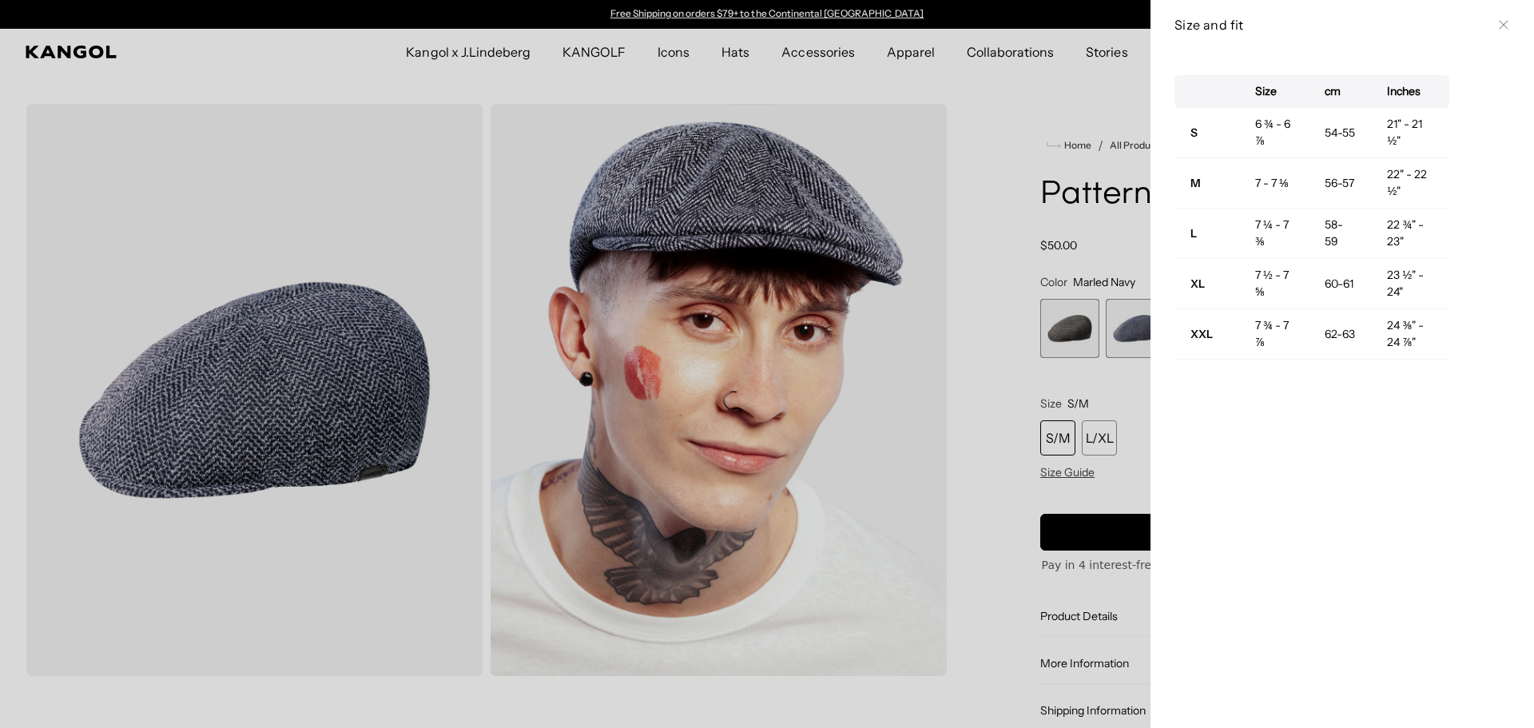
click at [1497, 19] on button "Close" at bounding box center [1503, 24] width 13 height 13
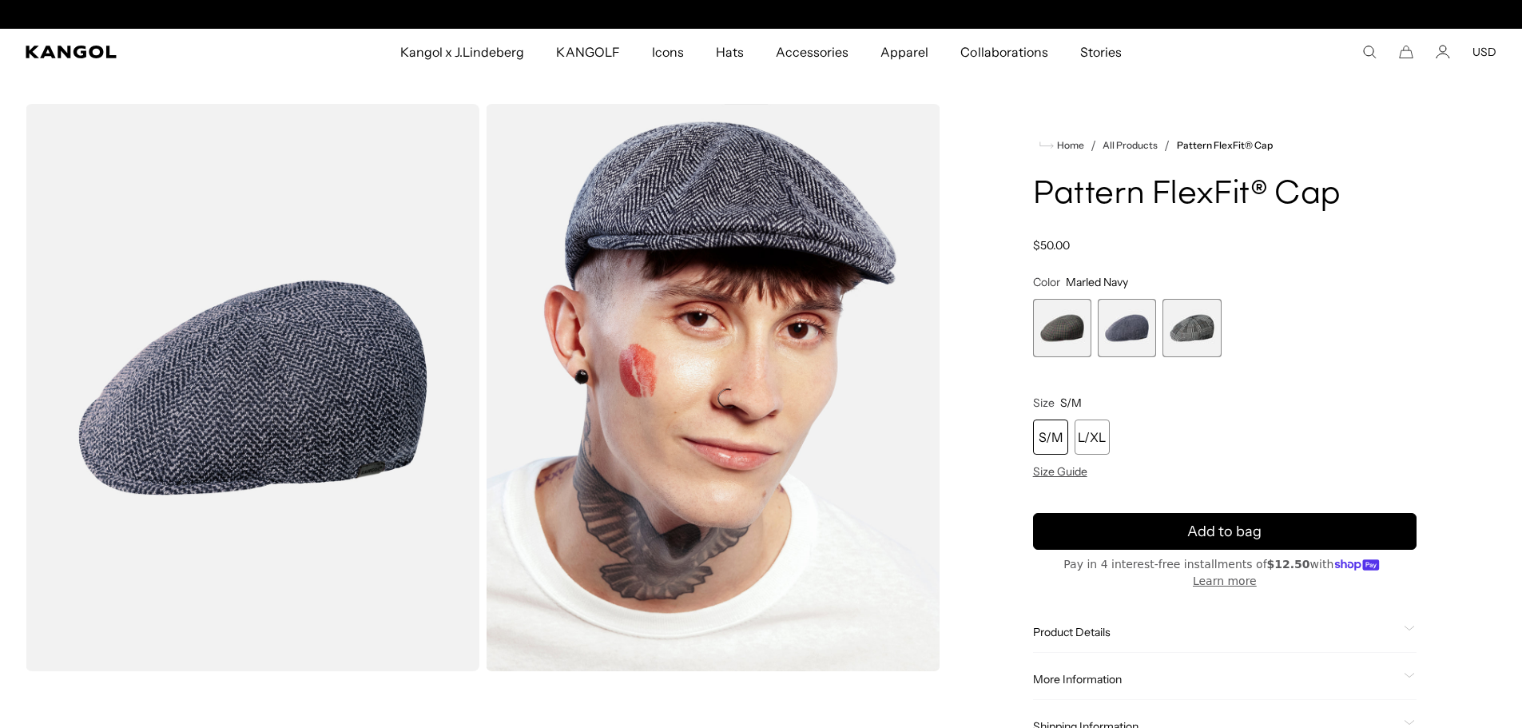
scroll to position [0, 329]
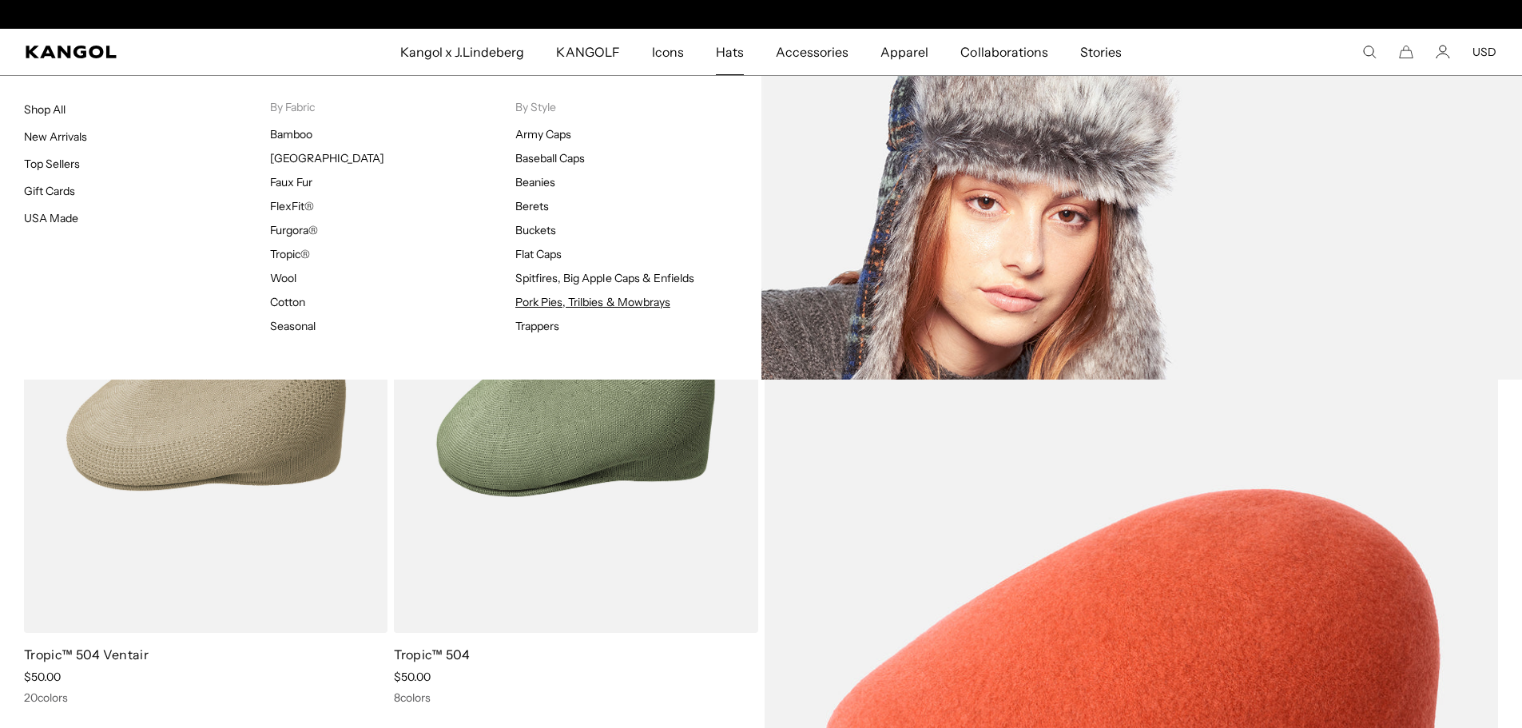
scroll to position [0, 329]
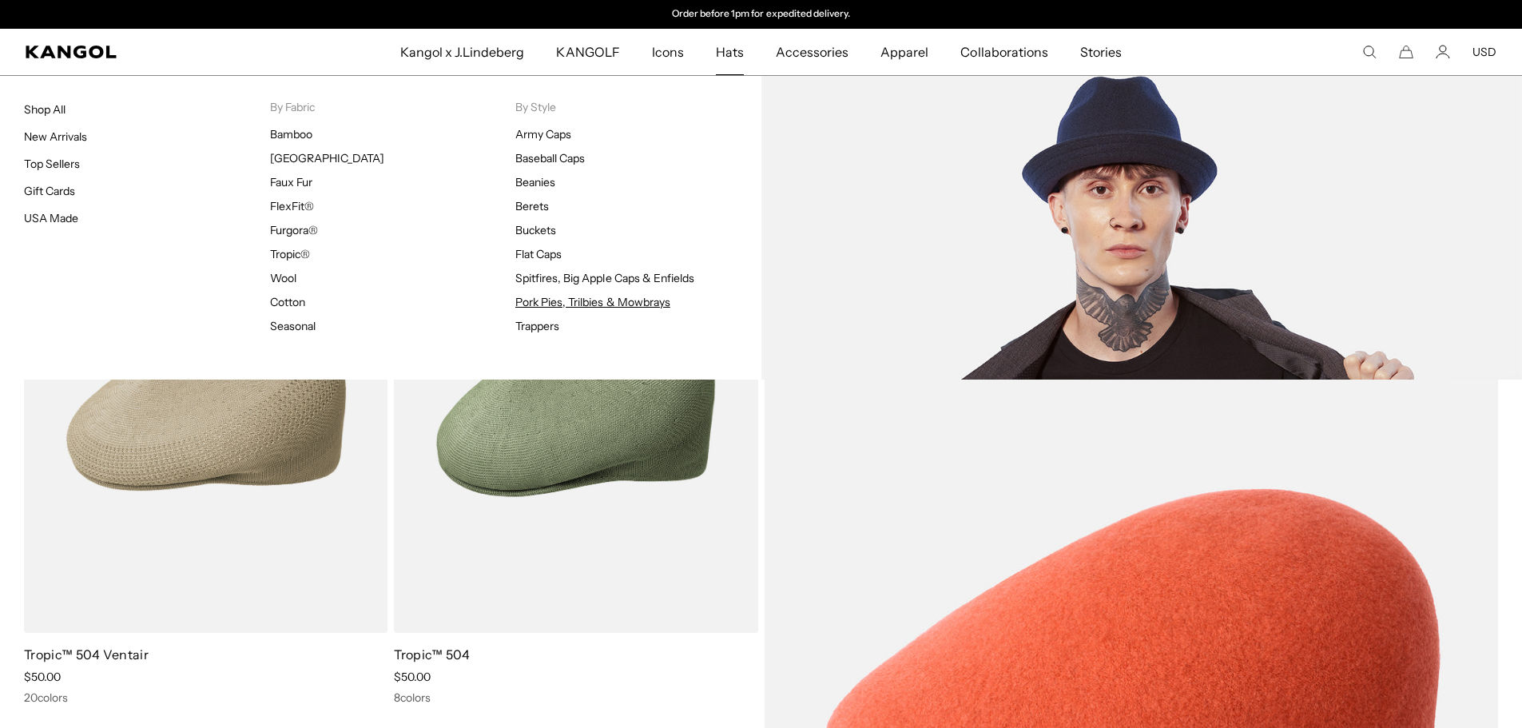
click at [563, 297] on link "Pork Pies, Trilbies & Mowbrays" at bounding box center [592, 302] width 155 height 14
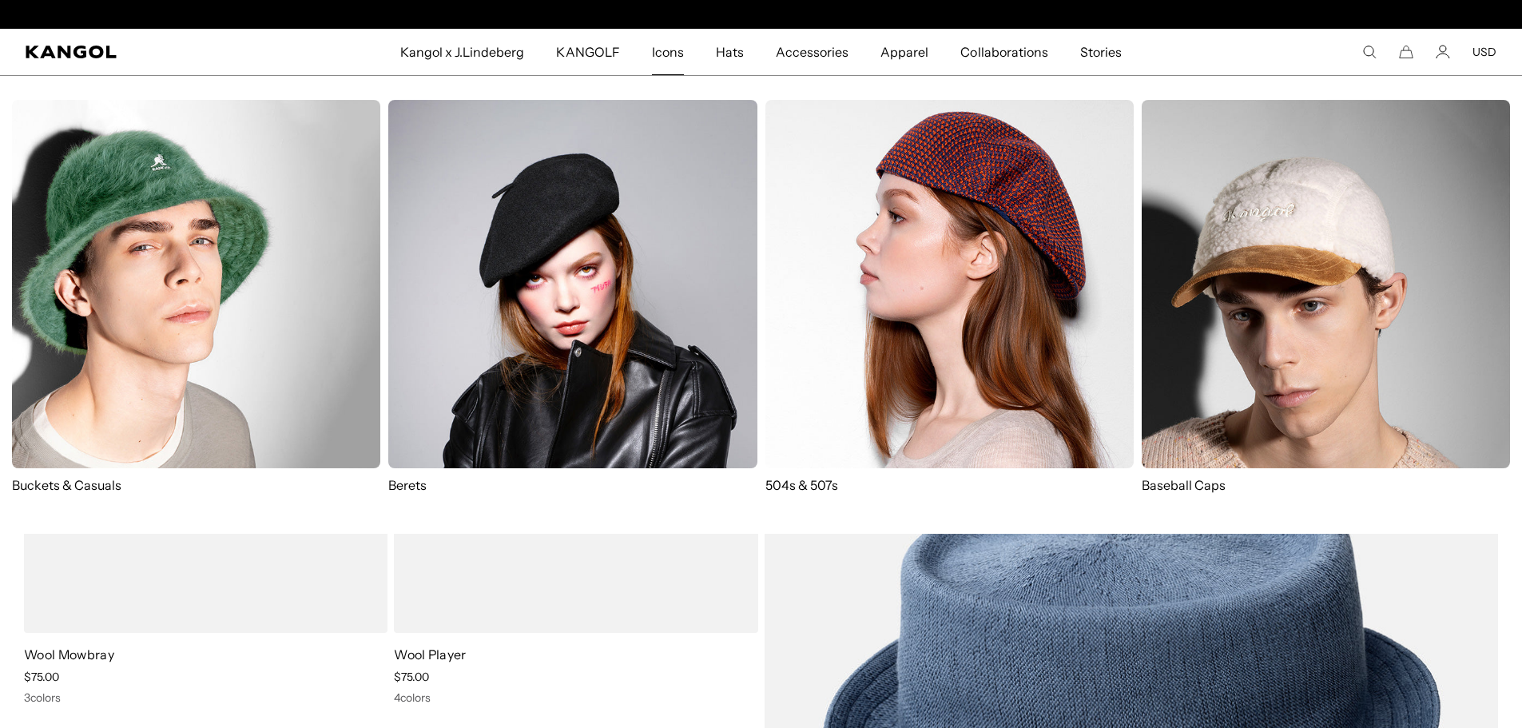
scroll to position [0, 329]
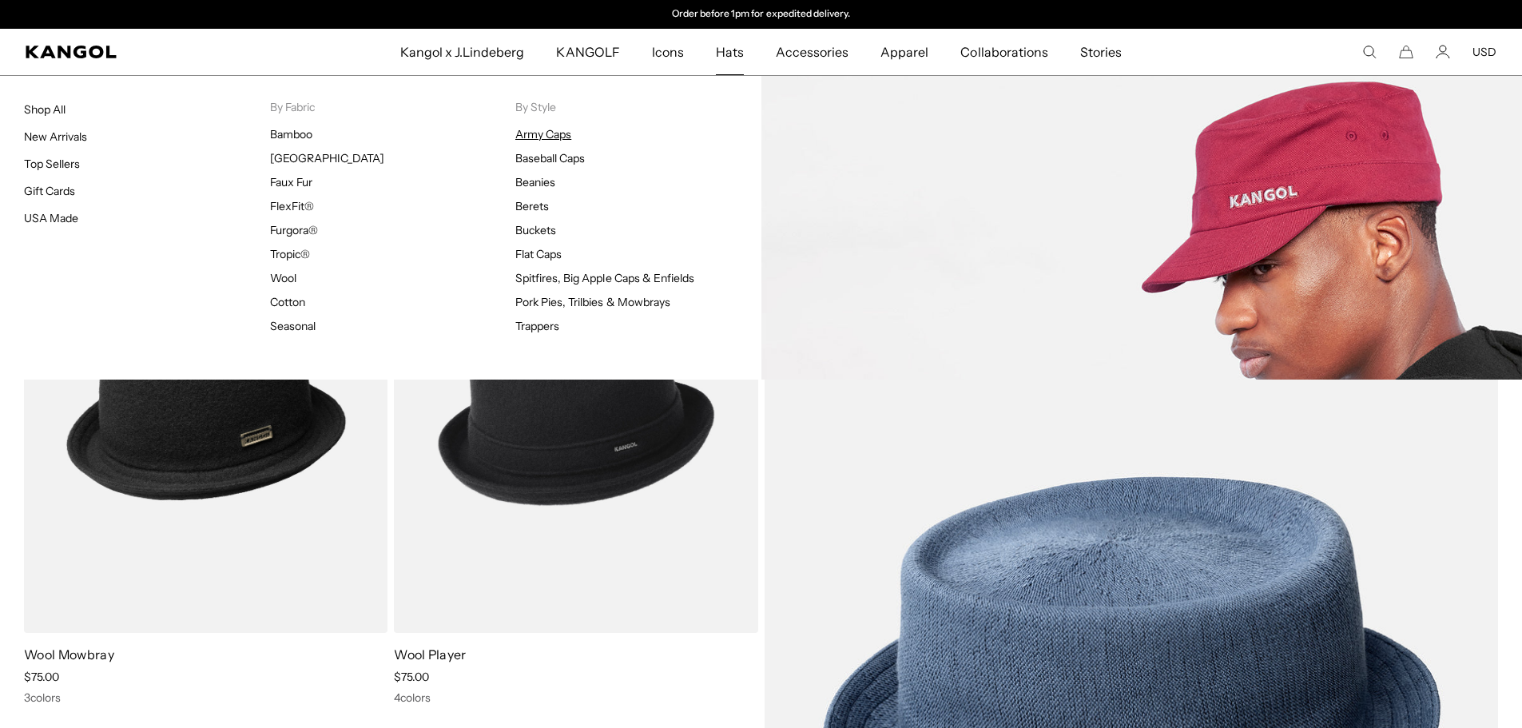
click at [554, 135] on link "Army Caps" at bounding box center [543, 134] width 56 height 14
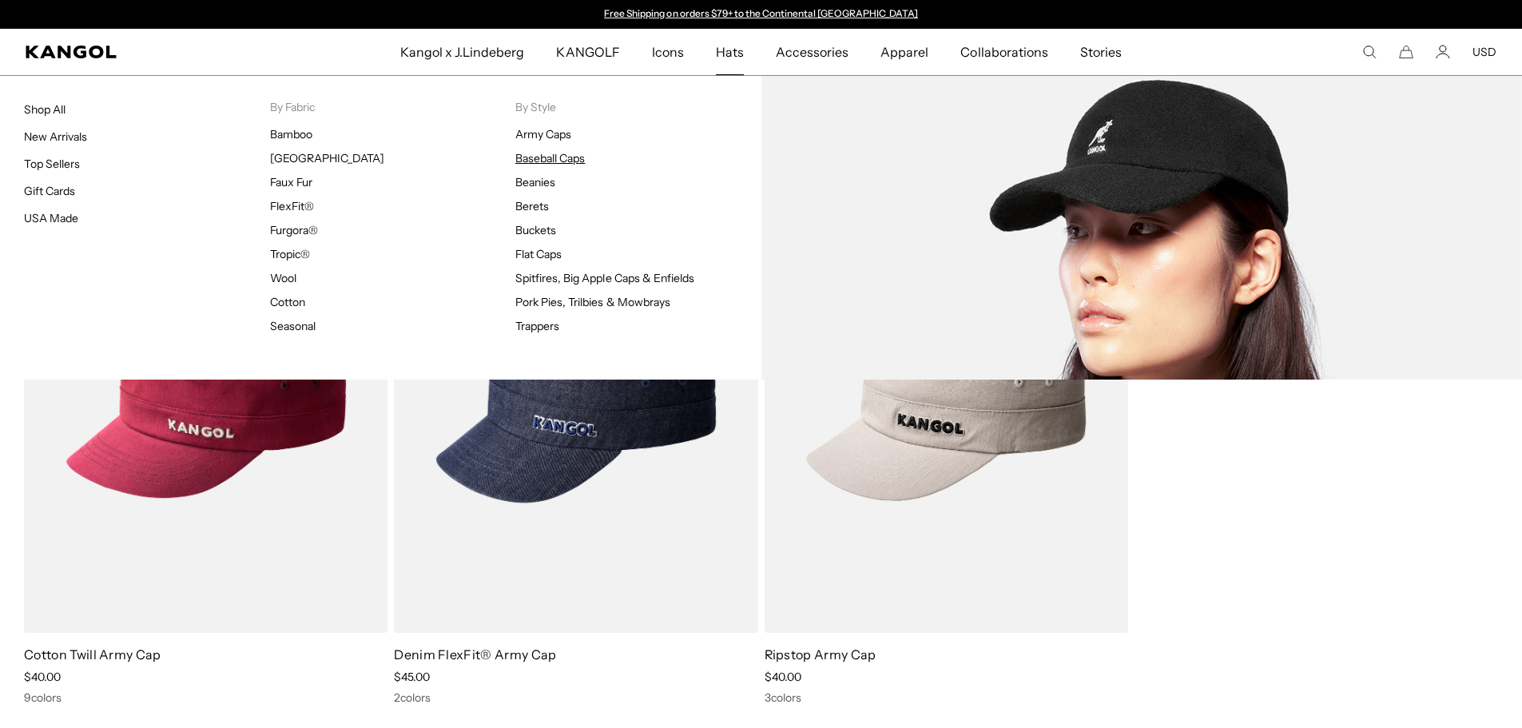
click at [573, 159] on link "Baseball Caps" at bounding box center [550, 158] width 70 height 14
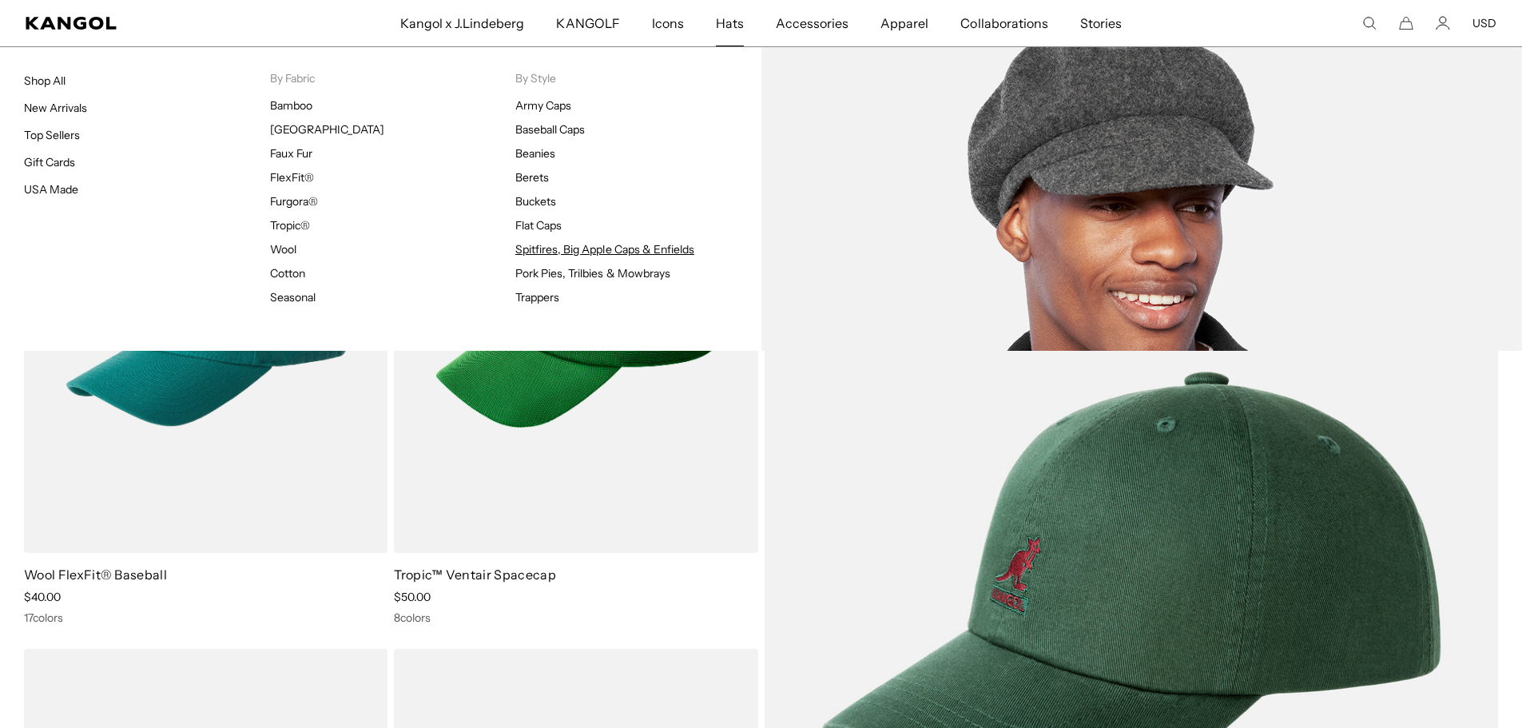
click at [562, 248] on link "Spitfires, Big Apple Caps & Enfields" at bounding box center [604, 249] width 179 height 14
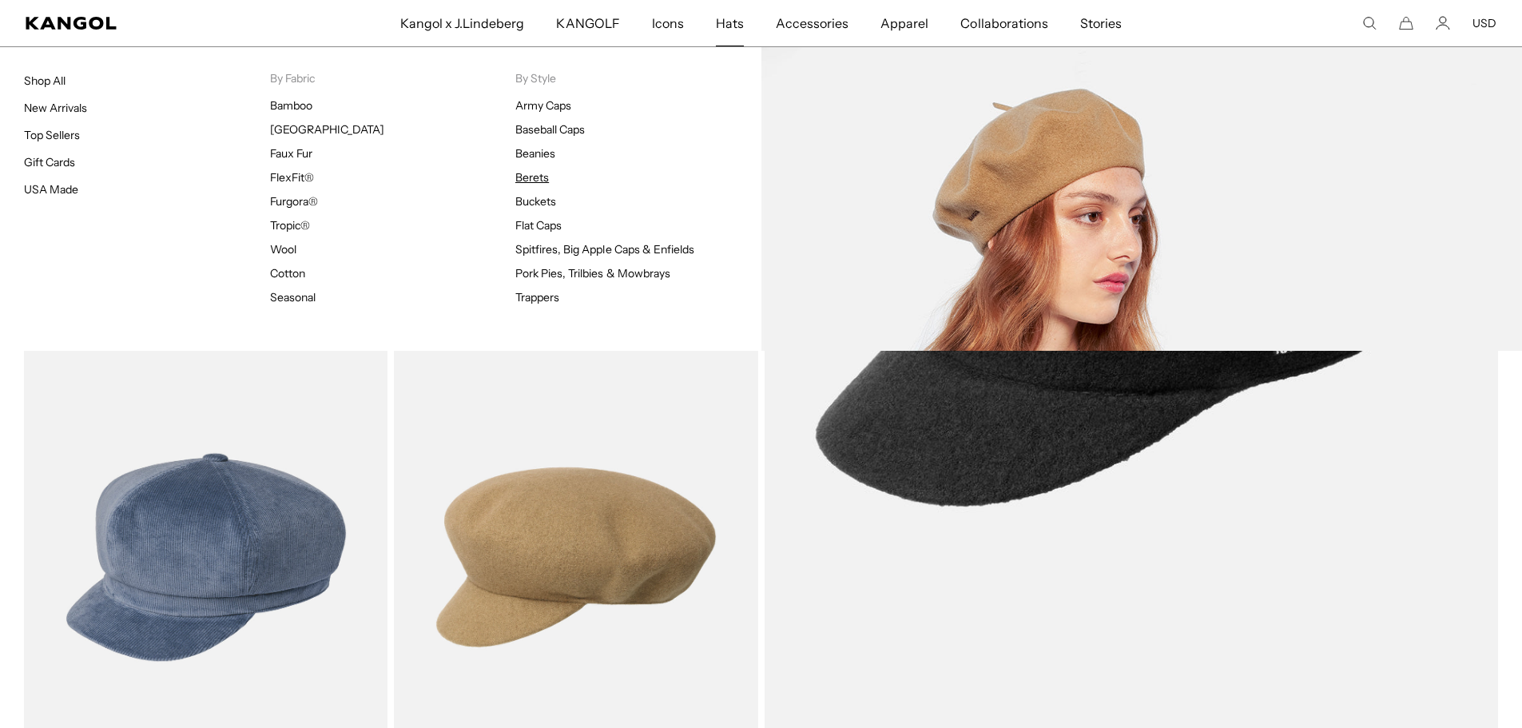
click at [540, 173] on link "Berets" at bounding box center [532, 177] width 34 height 14
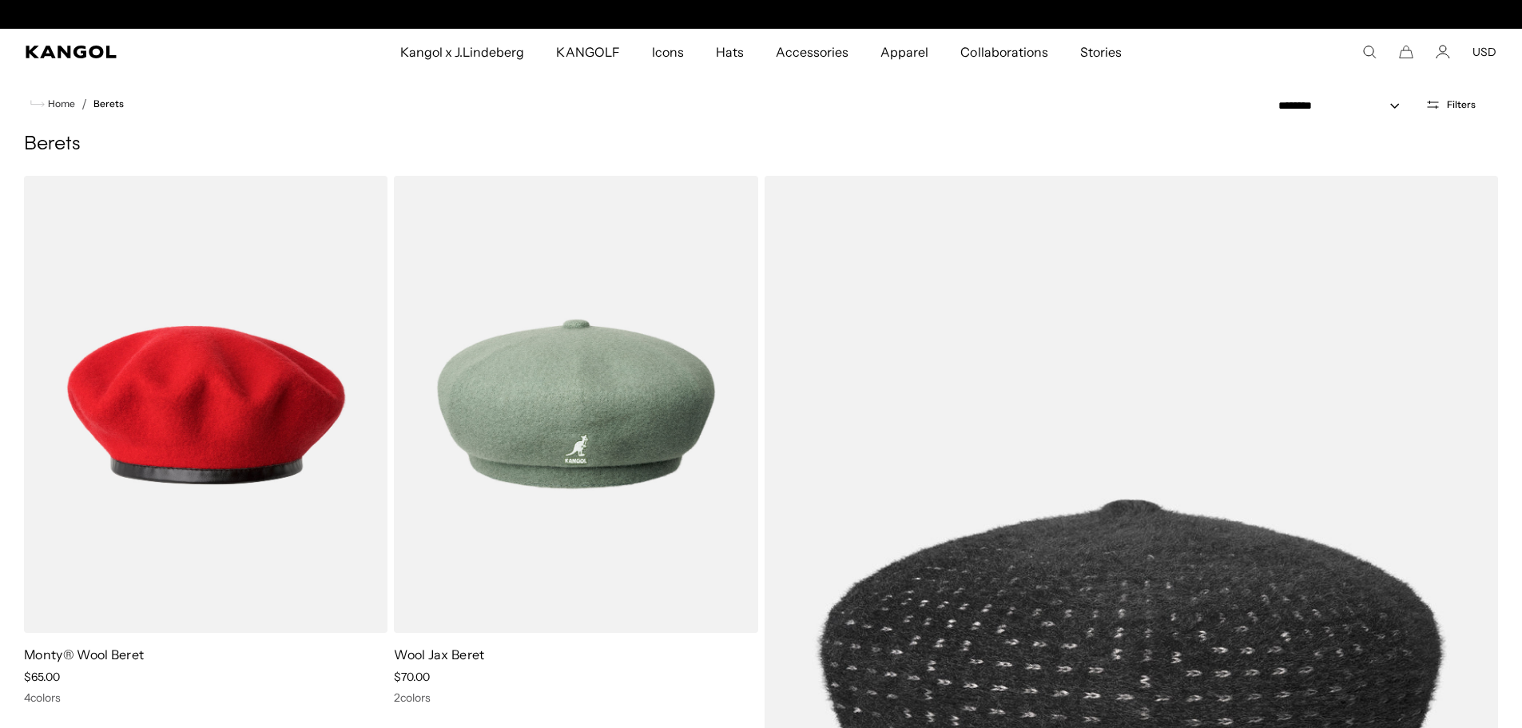
scroll to position [0, 329]
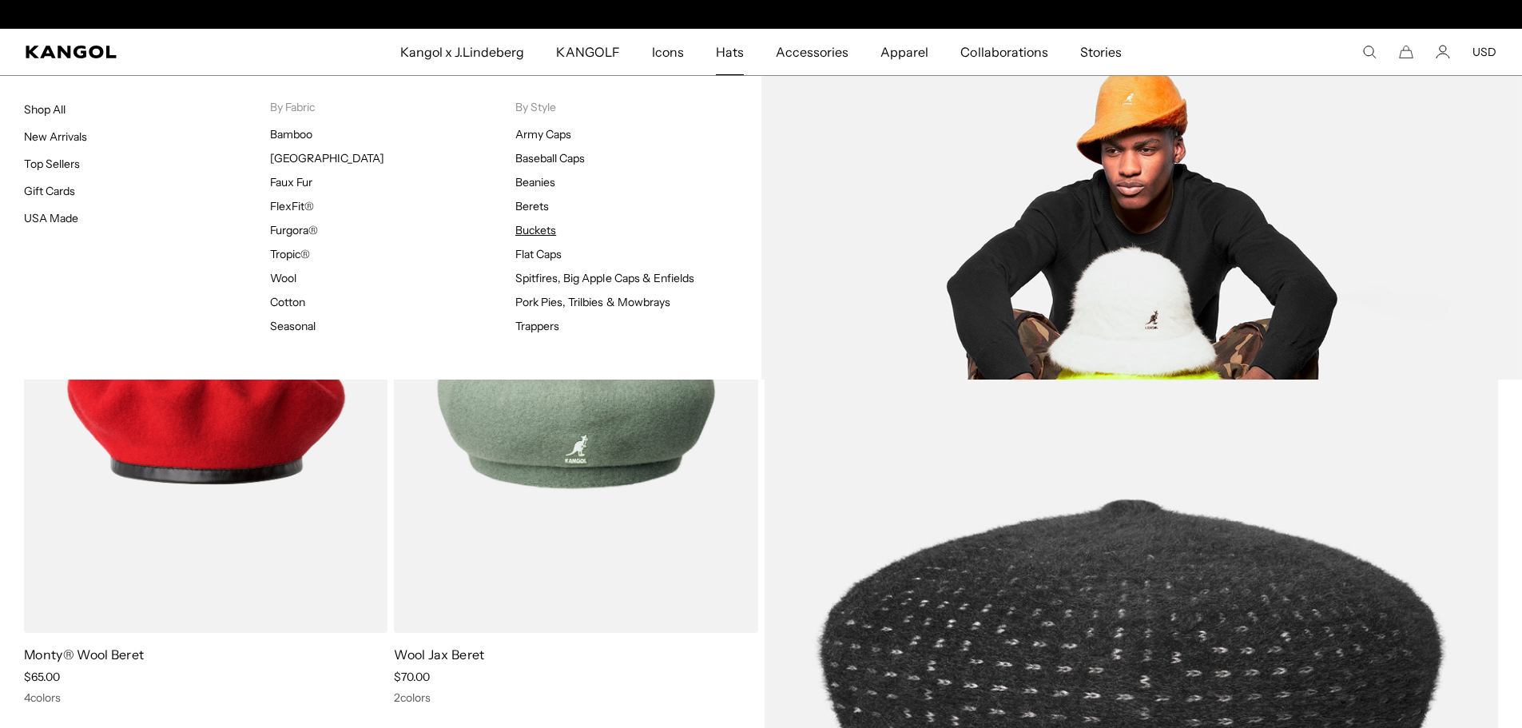
click at [545, 232] on link "Buckets" at bounding box center [535, 230] width 41 height 14
